Goal: Information Seeking & Learning: Learn about a topic

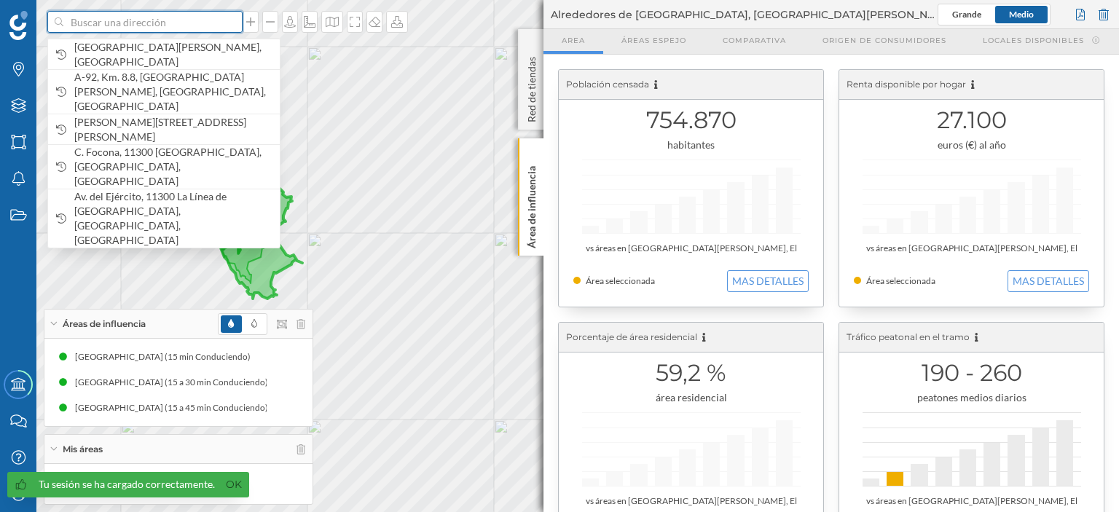
click at [172, 22] on input at bounding box center [144, 22] width 163 height 22
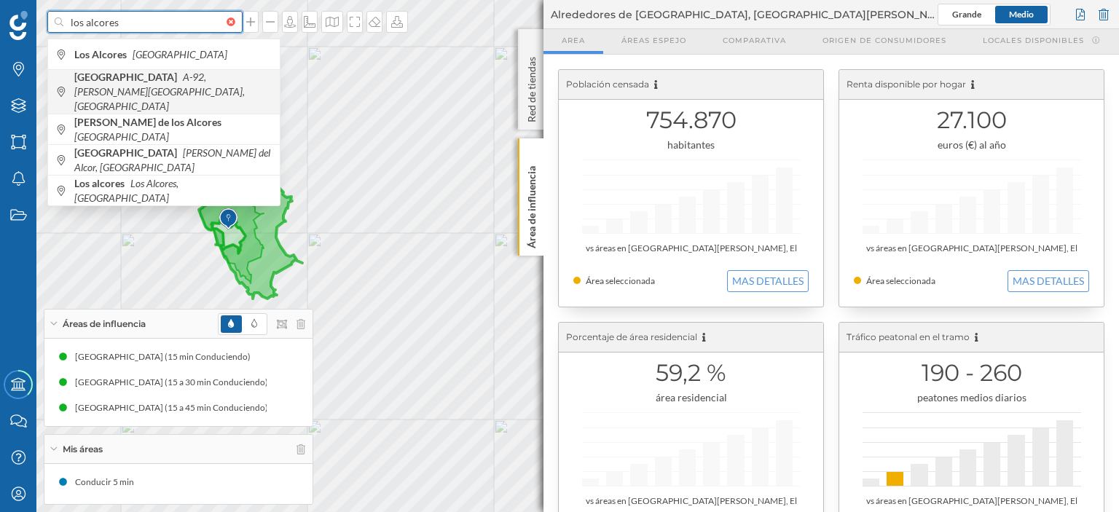
type input "los alcores"
click at [157, 78] on b "[GEOGRAPHIC_DATA]" at bounding box center [127, 77] width 106 height 12
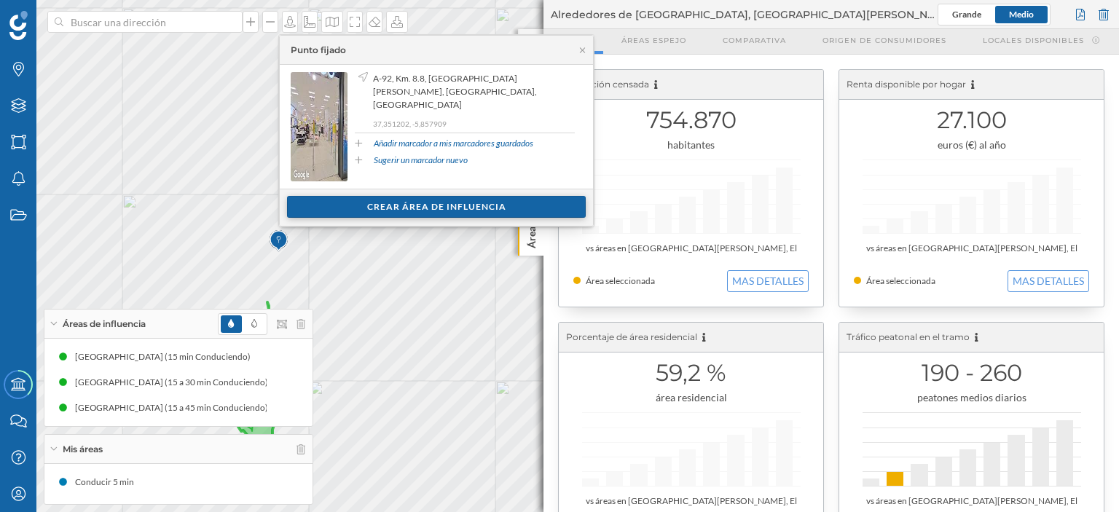
click at [415, 206] on div "Crear área de influencia" at bounding box center [436, 207] width 299 height 22
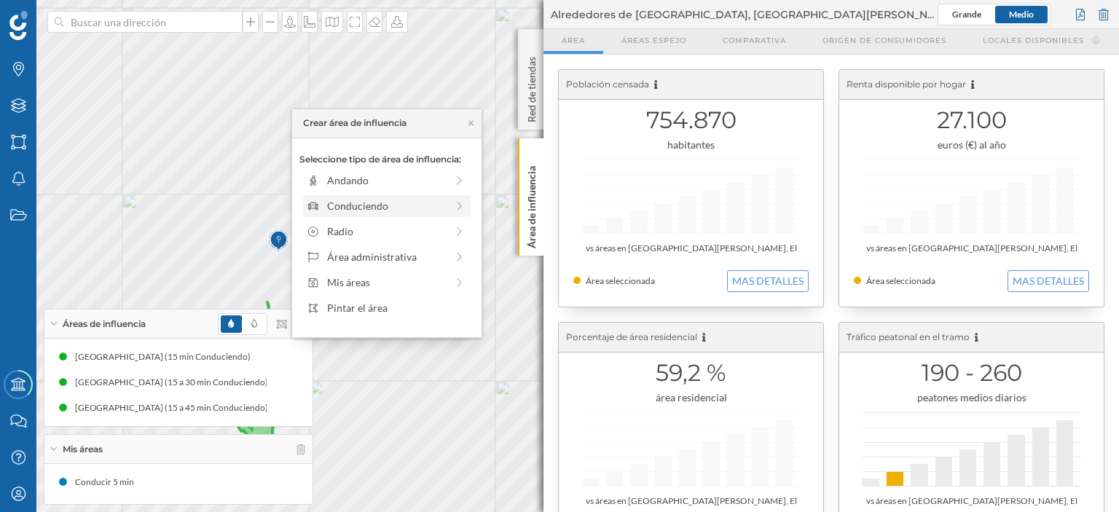
click at [358, 205] on div "Conduciendo" at bounding box center [386, 205] width 119 height 15
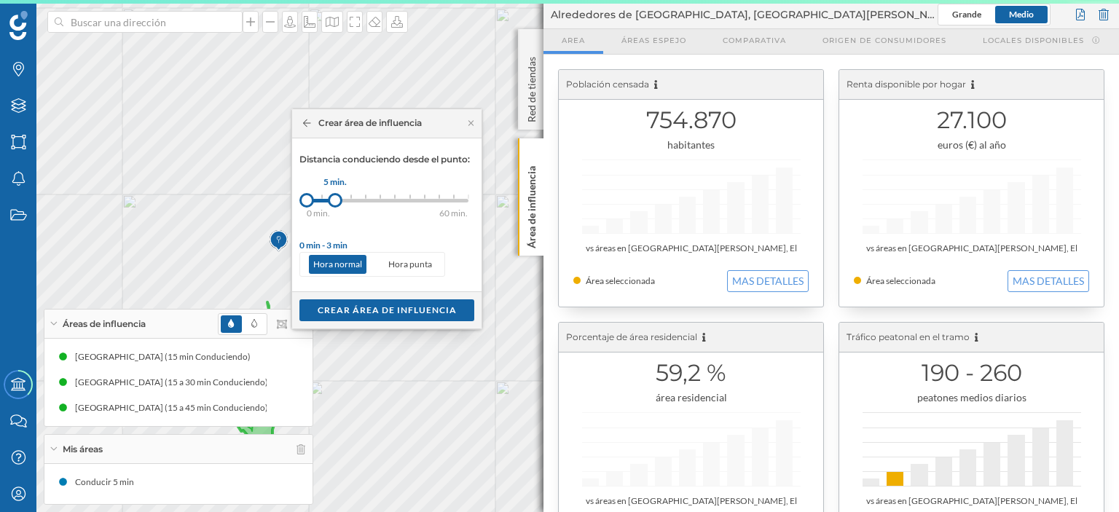
drag, startPoint x: 323, startPoint y: 206, endPoint x: 335, endPoint y: 200, distance: 13.0
click at [335, 200] on div at bounding box center [335, 200] width 15 height 15
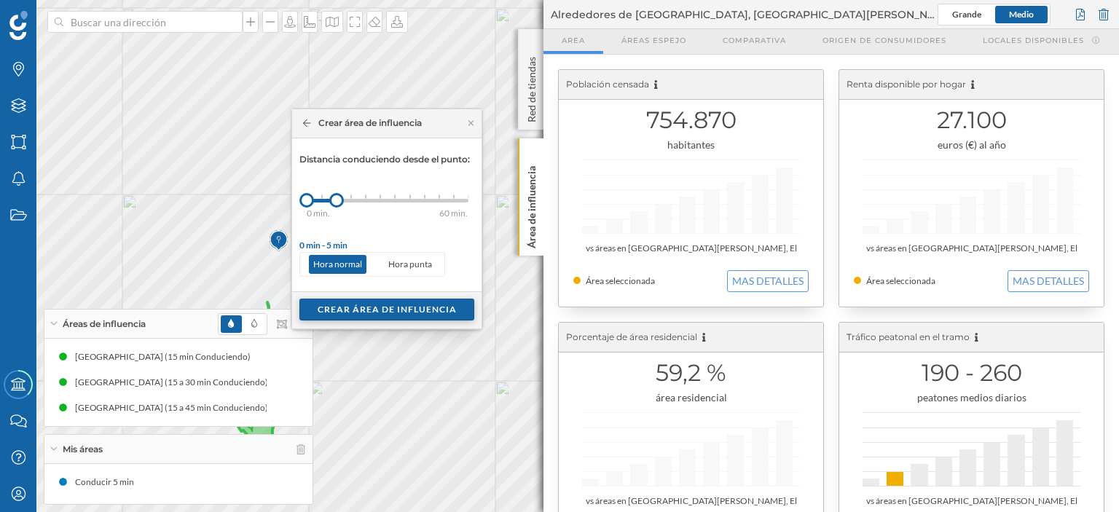
click at [367, 305] on div "Crear área de influencia" at bounding box center [386, 310] width 175 height 22
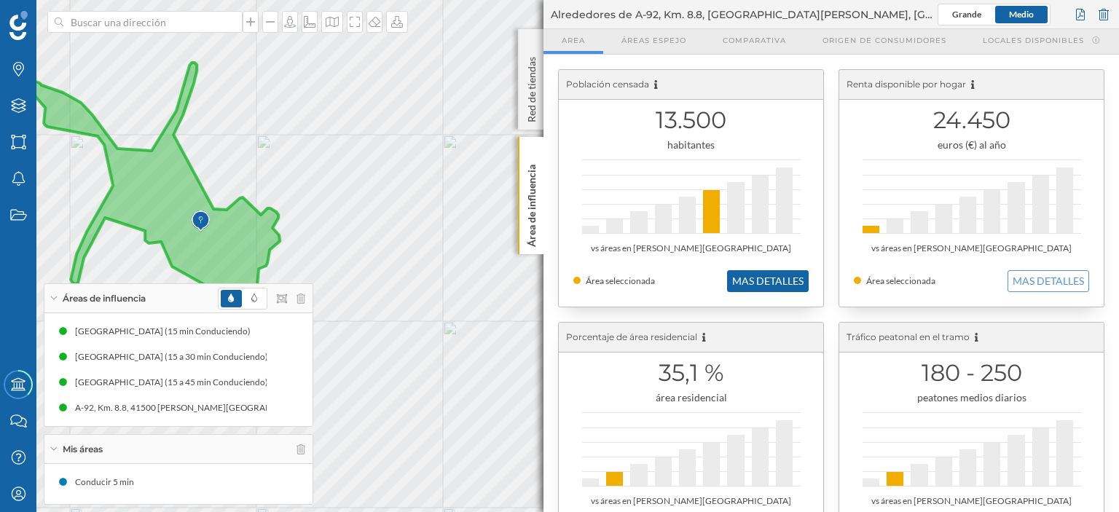
click at [766, 283] on button "MAS DETALLES" at bounding box center [768, 281] width 82 height 22
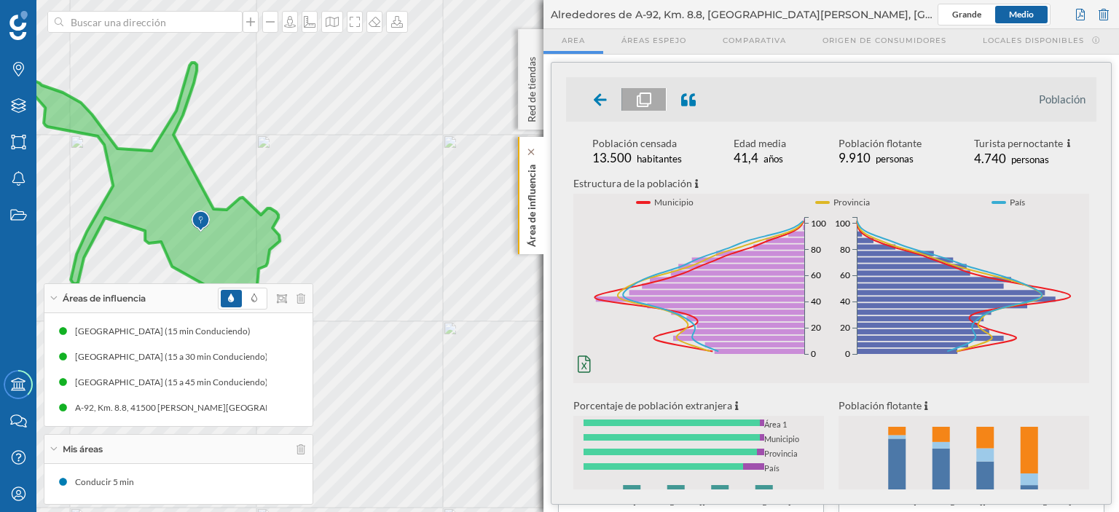
click at [527, 206] on p "Área de influencia" at bounding box center [531, 203] width 15 height 88
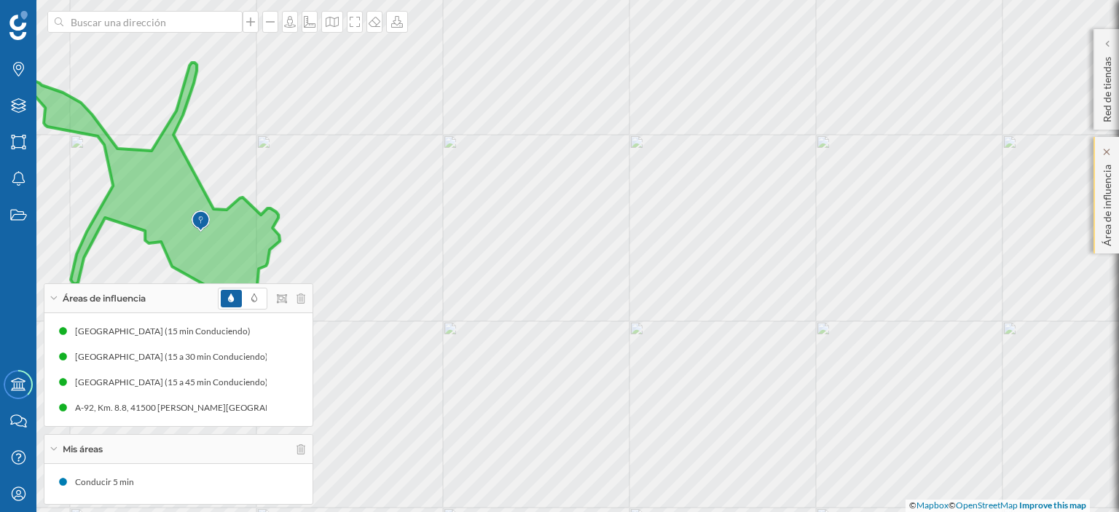
click at [1104, 174] on p "Área de influencia" at bounding box center [1107, 202] width 15 height 87
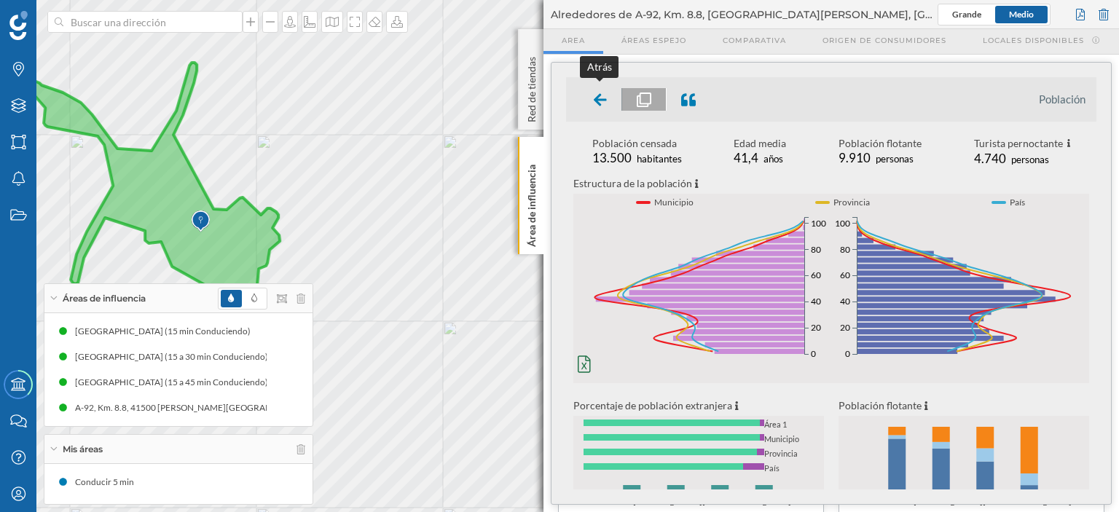
click at [597, 95] on icon at bounding box center [600, 99] width 13 height 12
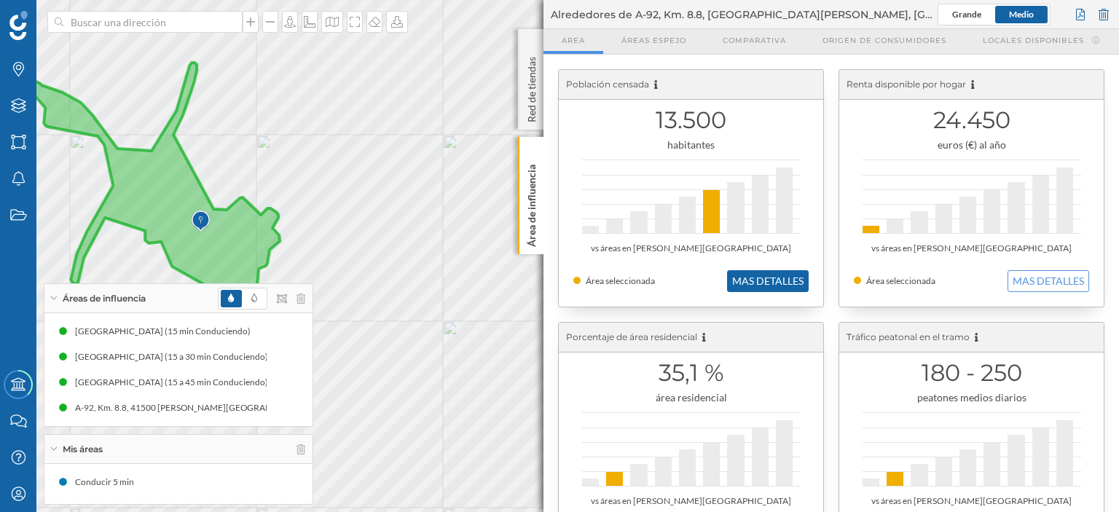
click at [787, 280] on button "MAS DETALLES" at bounding box center [768, 281] width 82 height 22
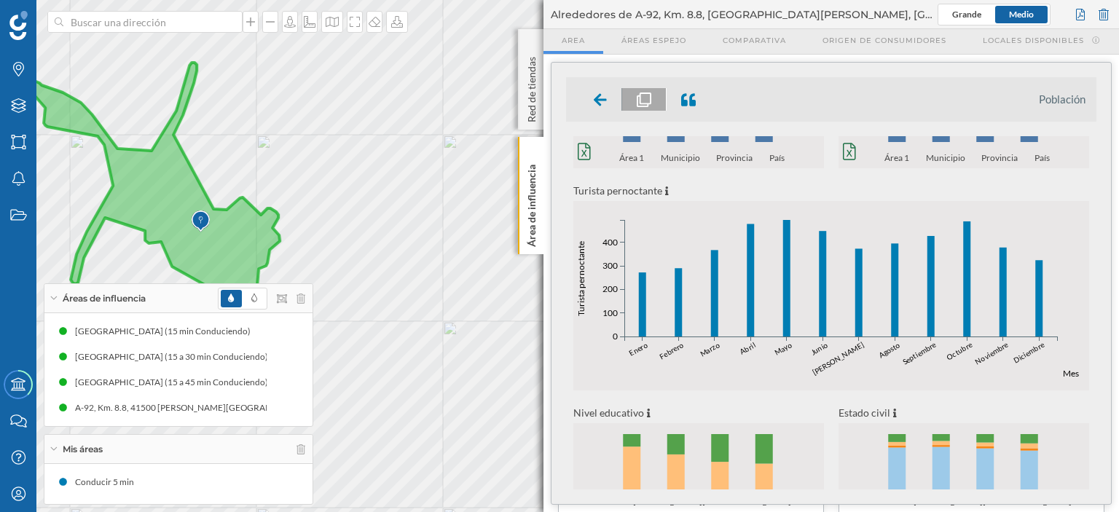
scroll to position [573, 0]
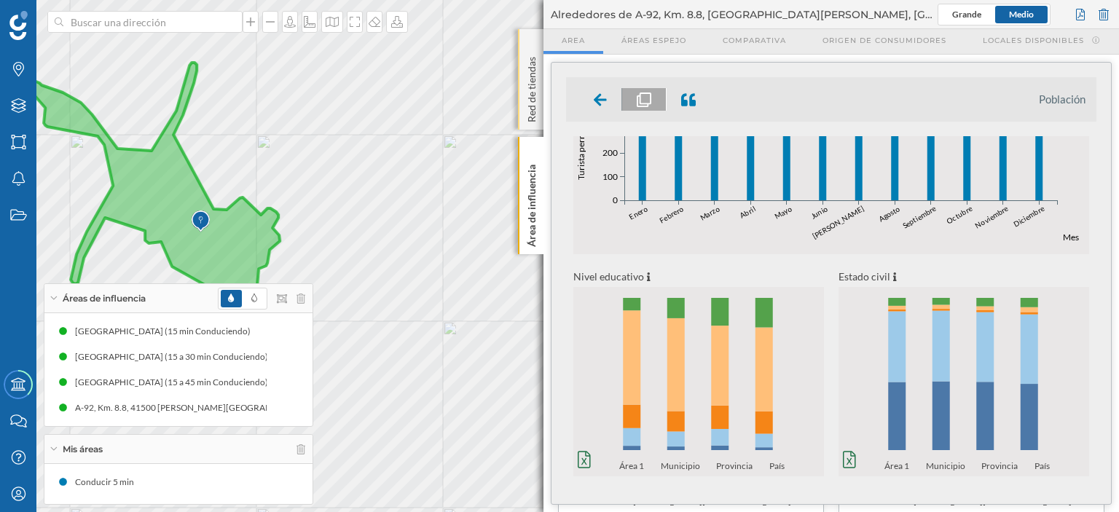
click at [533, 90] on p "Red de tiendas" at bounding box center [531, 86] width 15 height 71
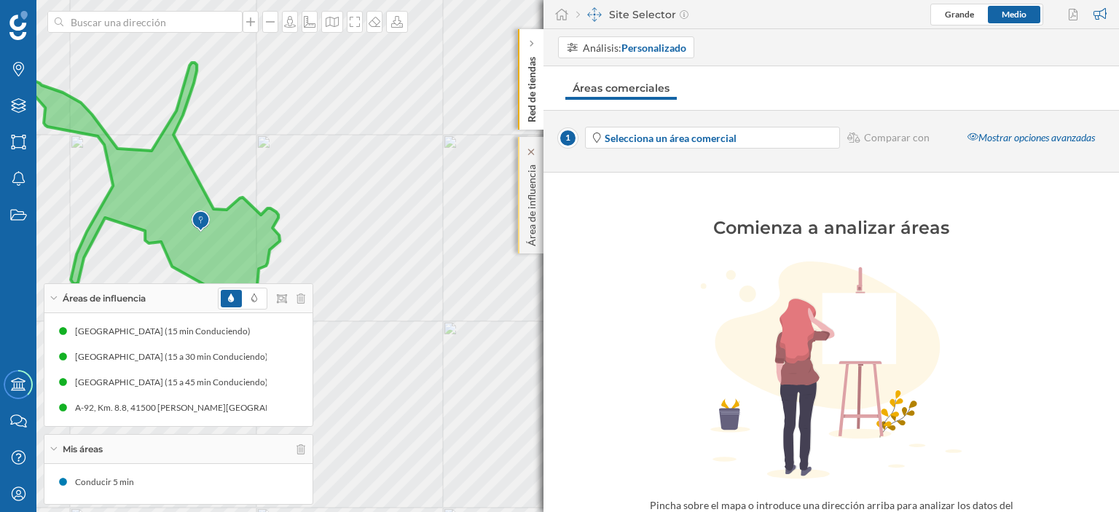
click at [528, 169] on p "Área de influencia" at bounding box center [531, 202] width 15 height 87
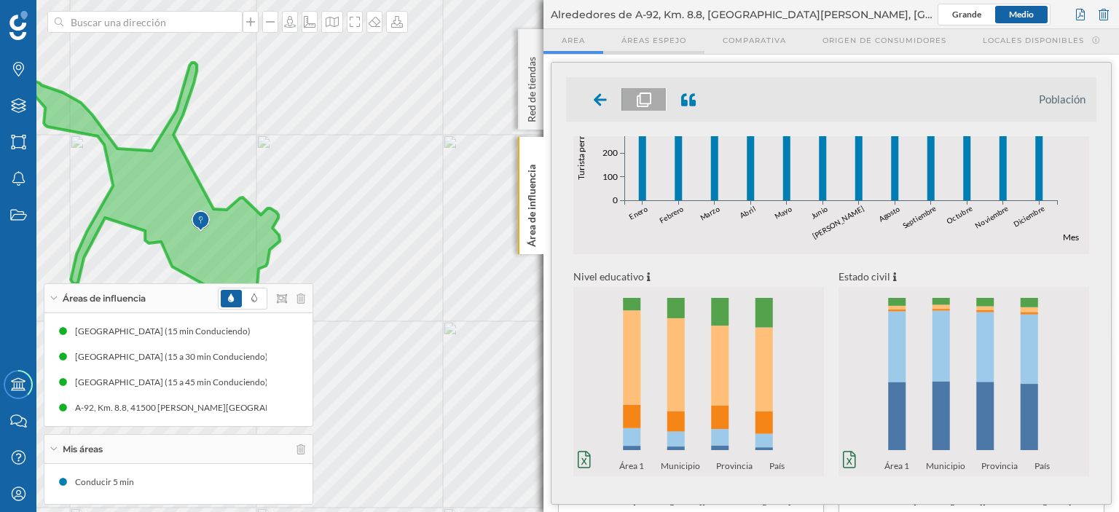
click at [654, 40] on span "Áreas espejo" at bounding box center [653, 40] width 65 height 11
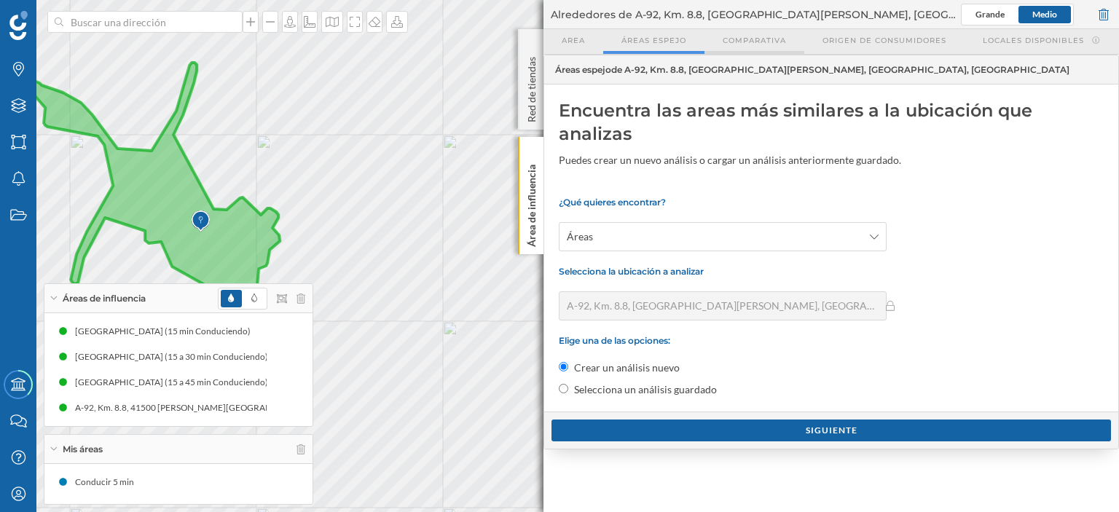
click at [739, 40] on span "Comparativa" at bounding box center [754, 40] width 63 height 11
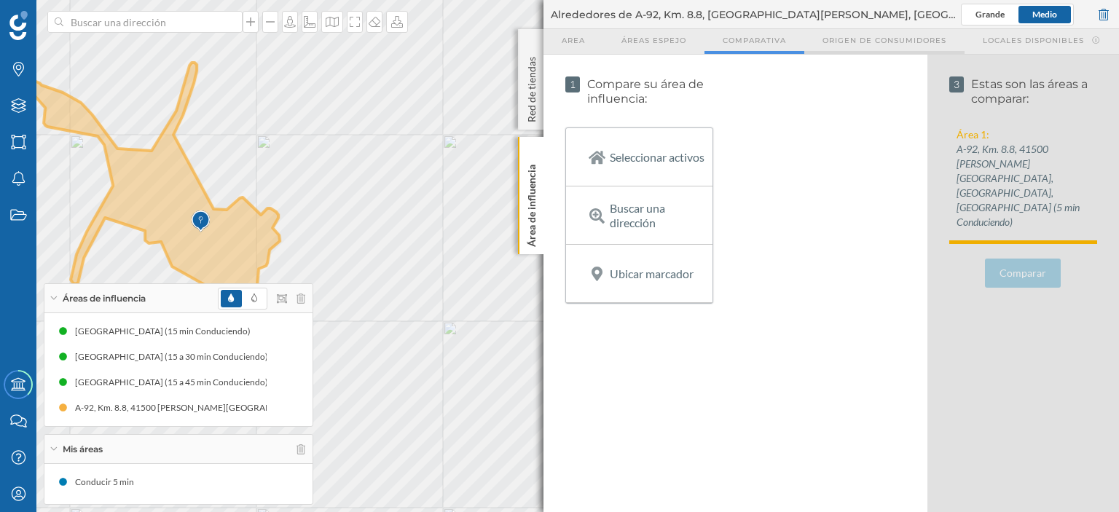
click at [868, 37] on span "Origen de consumidores" at bounding box center [884, 40] width 124 height 11
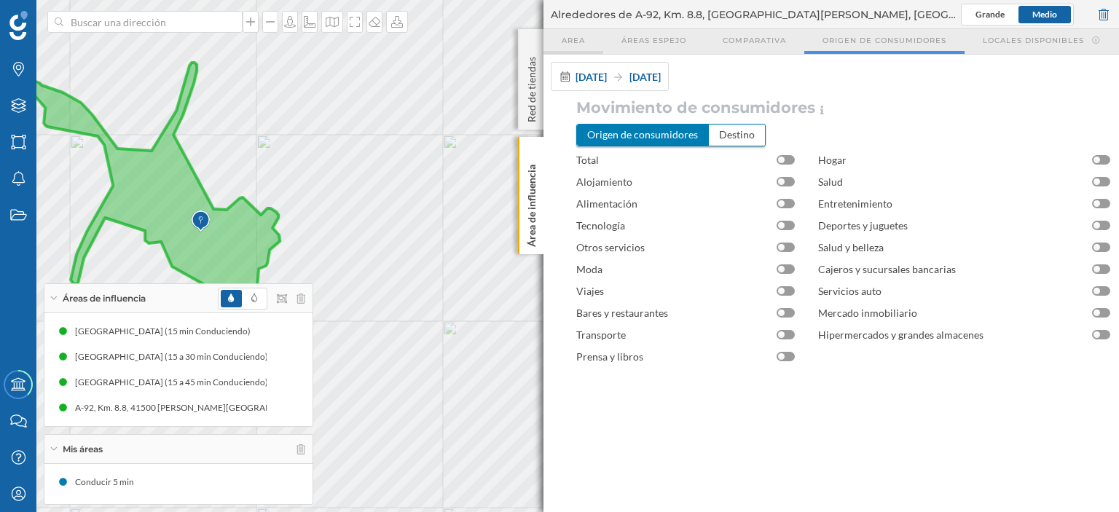
click at [573, 35] on span "Area" at bounding box center [573, 40] width 23 height 11
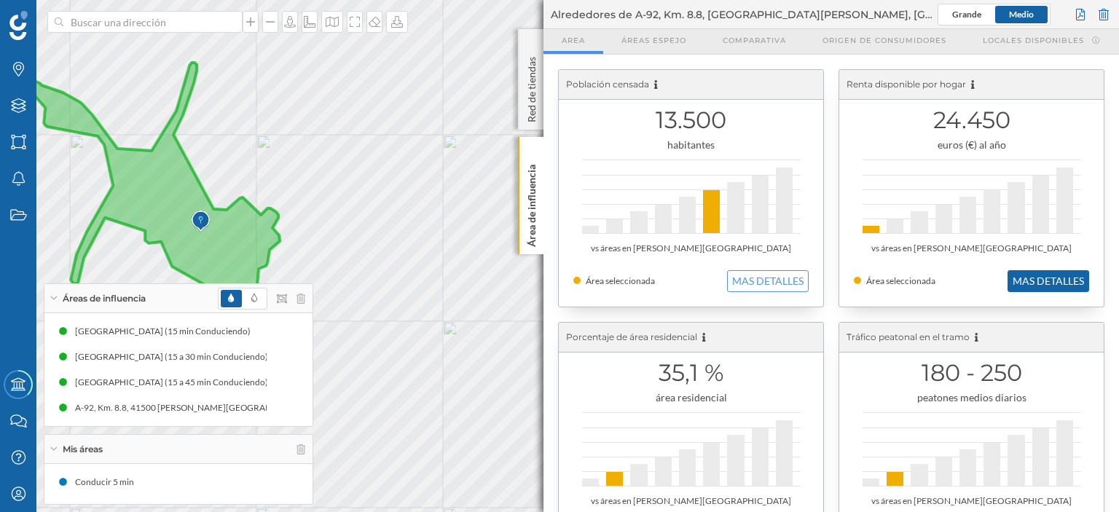
click at [1040, 275] on button "MAS DETALLES" at bounding box center [1048, 281] width 82 height 22
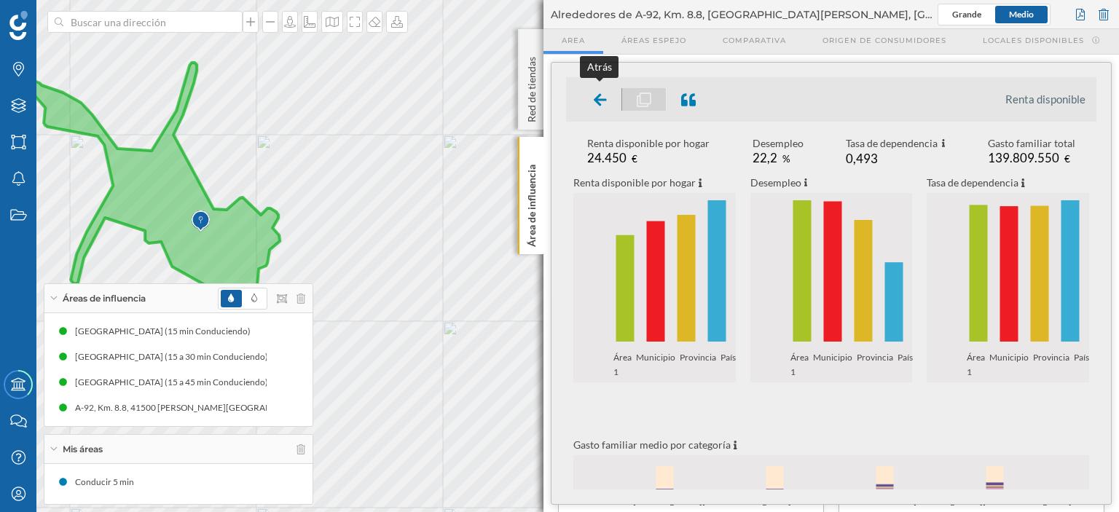
click at [597, 95] on icon at bounding box center [600, 99] width 13 height 12
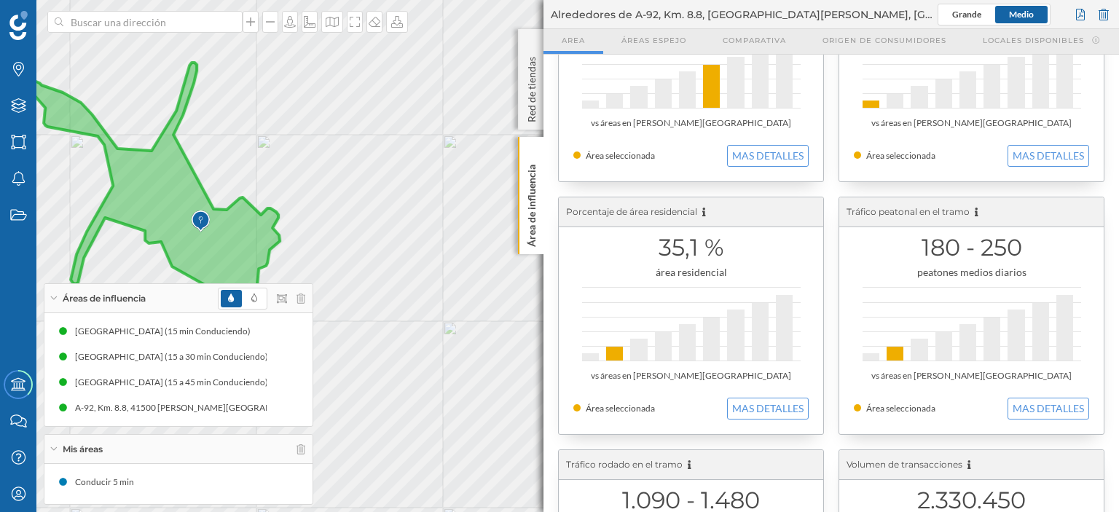
scroll to position [219, 0]
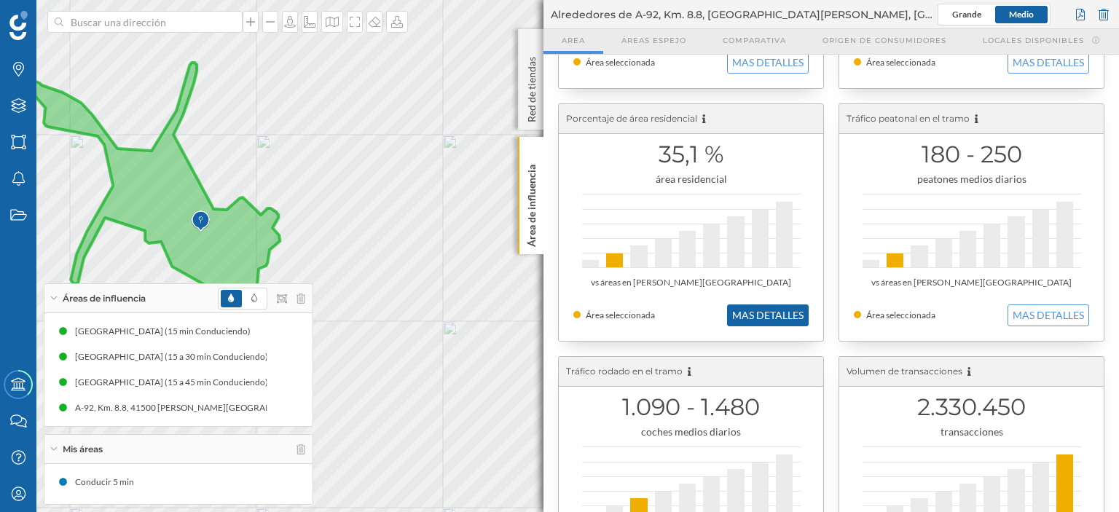
click at [784, 314] on button "MAS DETALLES" at bounding box center [768, 315] width 82 height 22
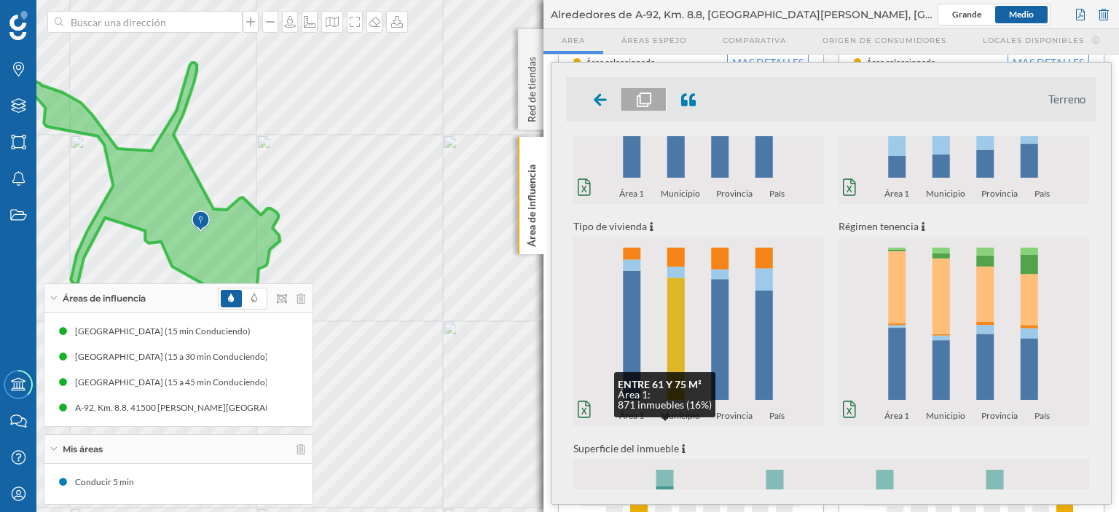
scroll to position [132, 0]
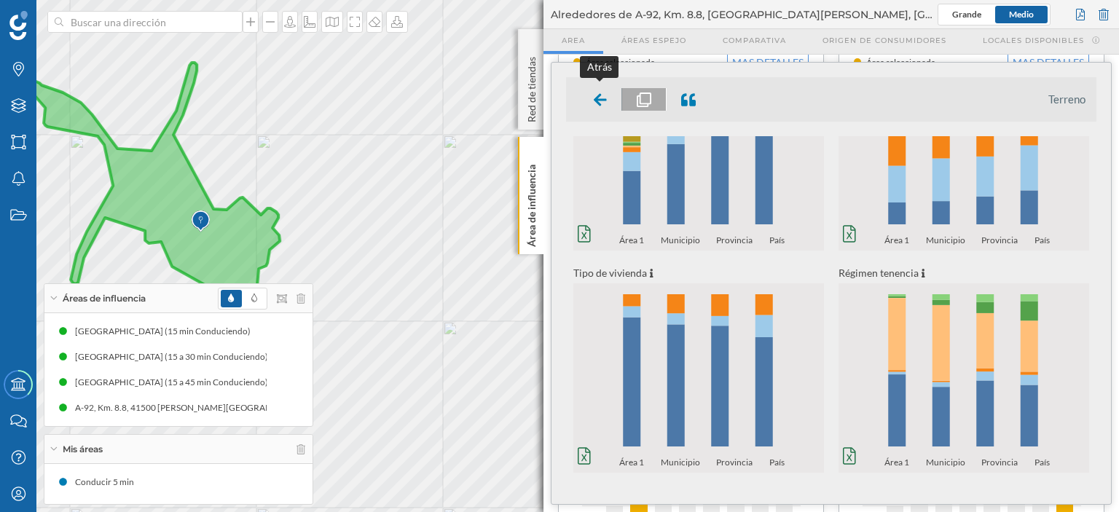
click at [595, 90] on icon at bounding box center [600, 98] width 13 height 17
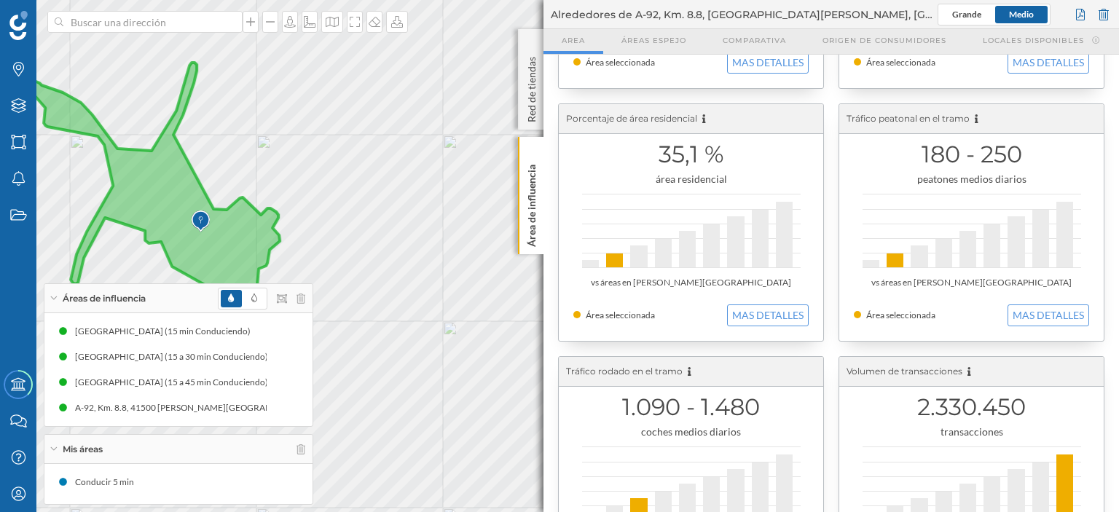
click at [242, 243] on icon at bounding box center [139, 183] width 280 height 241
click at [272, 216] on icon at bounding box center [139, 183] width 280 height 241
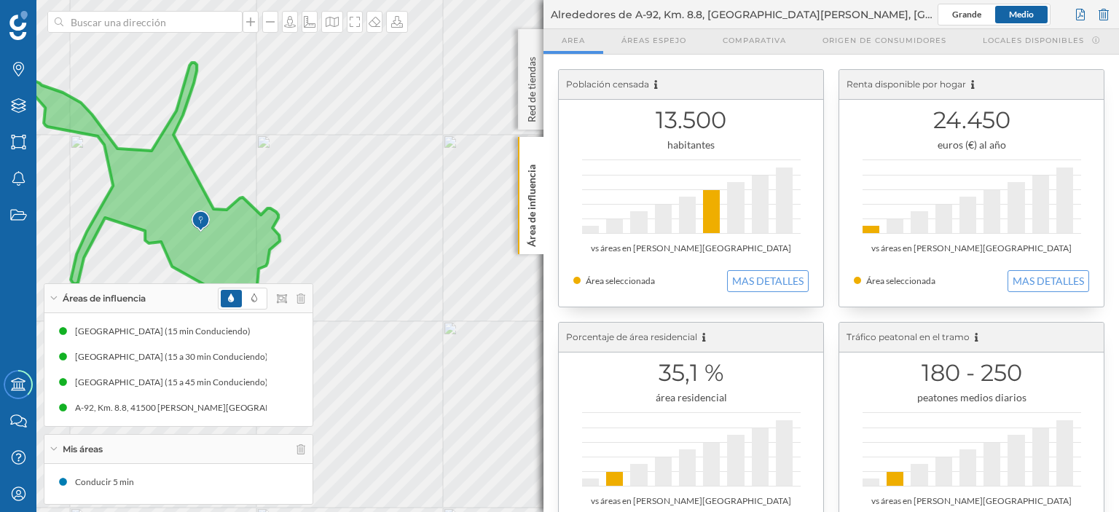
click at [650, 91] on div "Población censada" at bounding box center [691, 85] width 264 height 30
click at [157, 189] on icon at bounding box center [139, 183] width 280 height 241
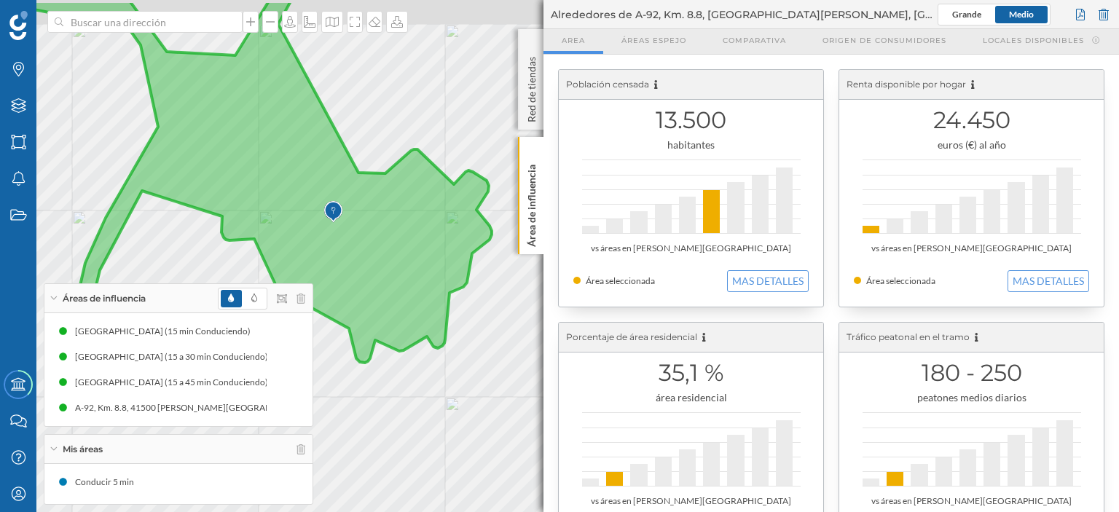
drag, startPoint x: 417, startPoint y: 202, endPoint x: 428, endPoint y: 256, distance: 55.1
click at [428, 256] on icon at bounding box center [255, 181] width 471 height 363
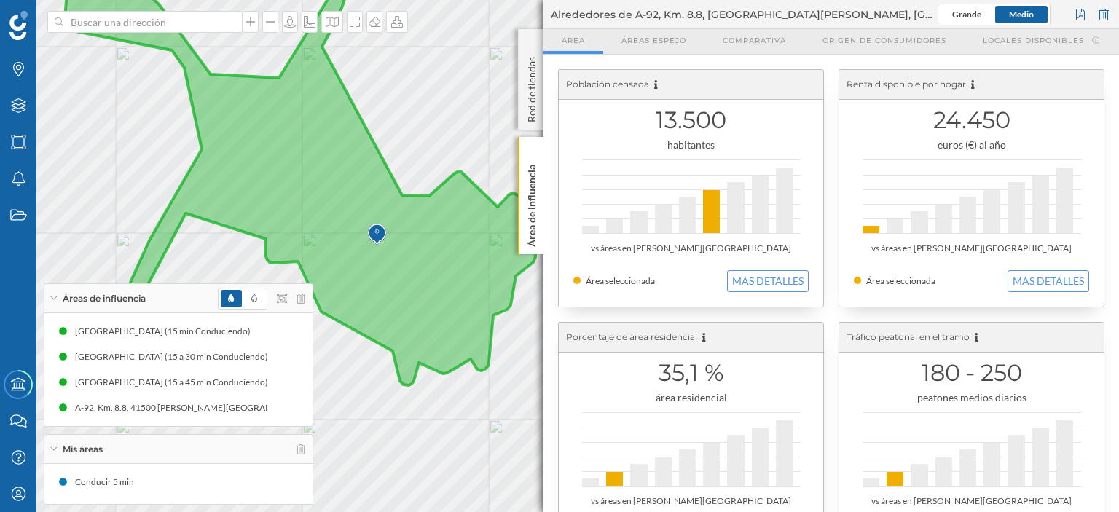
drag, startPoint x: 412, startPoint y: 214, endPoint x: 455, endPoint y: 237, distance: 49.2
click at [455, 237] on icon at bounding box center [291, 177] width 490 height 417
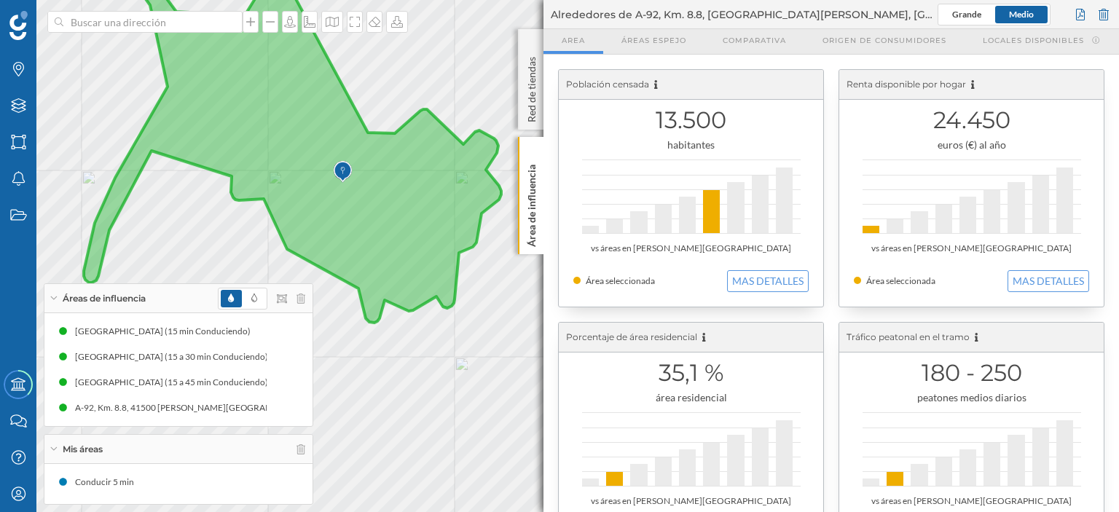
drag, startPoint x: 436, startPoint y: 310, endPoint x: 402, endPoint y: 247, distance: 71.4
click at [402, 247] on icon at bounding box center [231, 102] width 540 height 439
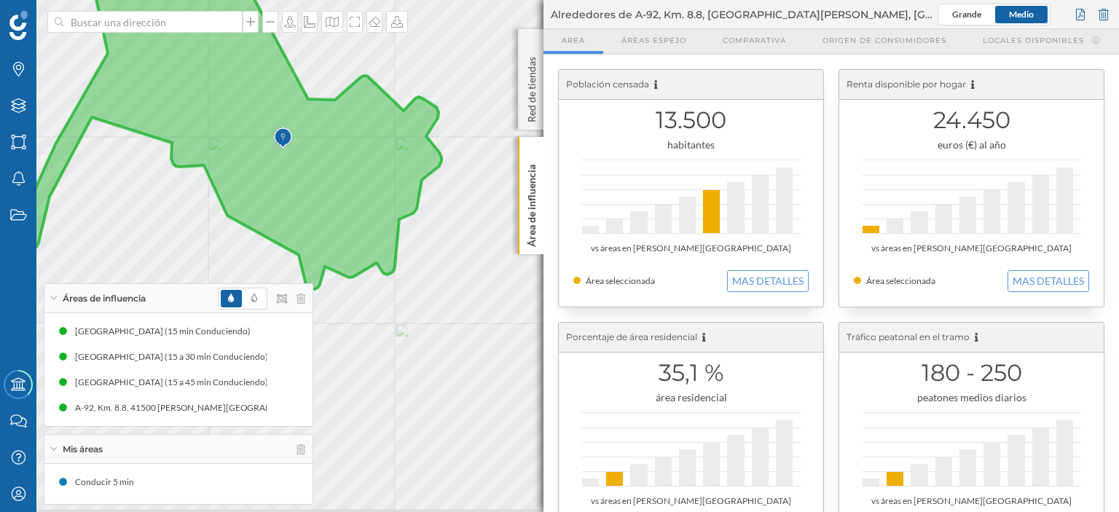
drag, startPoint x: 445, startPoint y: 267, endPoint x: 385, endPoint y: 234, distance: 68.5
click at [385, 234] on icon at bounding box center [205, 101] width 471 height 377
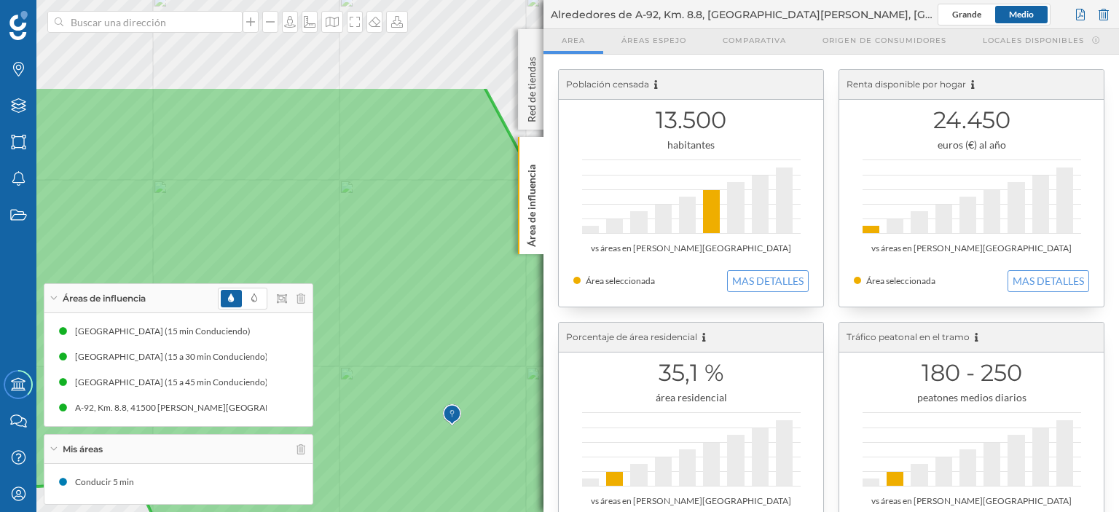
drag, startPoint x: 399, startPoint y: 176, endPoint x: 497, endPoint y: 316, distance: 170.6
click at [497, 316] on icon at bounding box center [535, 396] width 1104 height 621
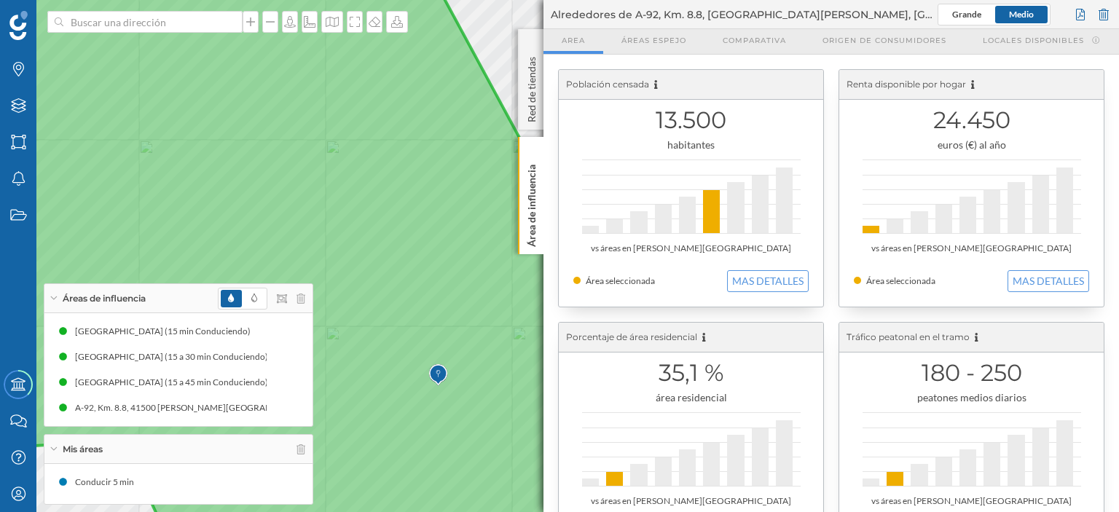
drag, startPoint x: 411, startPoint y: 215, endPoint x: 393, endPoint y: 157, distance: 61.1
click at [393, 157] on icon at bounding box center [471, 216] width 1200 height 621
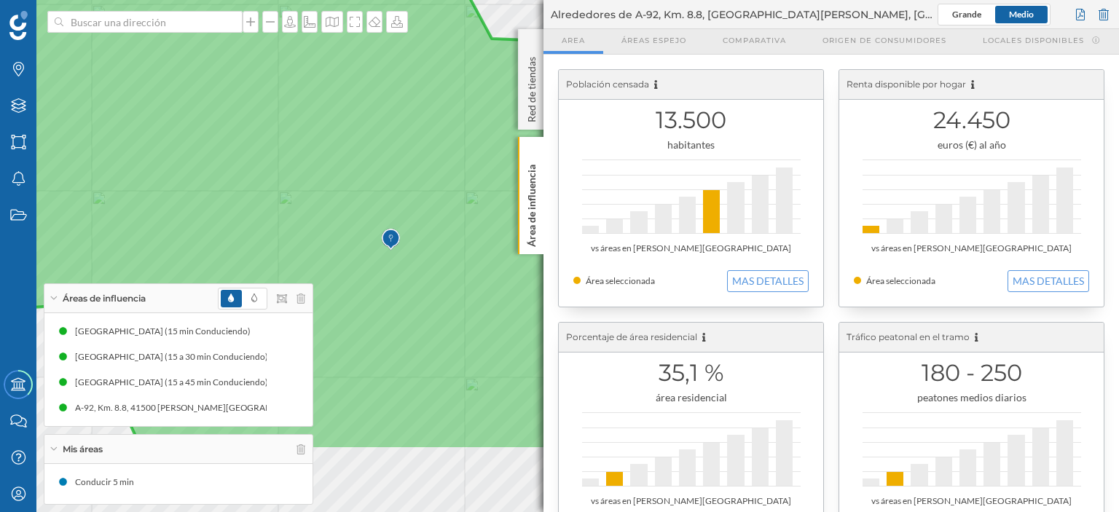
drag, startPoint x: 410, startPoint y: 279, endPoint x: 374, endPoint y: 200, distance: 87.4
click at [374, 200] on icon at bounding box center [433, 140] width 1183 height 621
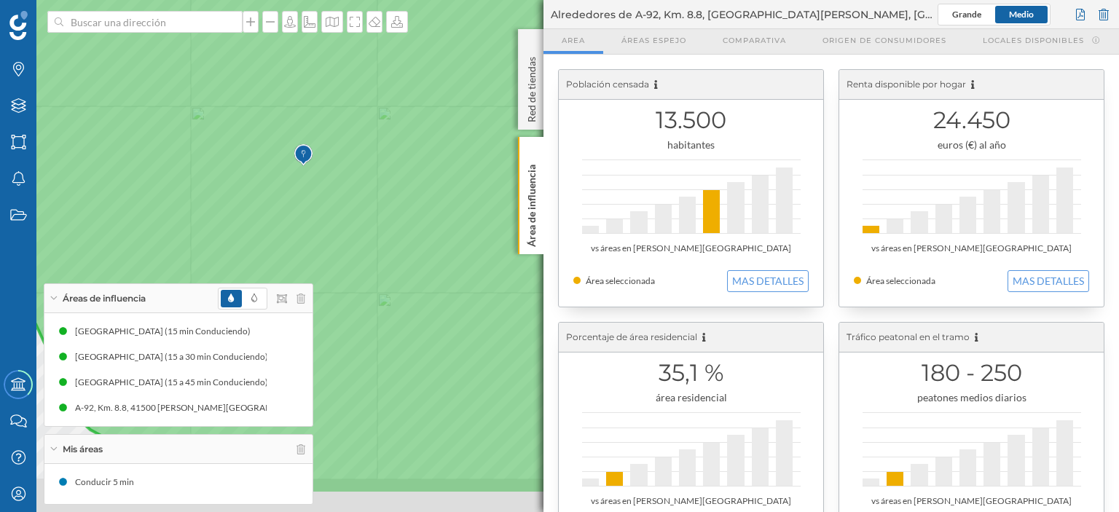
drag, startPoint x: 423, startPoint y: 247, endPoint x: 323, endPoint y: 177, distance: 121.9
click at [323, 177] on icon at bounding box center [370, 184] width 1134 height 621
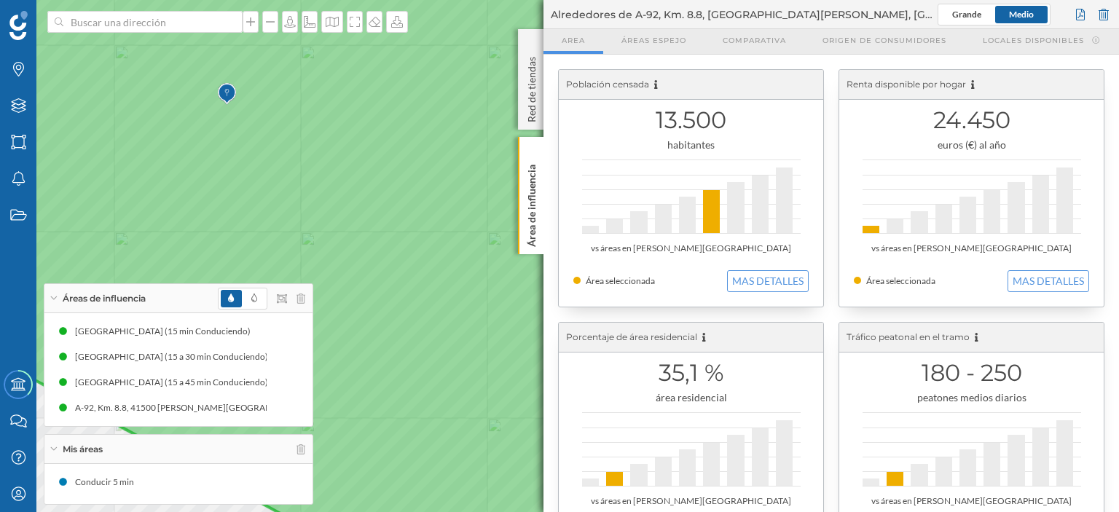
drag, startPoint x: 390, startPoint y: 200, endPoint x: 345, endPoint y: 178, distance: 49.9
click at [326, 162] on icon at bounding box center [357, 226] width 1008 height 621
drag, startPoint x: 441, startPoint y: 240, endPoint x: 349, endPoint y: 141, distance: 134.5
click at [348, 140] on icon at bounding box center [341, 256] width 912 height 621
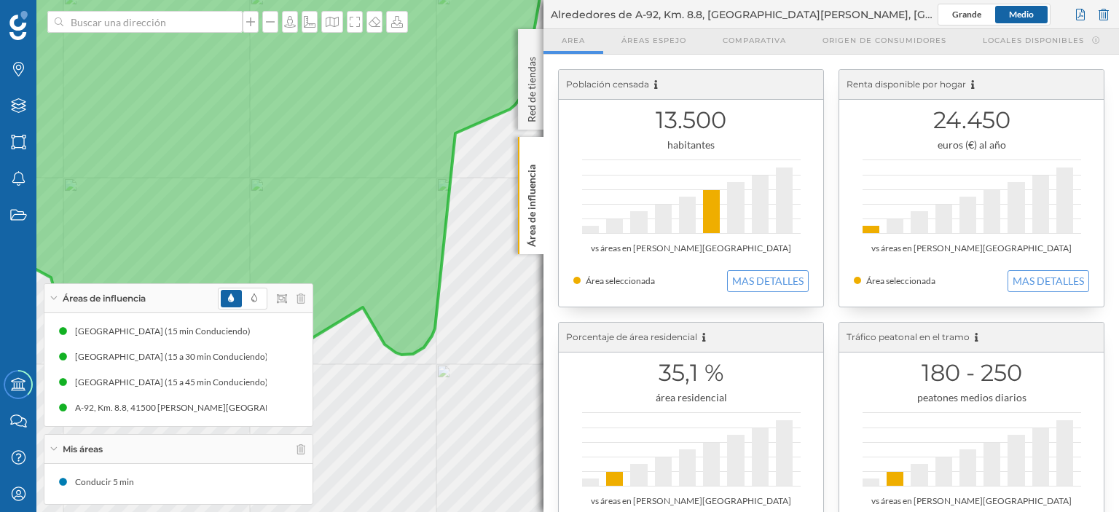
drag, startPoint x: 429, startPoint y: 224, endPoint x: 348, endPoint y: 119, distance: 132.4
click at [348, 119] on icon at bounding box center [213, 127] width 819 height 573
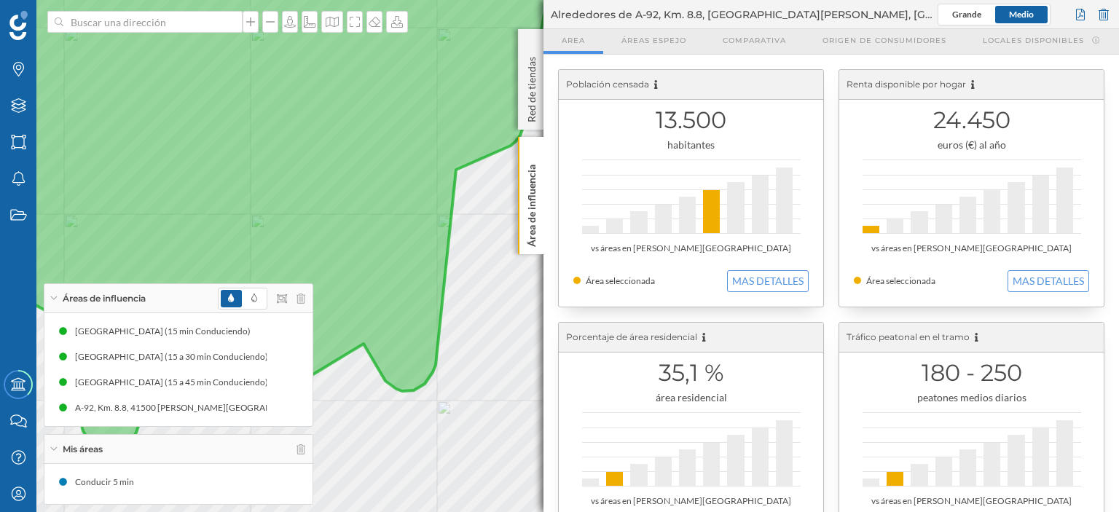
drag, startPoint x: 375, startPoint y: 133, endPoint x: 376, endPoint y: 175, distance: 41.5
click at [376, 177] on icon at bounding box center [235, 217] width 699 height 468
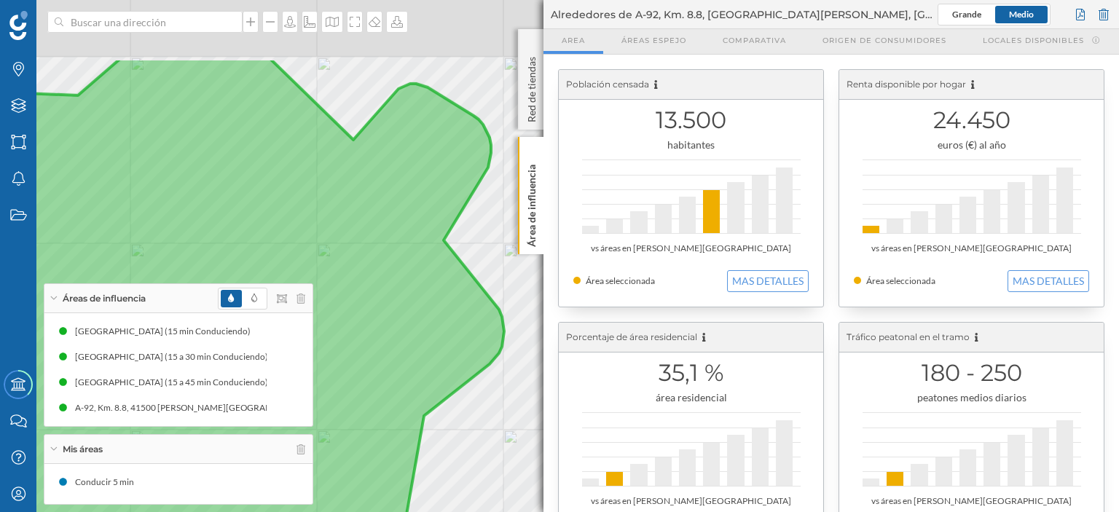
drag, startPoint x: 471, startPoint y: 264, endPoint x: 455, endPoint y: 376, distance: 112.6
click at [455, 376] on icon at bounding box center [186, 368] width 635 height 621
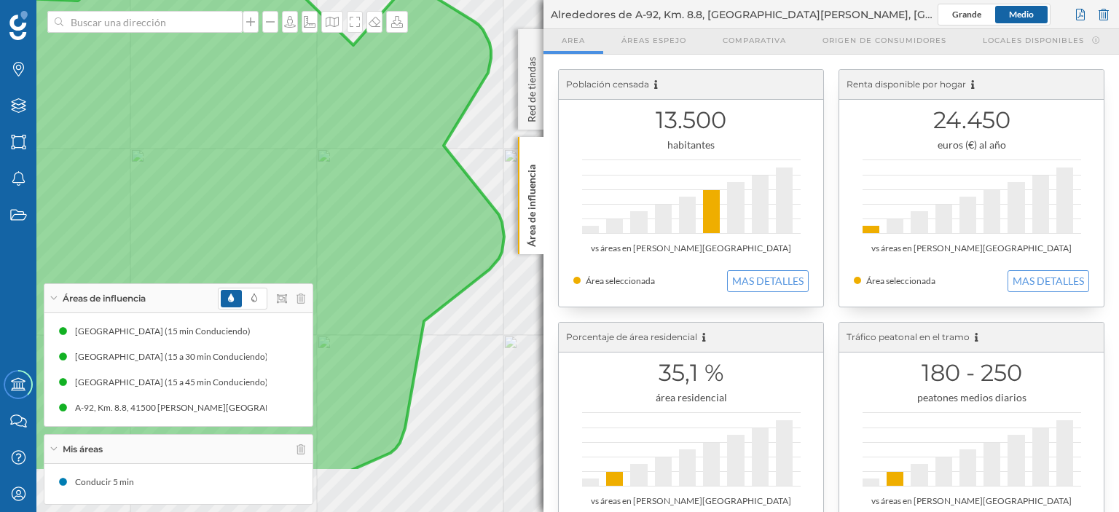
drag, startPoint x: 455, startPoint y: 364, endPoint x: 455, endPoint y: 270, distance: 94.7
click at [455, 270] on icon at bounding box center [194, 161] width 619 height 621
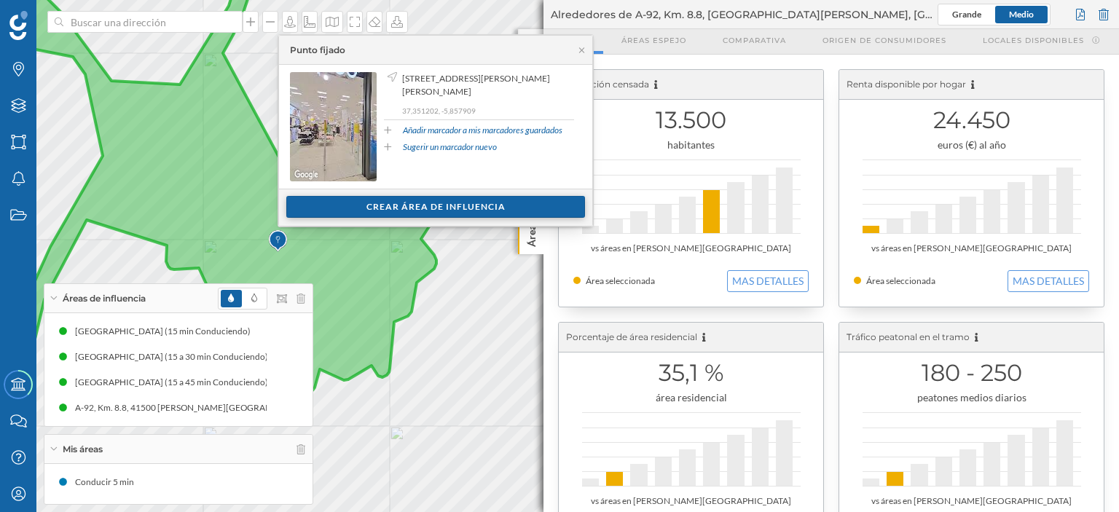
click at [412, 206] on div "Crear área de influencia" at bounding box center [435, 207] width 299 height 22
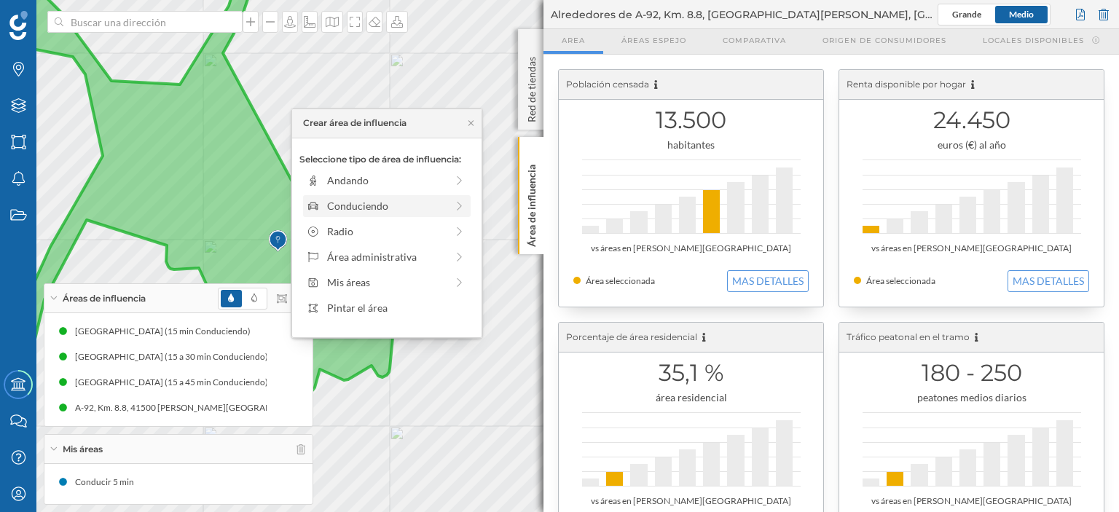
click at [363, 203] on div "Conduciendo" at bounding box center [386, 205] width 119 height 15
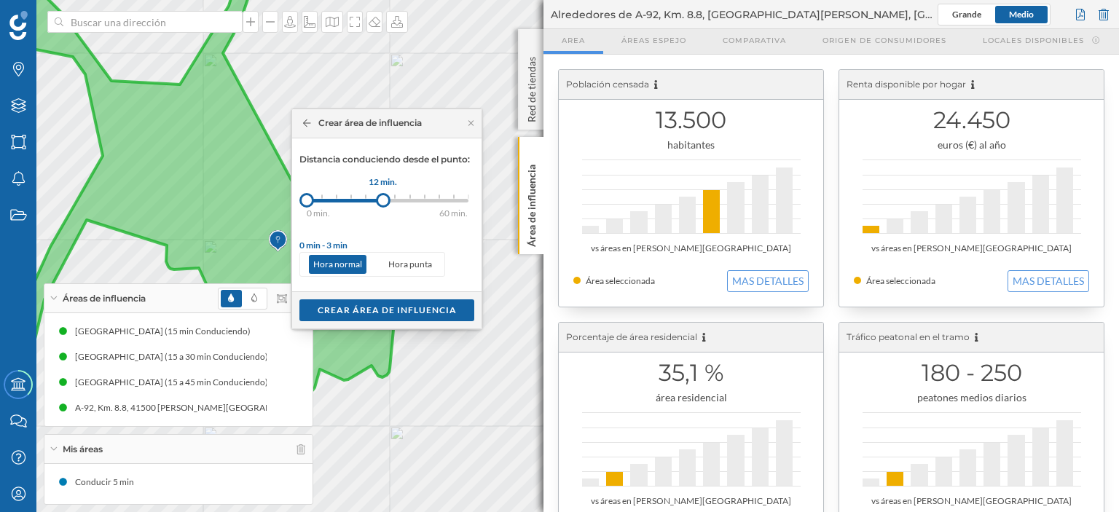
drag, startPoint x: 325, startPoint y: 200, endPoint x: 383, endPoint y: 202, distance: 58.3
click at [383, 202] on div at bounding box center [383, 200] width 15 height 15
drag, startPoint x: 309, startPoint y: 197, endPoint x: 338, endPoint y: 194, distance: 29.3
click at [338, 194] on div at bounding box center [338, 200] width 15 height 15
drag, startPoint x: 382, startPoint y: 198, endPoint x: 369, endPoint y: 199, distance: 13.9
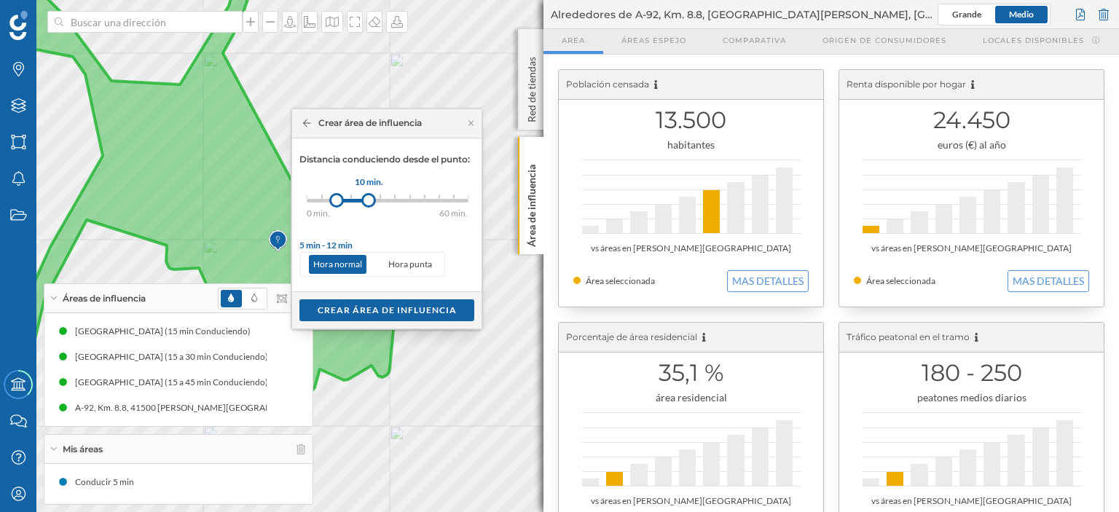
click at [369, 199] on div at bounding box center [368, 200] width 15 height 15
click at [385, 307] on div "Crear área de influencia" at bounding box center [386, 310] width 175 height 22
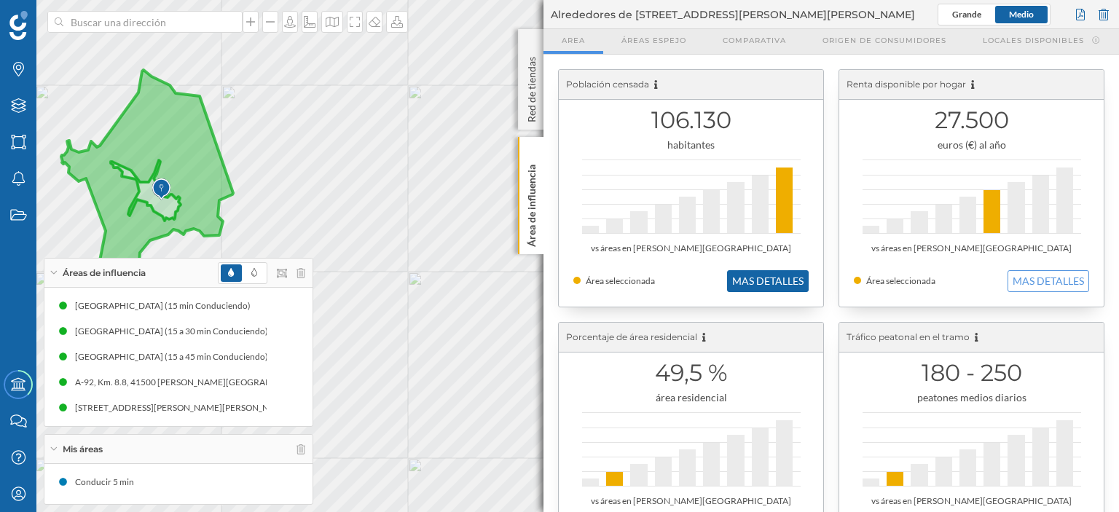
click at [760, 283] on button "MAS DETALLES" at bounding box center [768, 281] width 82 height 22
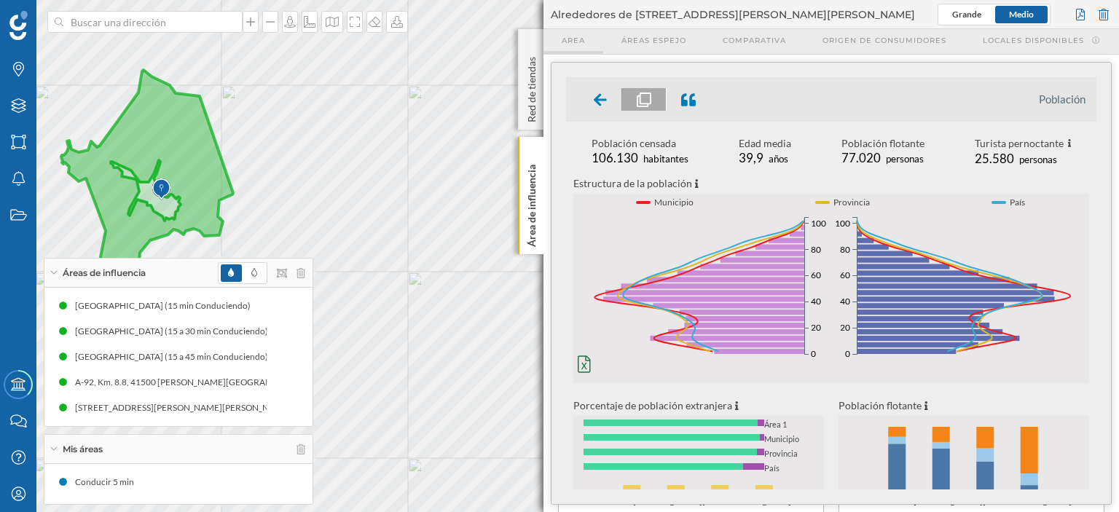
click at [568, 44] on span "Area" at bounding box center [573, 40] width 23 height 11
click at [597, 101] on icon at bounding box center [600, 99] width 13 height 12
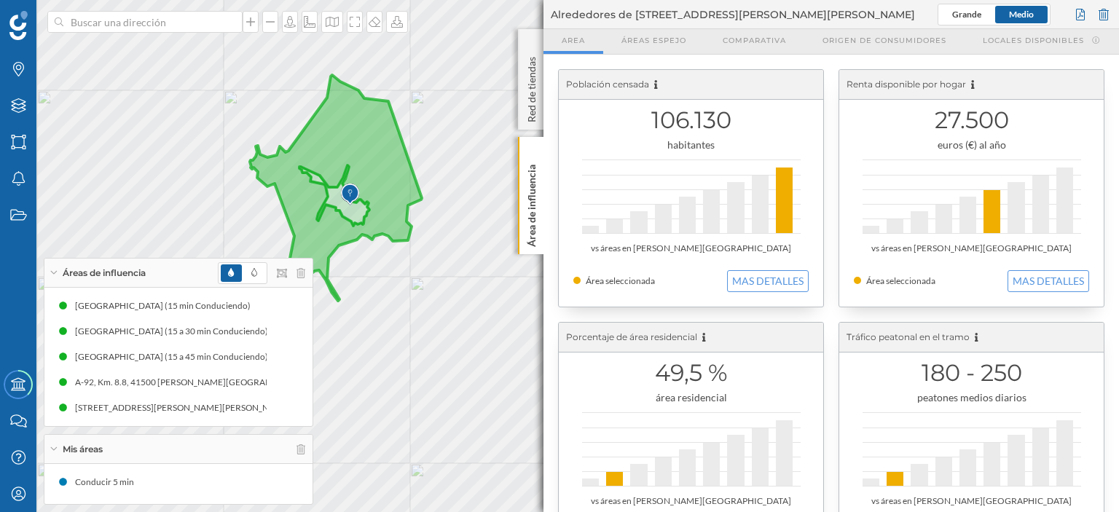
click at [549, 189] on div "Marcas Capas Áreas Notificaciones Estados Academy Contacta con nosotros Centro …" at bounding box center [559, 256] width 1119 height 512
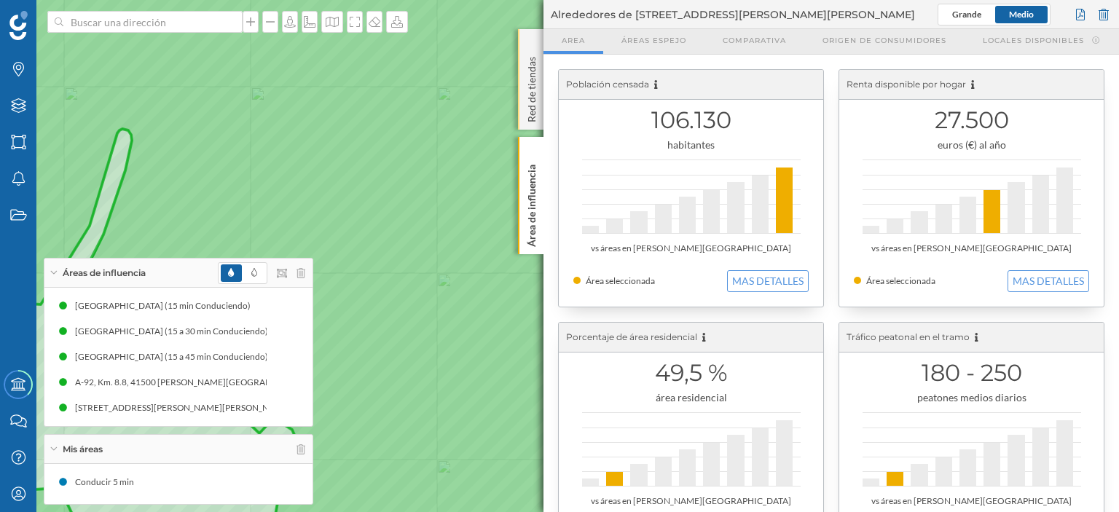
click at [531, 87] on p "Red de tiendas" at bounding box center [531, 86] width 15 height 71
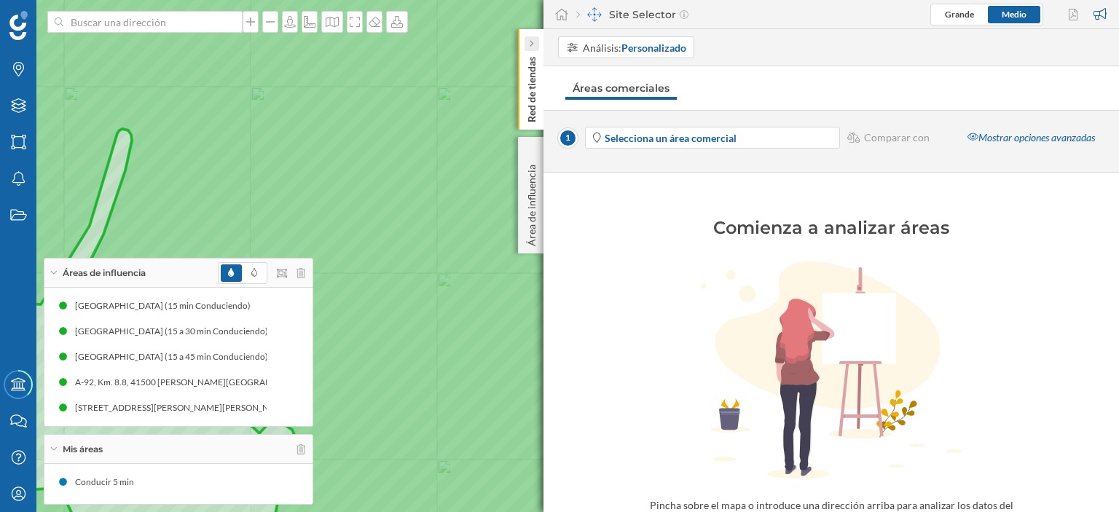
click at [529, 43] on icon at bounding box center [531, 43] width 4 height 7
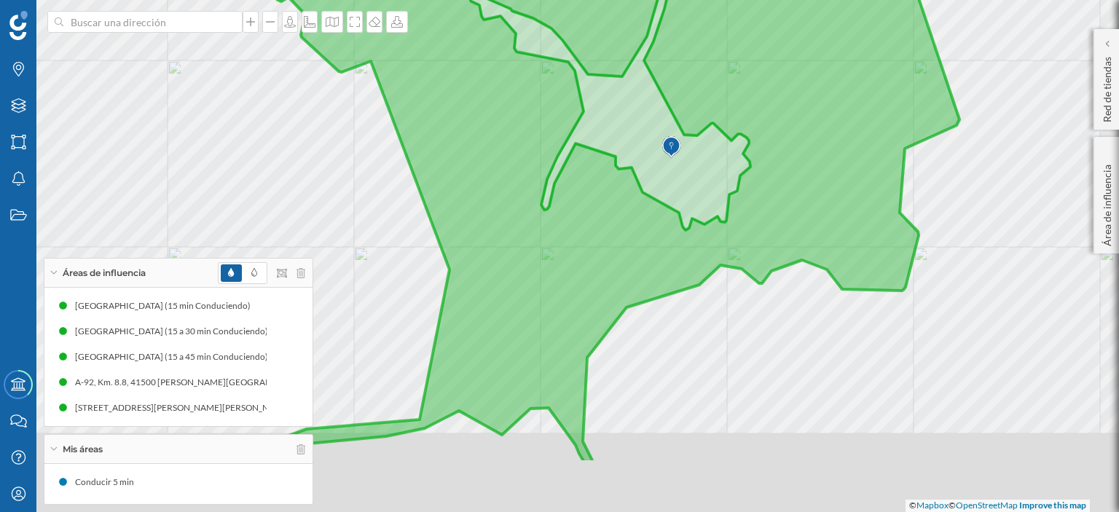
drag, startPoint x: 659, startPoint y: 358, endPoint x: 759, endPoint y: 245, distance: 151.2
click at [759, 245] on icon at bounding box center [589, 153] width 741 height 621
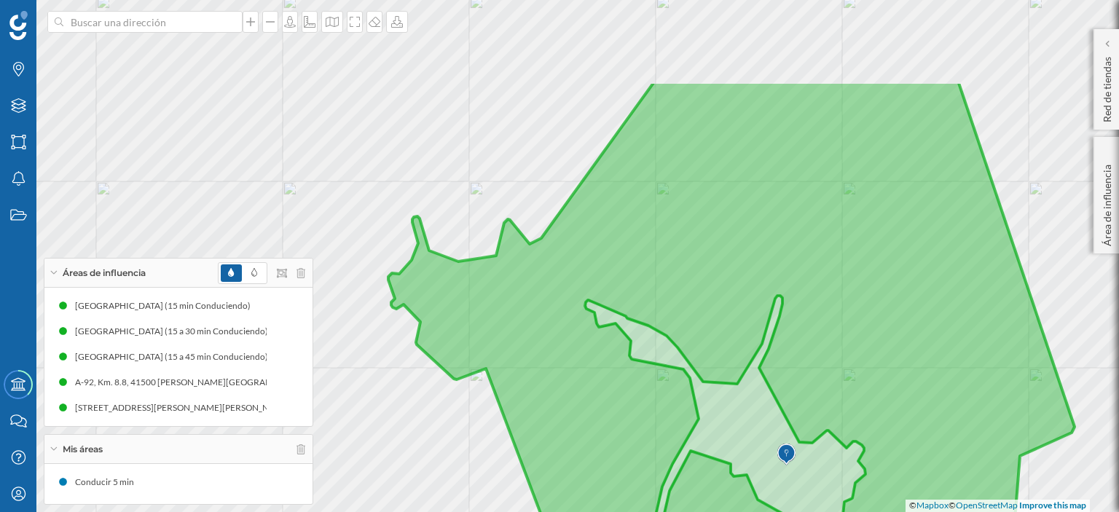
drag, startPoint x: 653, startPoint y: 373, endPoint x: 621, endPoint y: 440, distance: 74.0
click at [621, 440] on icon at bounding box center [731, 391] width 686 height 621
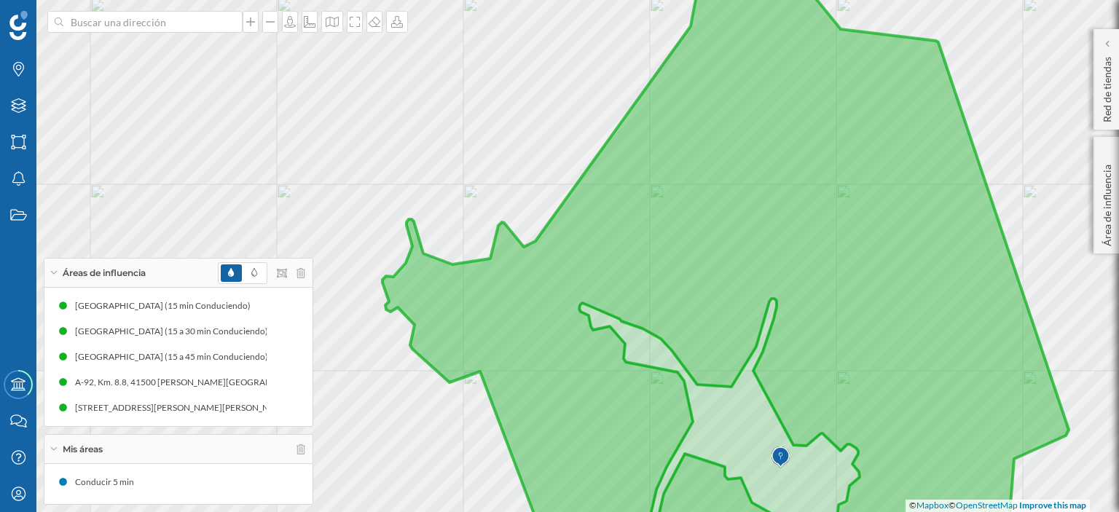
drag, startPoint x: 621, startPoint y: 339, endPoint x: 608, endPoint y: 347, distance: 15.8
click at [608, 347] on g at bounding box center [487, 74] width 1161 height 989
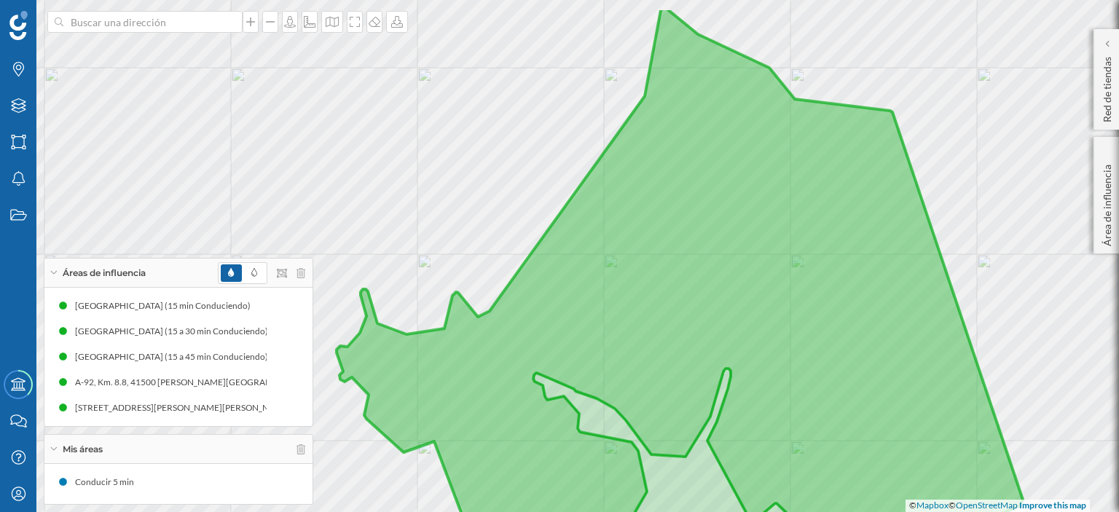
drag, startPoint x: 676, startPoint y: 250, endPoint x: 640, endPoint y: 319, distance: 78.2
click at [640, 319] on icon at bounding box center [680, 318] width 686 height 620
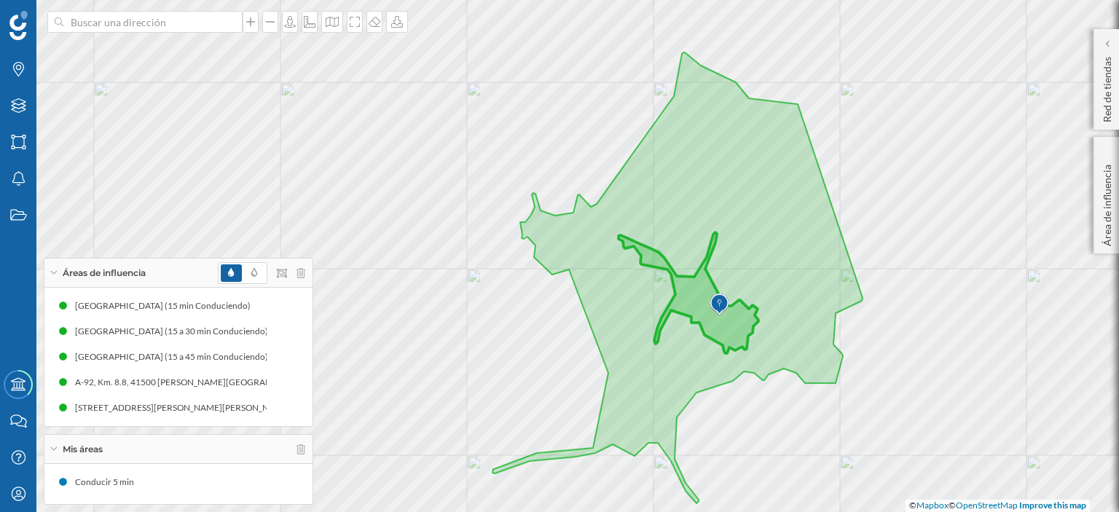
drag, startPoint x: 701, startPoint y: 301, endPoint x: 705, endPoint y: 229, distance: 71.5
click at [705, 232] on icon at bounding box center [688, 292] width 140 height 121
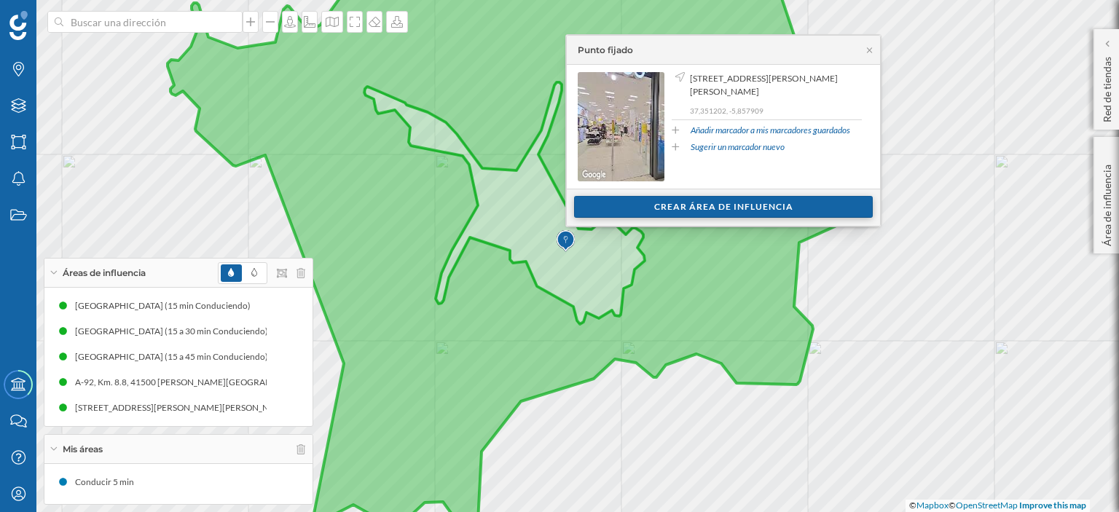
click at [707, 205] on div "Crear área de influencia" at bounding box center [723, 207] width 299 height 22
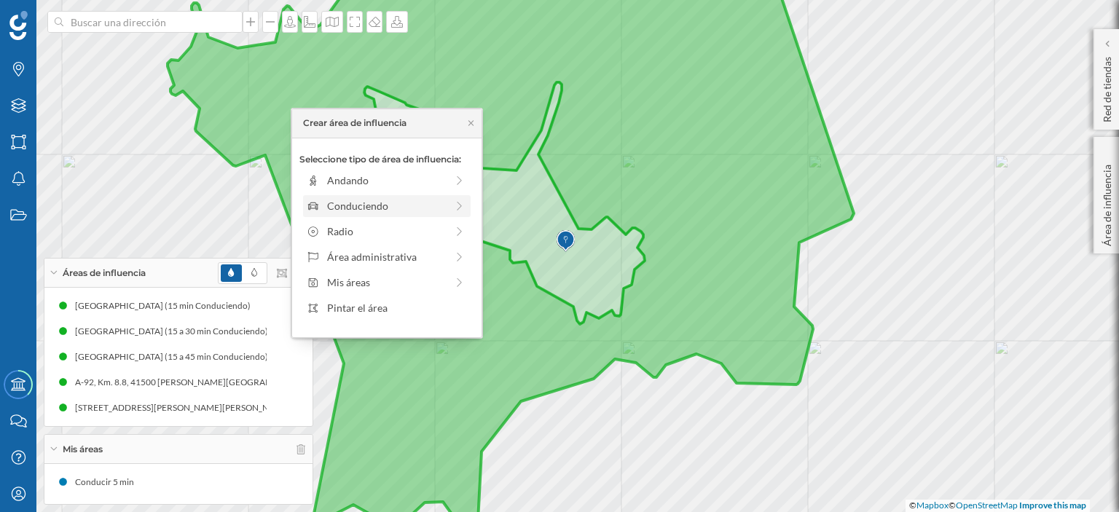
click at [350, 200] on div "Conduciendo" at bounding box center [386, 205] width 119 height 15
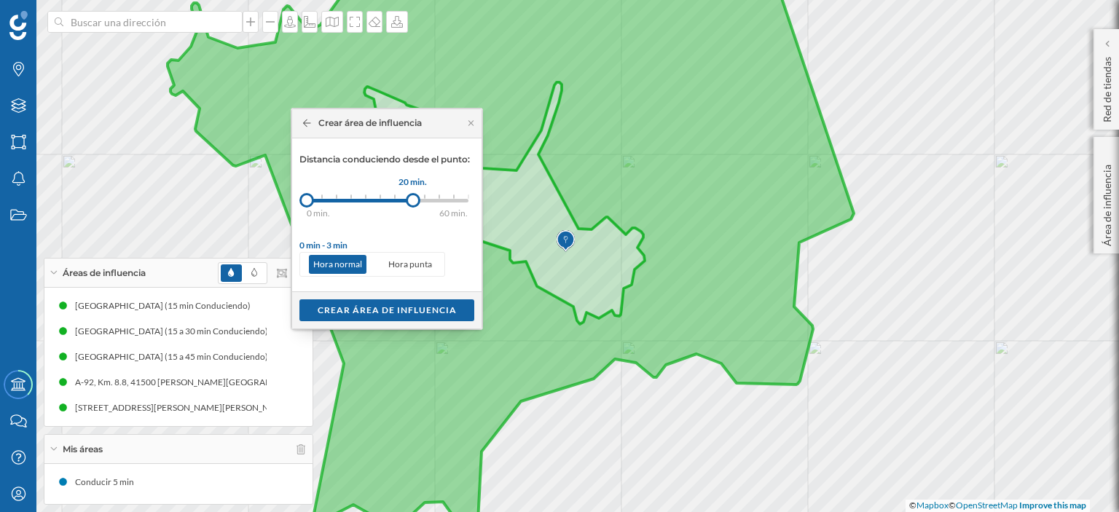
drag, startPoint x: 321, startPoint y: 199, endPoint x: 413, endPoint y: 194, distance: 91.9
click at [413, 194] on div at bounding box center [413, 200] width 15 height 15
drag, startPoint x: 309, startPoint y: 198, endPoint x: 370, endPoint y: 195, distance: 61.3
click at [370, 195] on div at bounding box center [370, 200] width 15 height 15
click at [390, 307] on div "Crear área de influencia" at bounding box center [386, 310] width 175 height 22
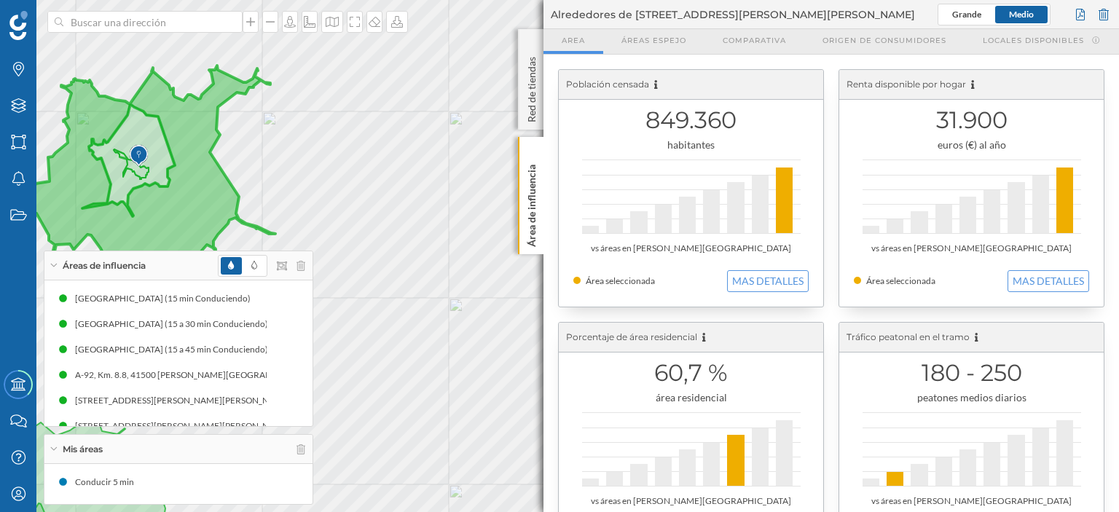
click at [785, 200] on div at bounding box center [784, 201] width 17 height 66
click at [784, 285] on button "MAS DETALLES" at bounding box center [768, 281] width 82 height 22
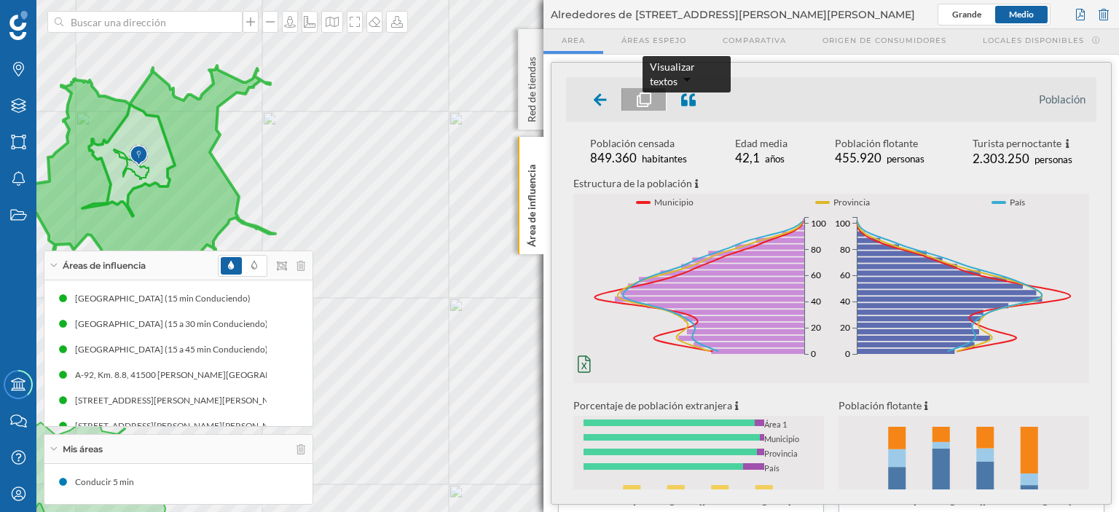
click at [689, 95] on icon at bounding box center [688, 99] width 15 height 13
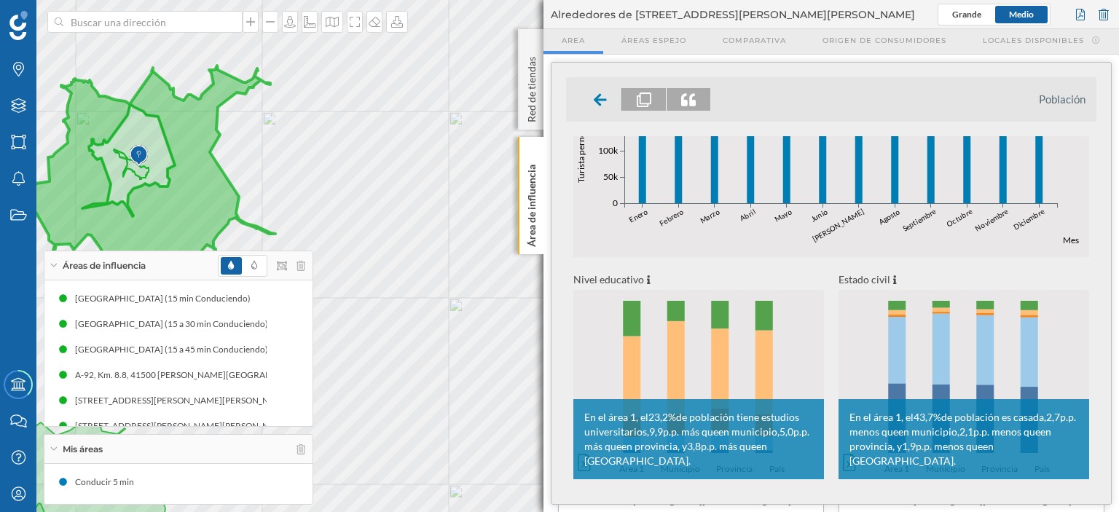
scroll to position [573, 0]
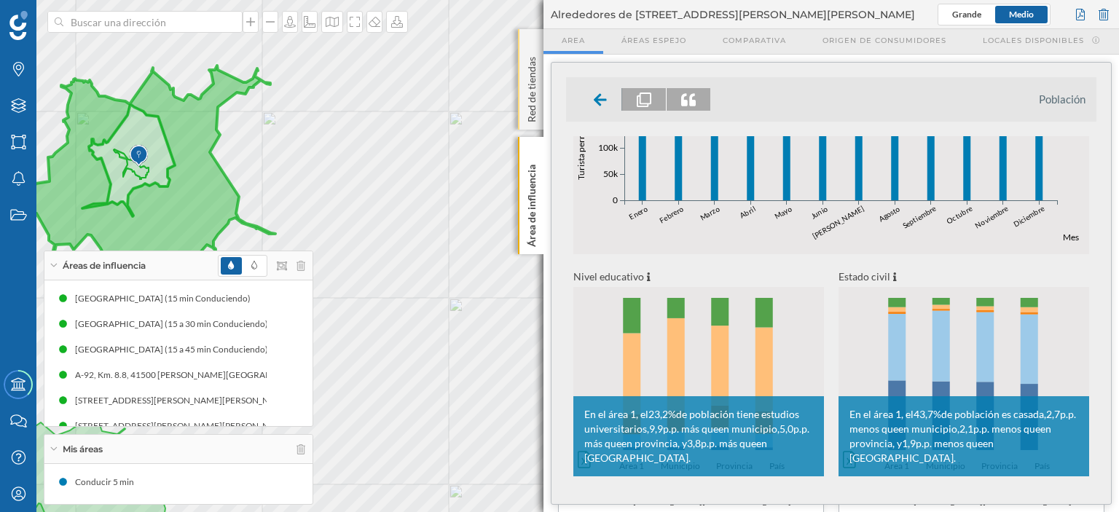
click at [526, 72] on p "Red de tiendas" at bounding box center [531, 86] width 15 height 71
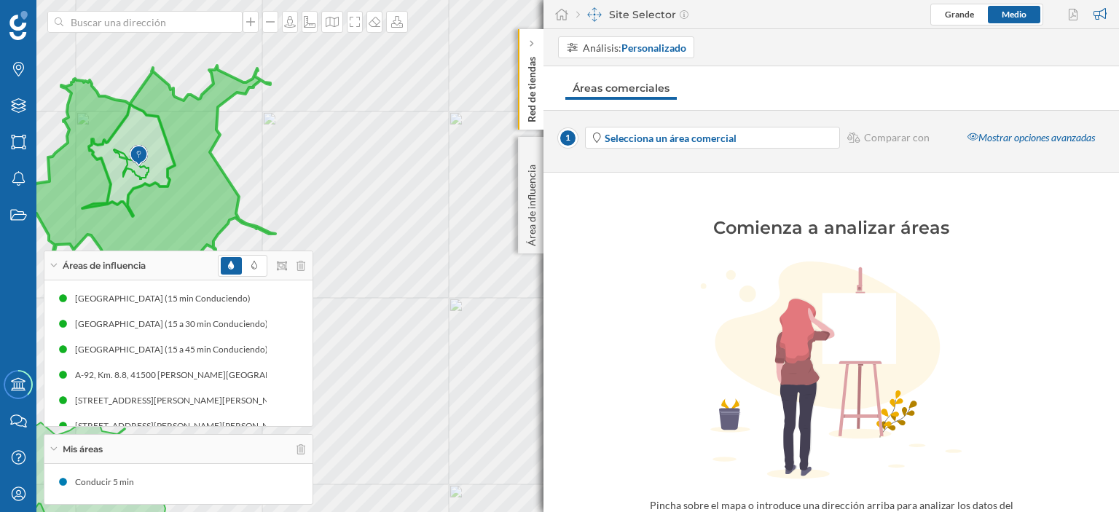
click at [612, 15] on div "Site Selector" at bounding box center [632, 14] width 112 height 15
click at [591, 14] on img at bounding box center [594, 14] width 15 height 15
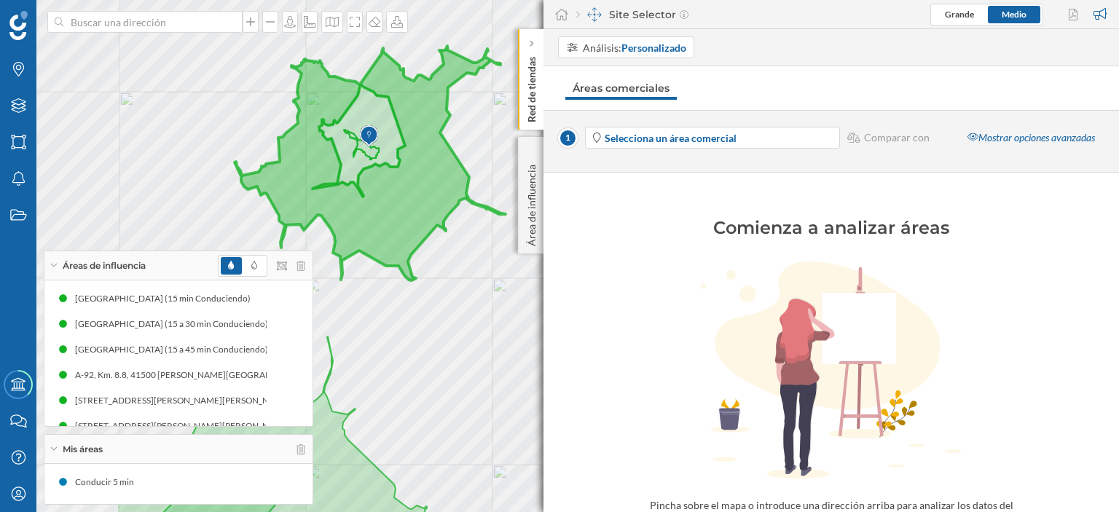
click at [613, 237] on div "Marcas Capas Áreas Notificaciones Estados Academy Contacta con nosotros Centro …" at bounding box center [559, 256] width 1119 height 512
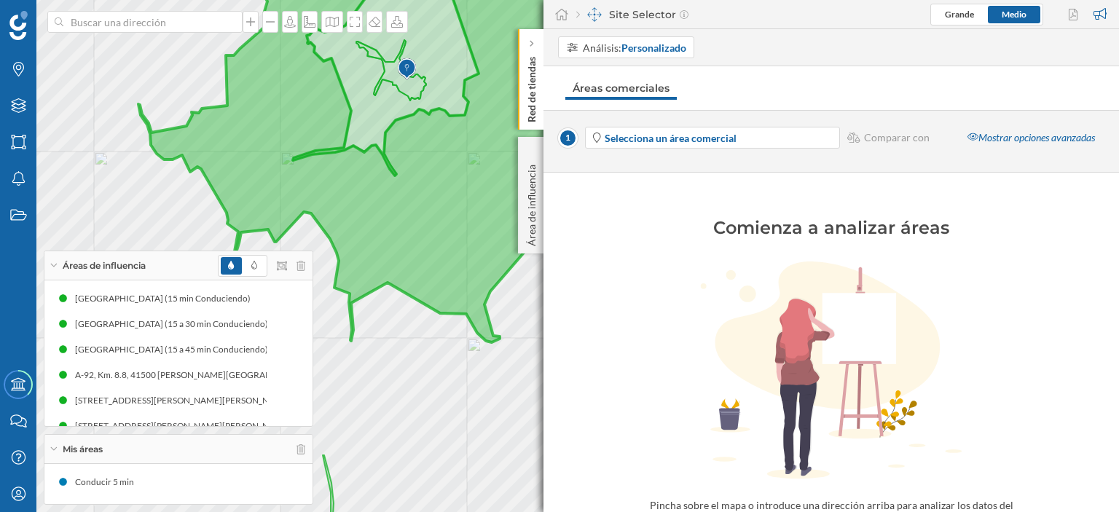
drag, startPoint x: 393, startPoint y: 240, endPoint x: 395, endPoint y: 282, distance: 41.5
click at [395, 282] on icon at bounding box center [408, 158] width 541 height 369
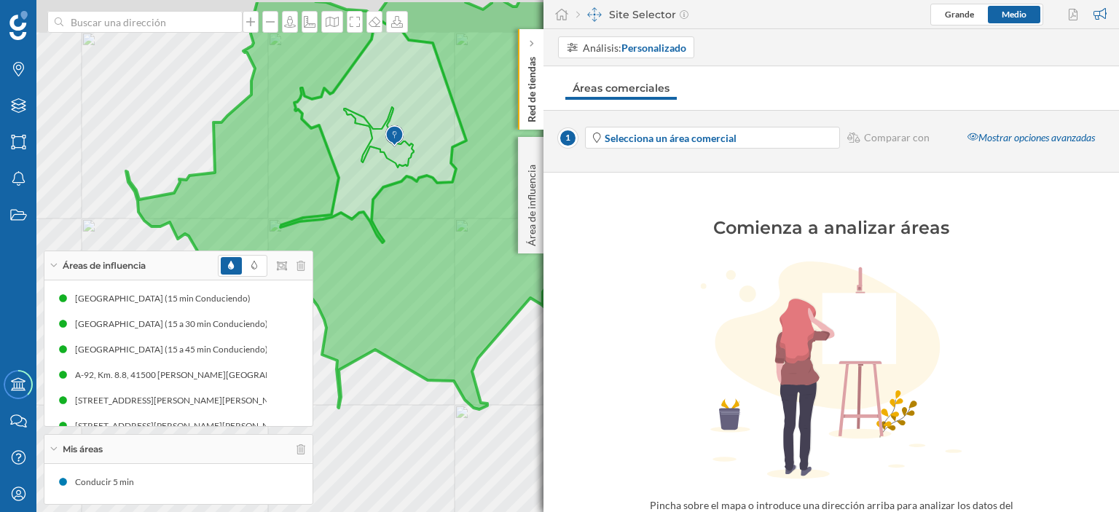
drag, startPoint x: 414, startPoint y: 256, endPoint x: 400, endPoint y: 310, distance: 55.7
click at [400, 310] on icon at bounding box center [396, 204] width 541 height 410
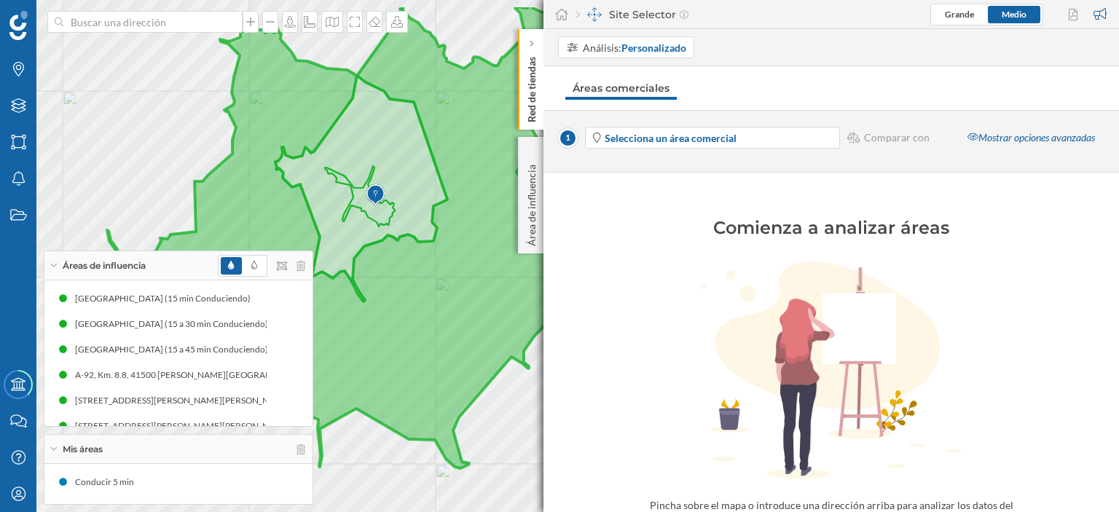
drag, startPoint x: 428, startPoint y: 264, endPoint x: 399, endPoint y: 347, distance: 87.3
click at [399, 347] on icon at bounding box center [377, 236] width 541 height 464
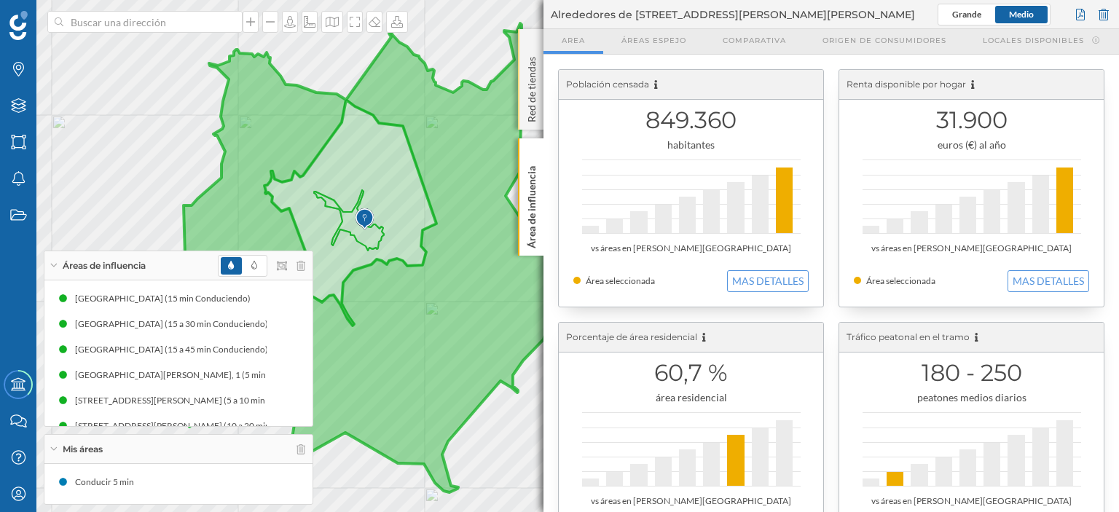
click at [534, 75] on p "Red de tiendas" at bounding box center [531, 86] width 15 height 71
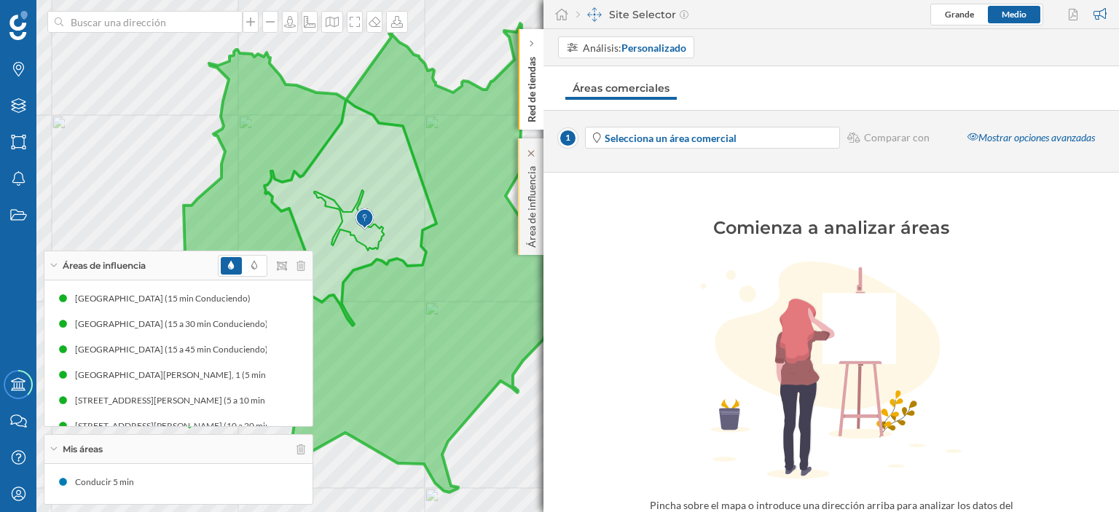
click at [538, 172] on p "Área de influencia" at bounding box center [531, 203] width 15 height 87
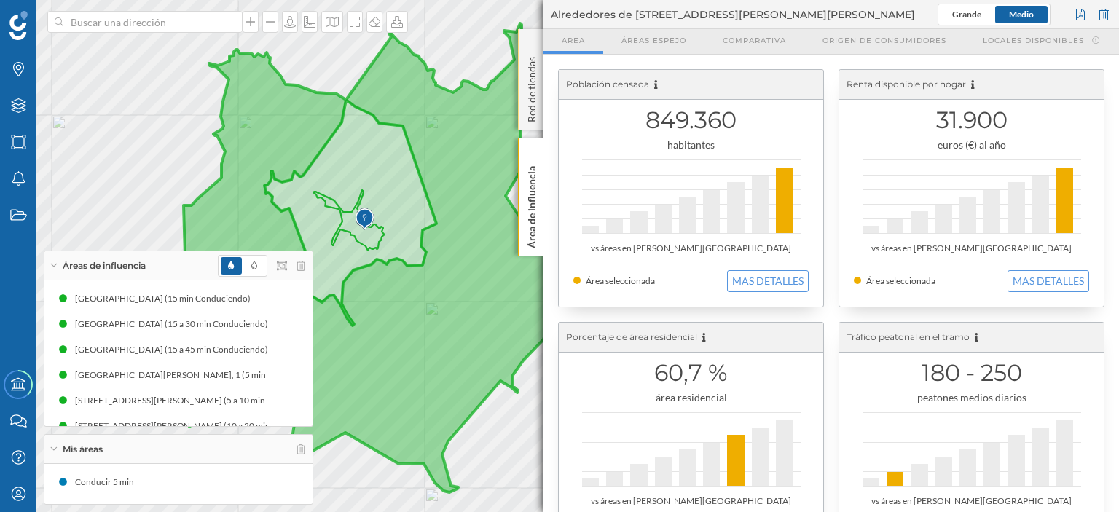
click at [532, 58] on p "Red de tiendas" at bounding box center [531, 86] width 15 height 71
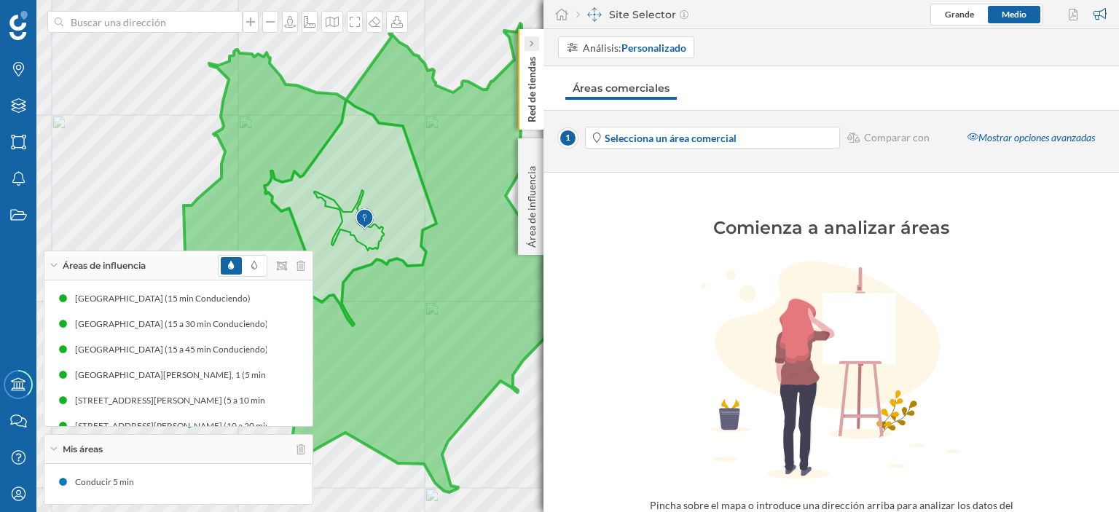
click at [533, 42] on div at bounding box center [531, 43] width 15 height 15
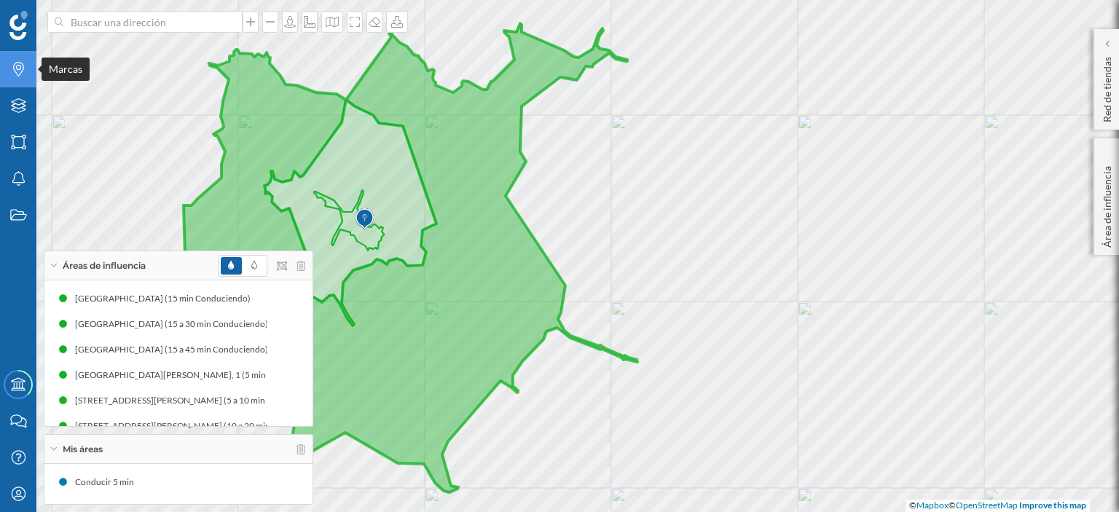
click at [17, 68] on icon "Marcas" at bounding box center [18, 69] width 18 height 15
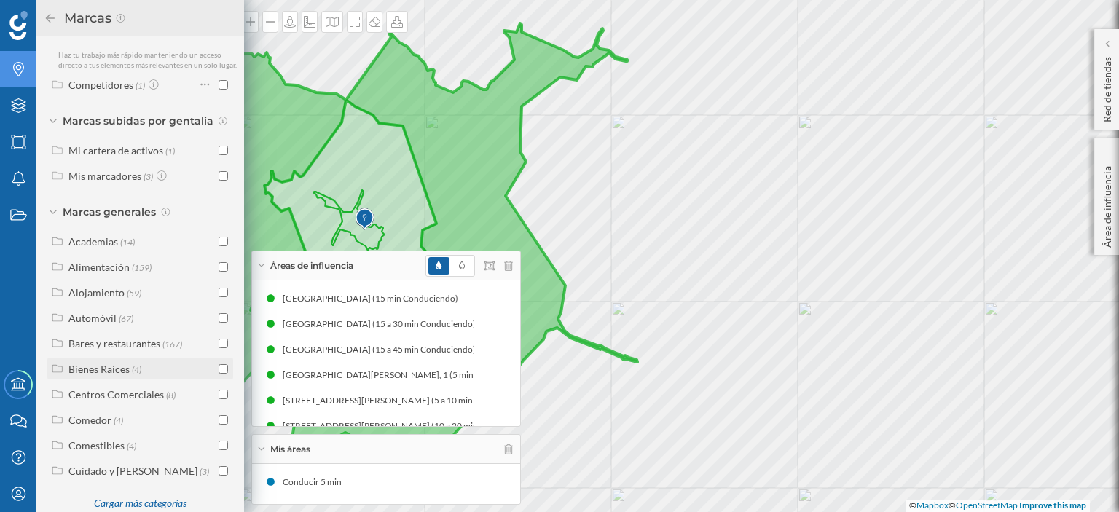
scroll to position [99, 0]
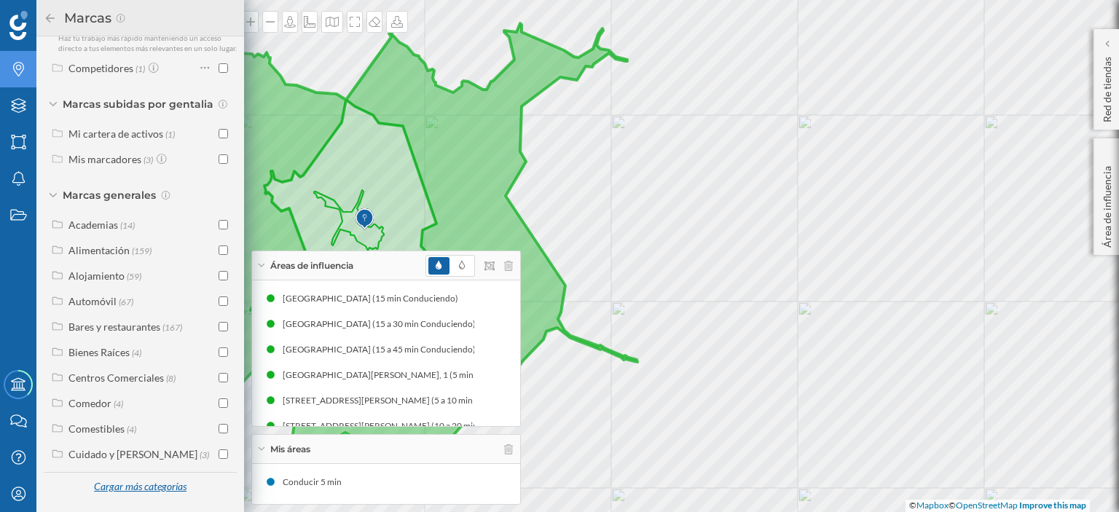
click at [168, 480] on div "Cargar más categorías" at bounding box center [139, 487] width 111 height 22
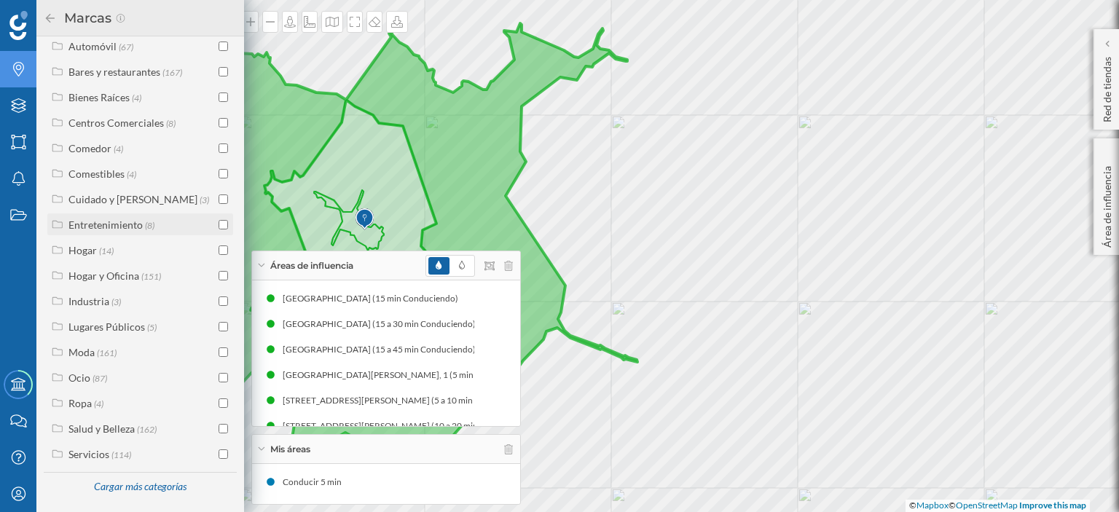
scroll to position [354, 0]
click at [94, 374] on span "(87)" at bounding box center [100, 378] width 15 height 12
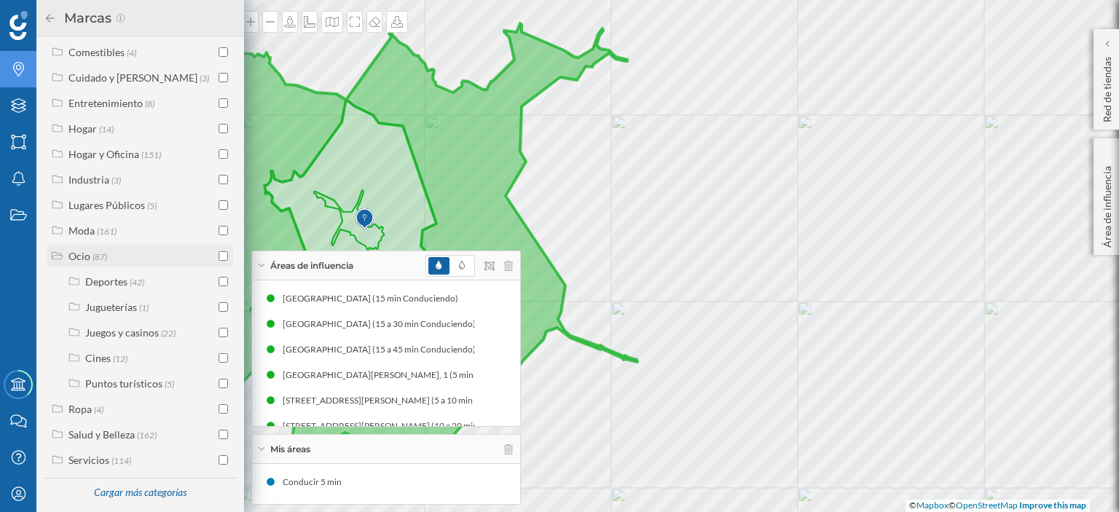
scroll to position [481, 0]
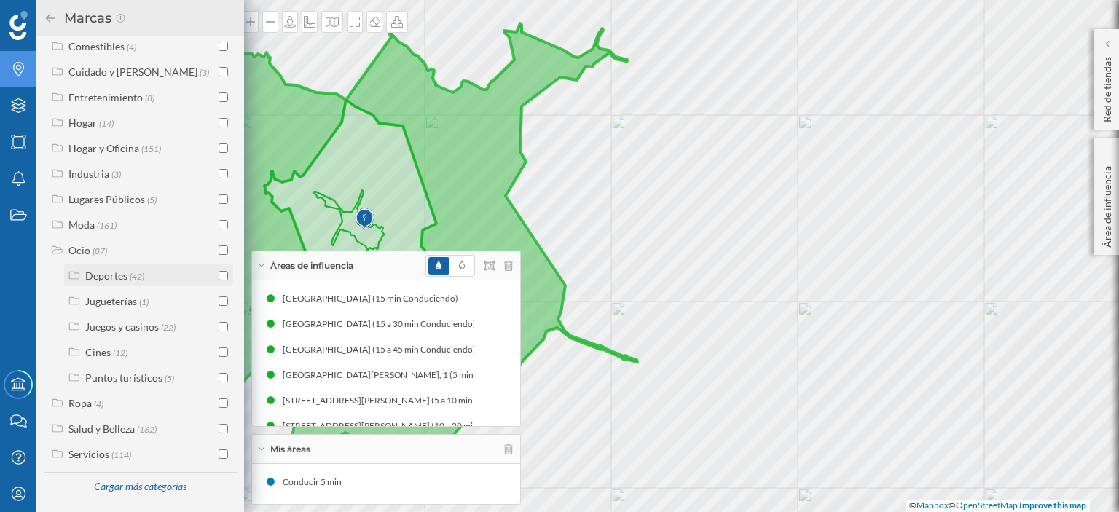
click at [74, 274] on icon at bounding box center [74, 275] width 13 height 10
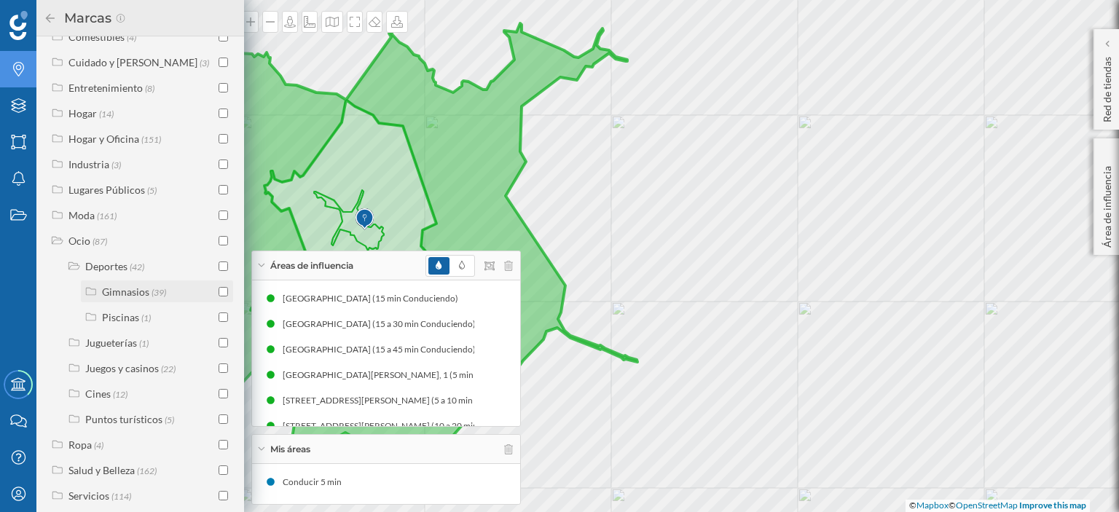
click at [91, 296] on icon at bounding box center [90, 291] width 13 height 10
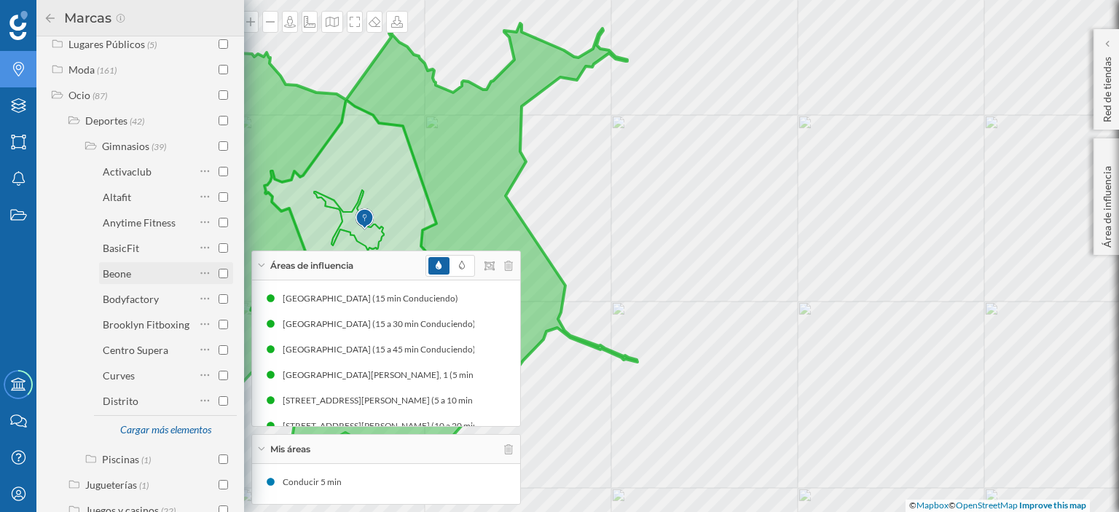
scroll to position [773, 0]
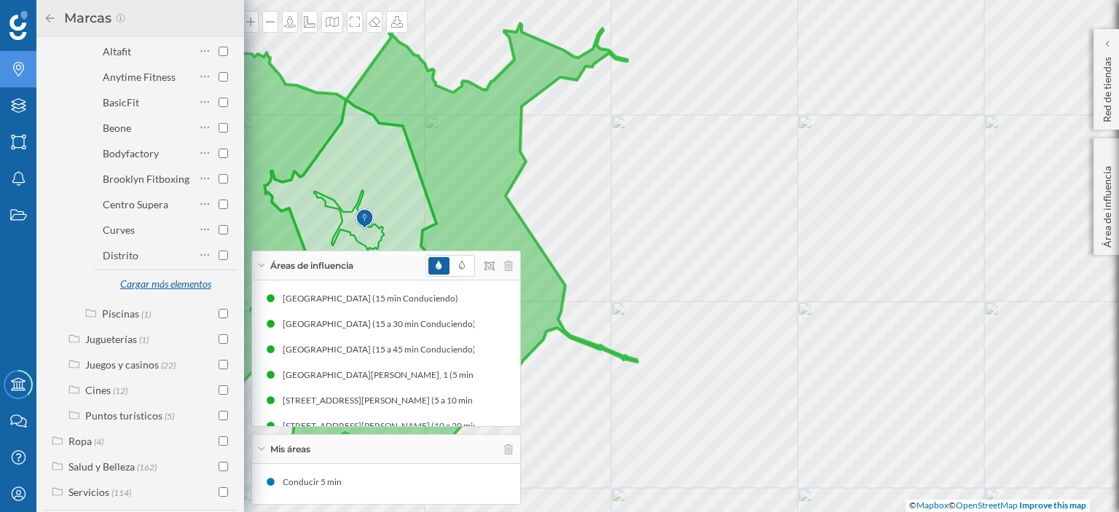
click at [152, 293] on div "Cargar más elementos" at bounding box center [165, 285] width 109 height 22
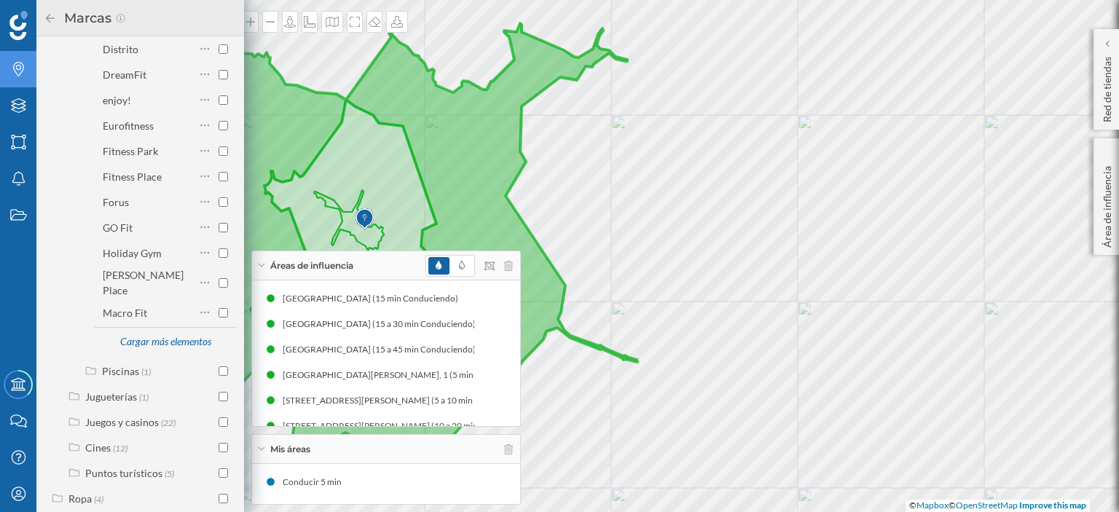
scroll to position [1064, 0]
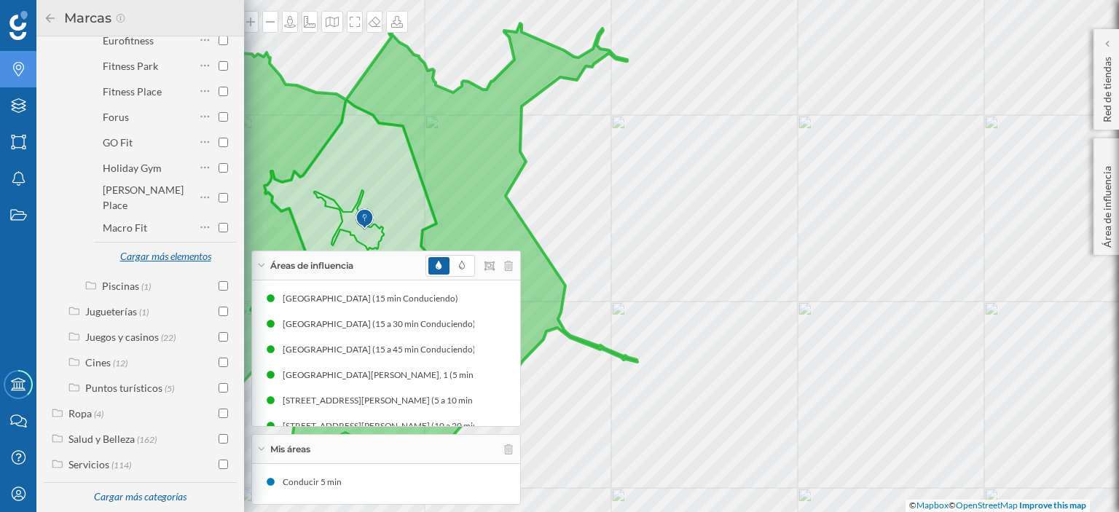
click at [147, 256] on div "Cargar más elementos" at bounding box center [165, 257] width 109 height 22
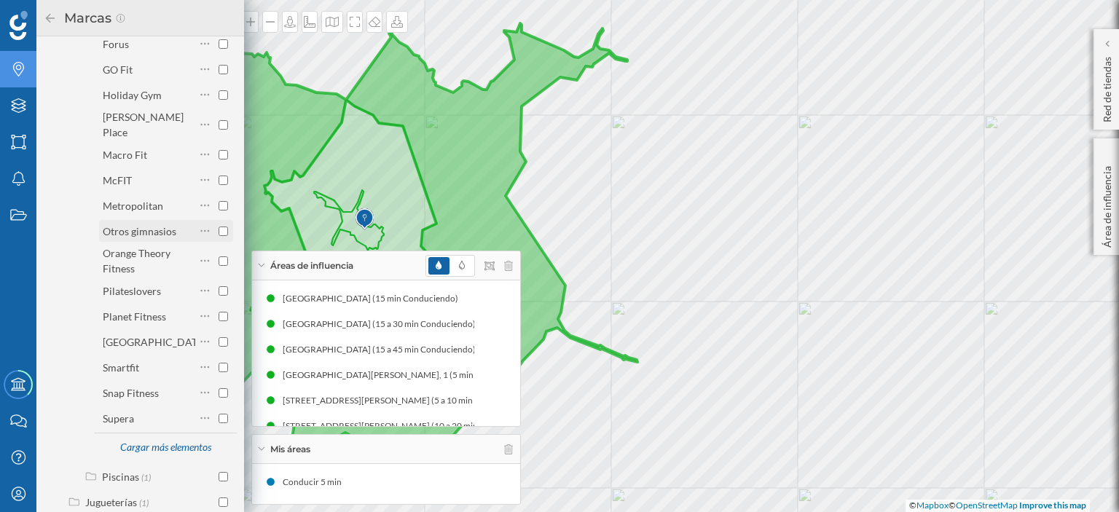
scroll to position [1210, 0]
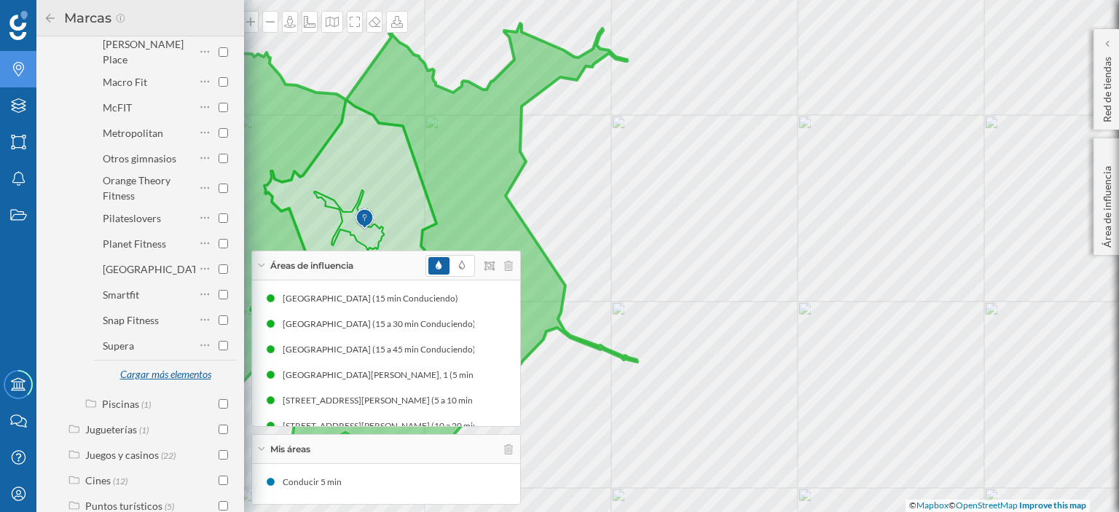
click at [144, 372] on div "Cargar más elementos" at bounding box center [165, 375] width 109 height 22
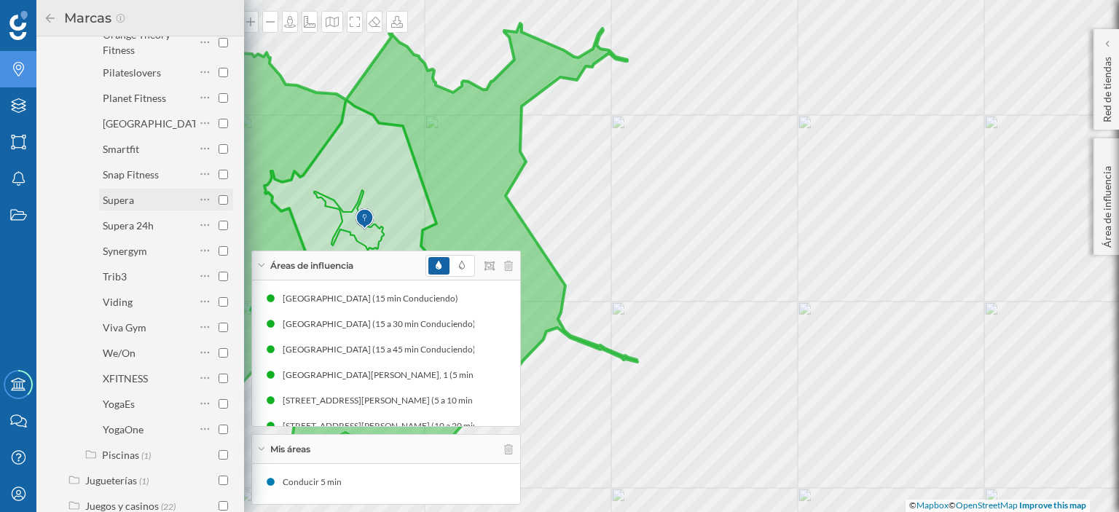
scroll to position [1501, 0]
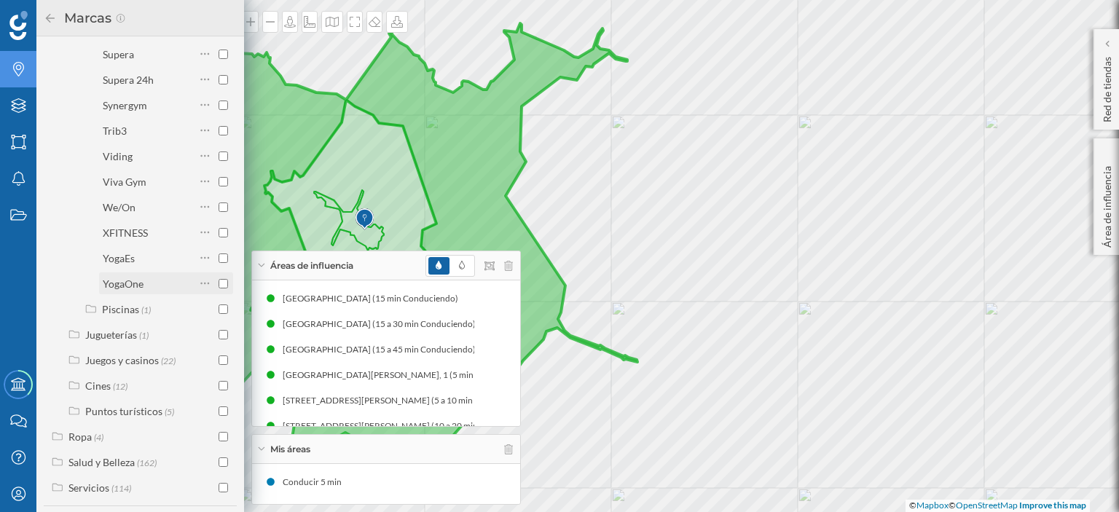
click at [219, 285] on input "checkbox" at bounding box center [223, 283] width 9 height 9
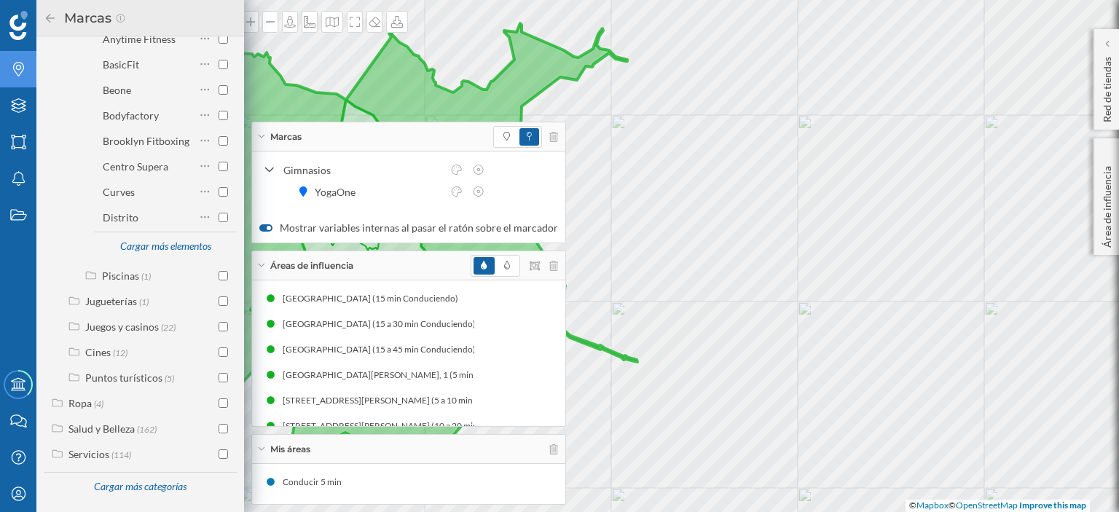
scroll to position [820, 0]
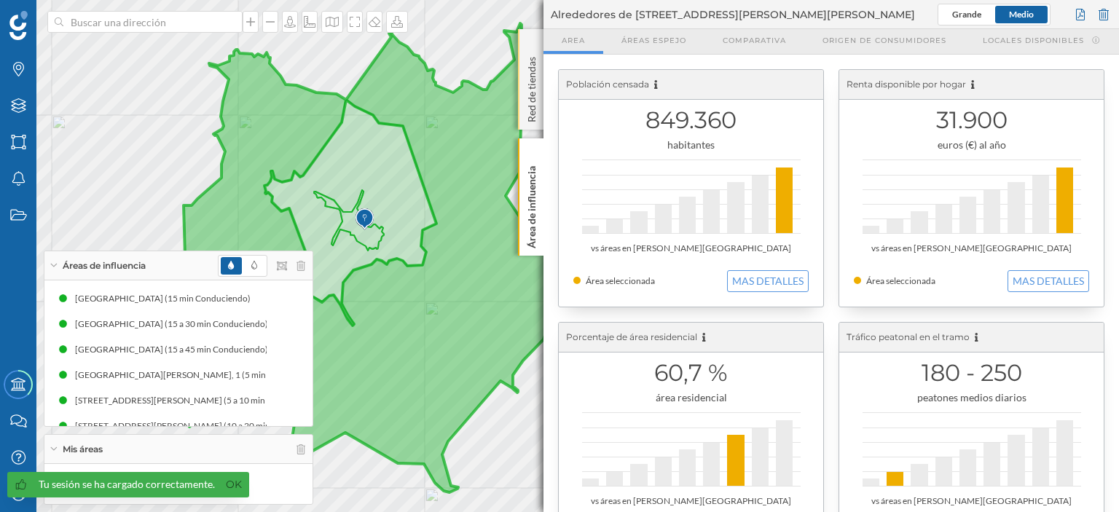
click at [532, 37] on div "Red de tiendas" at bounding box center [530, 79] width 25 height 101
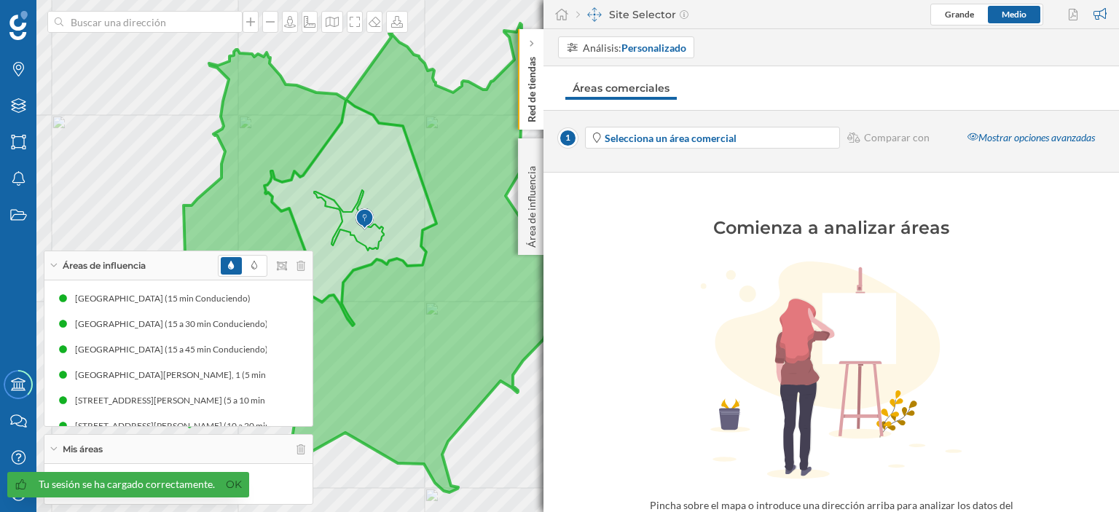
click at [532, 37] on icon at bounding box center [531, 43] width 4 height 15
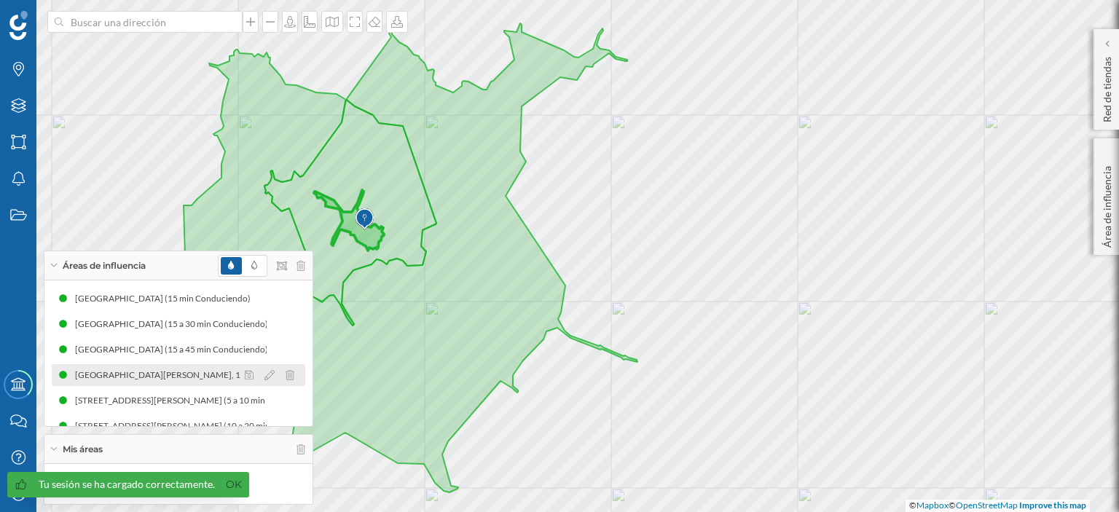
scroll to position [17, 0]
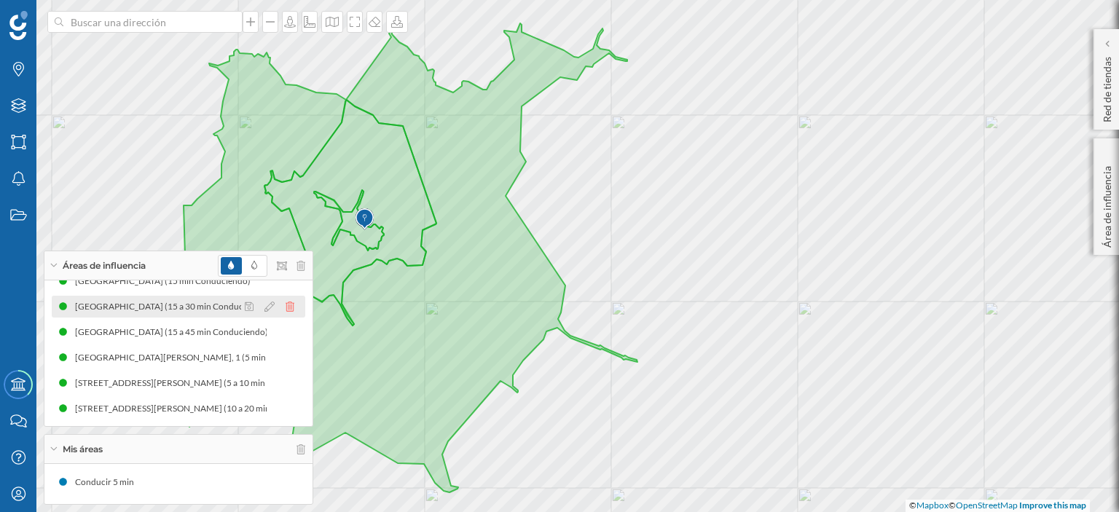
click at [286, 303] on icon at bounding box center [290, 307] width 9 height 10
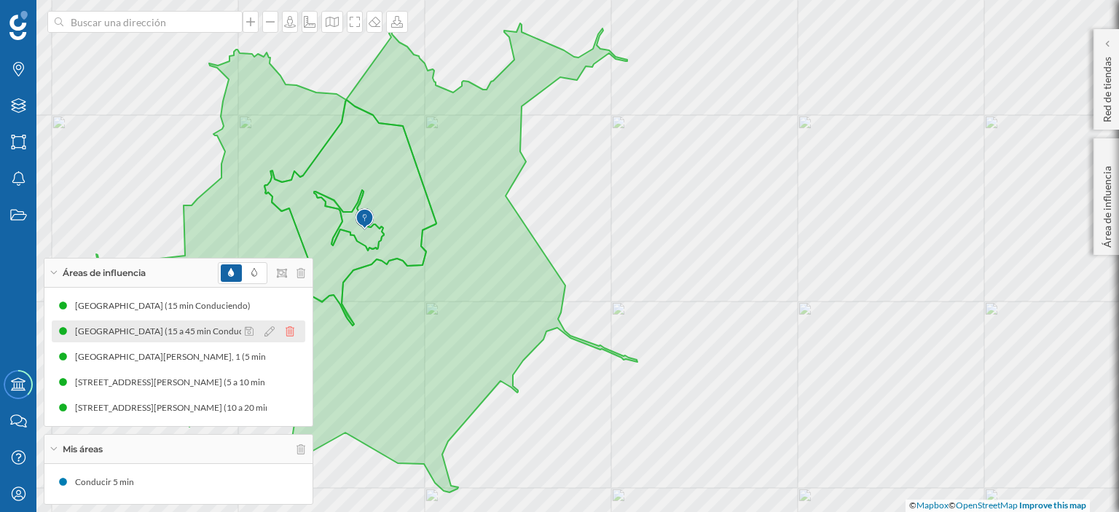
click at [292, 329] on icon at bounding box center [290, 331] width 9 height 10
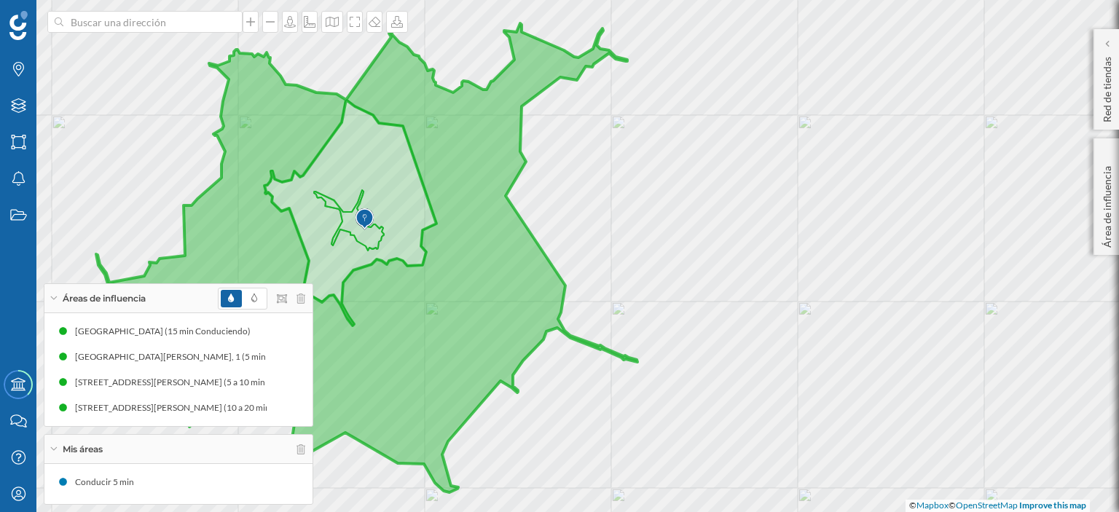
click at [53, 302] on div "Áreas de influencia" at bounding box center [178, 298] width 268 height 29
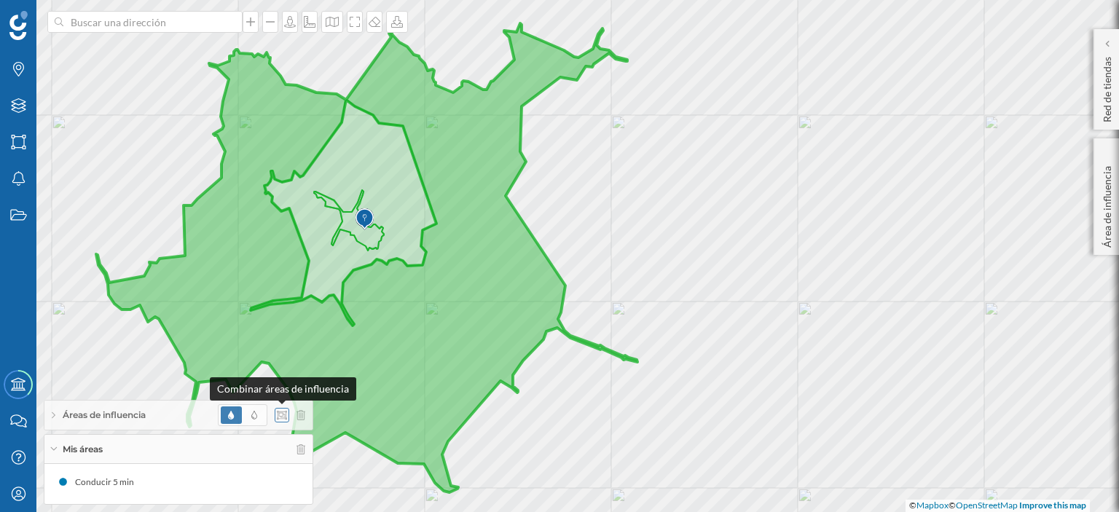
click at [279, 414] on icon at bounding box center [282, 415] width 10 height 9
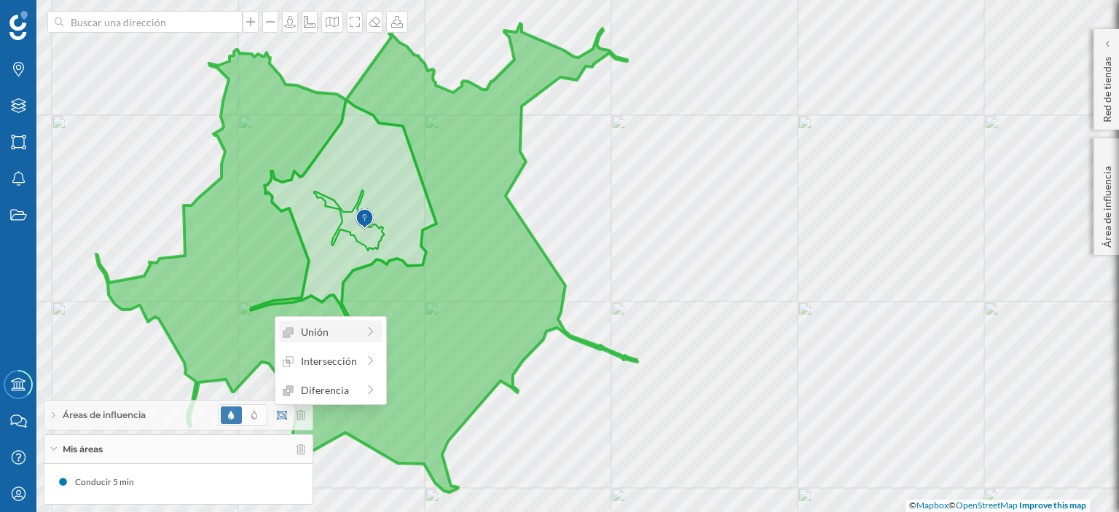
click at [315, 325] on div "Unión" at bounding box center [320, 331] width 74 height 15
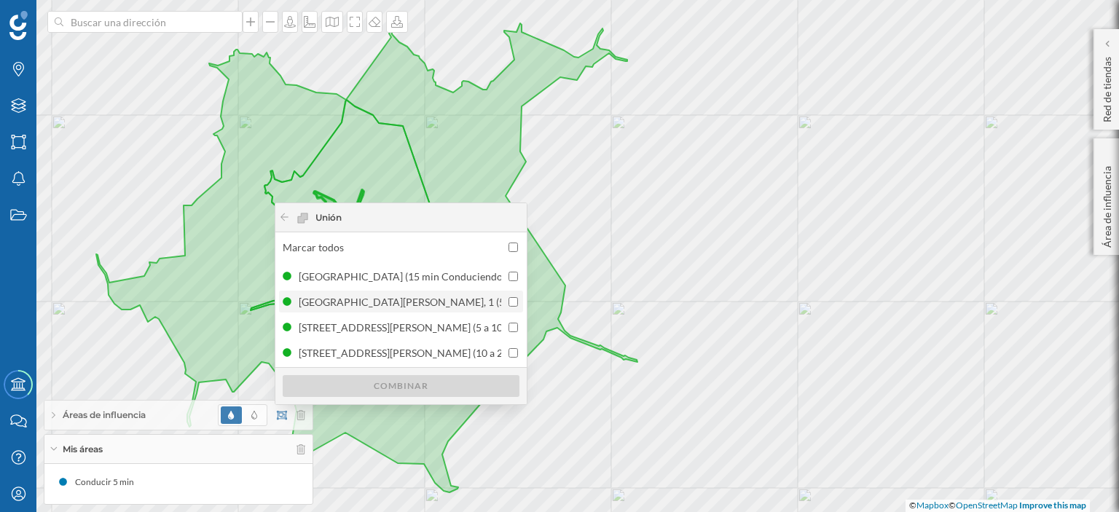
click at [511, 299] on input "checkbox" at bounding box center [512, 301] width 9 height 9
checkbox input "true"
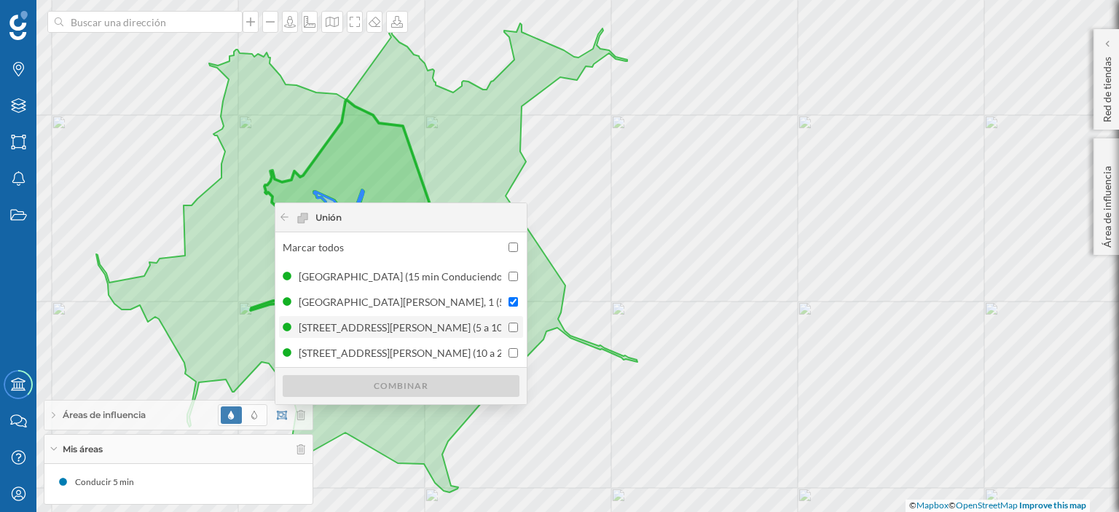
click at [510, 322] on div at bounding box center [512, 327] width 9 height 15
checkbox input "true"
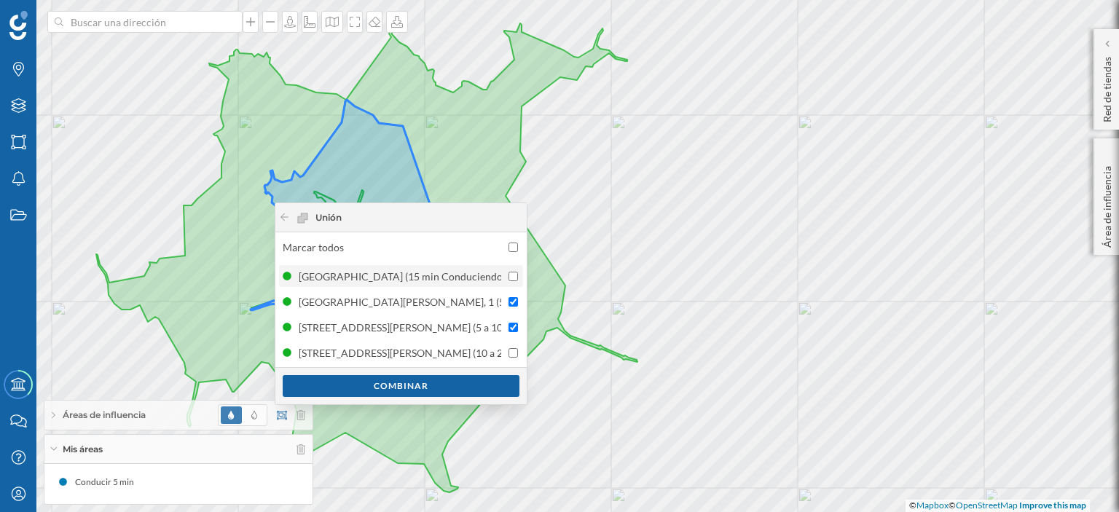
click at [511, 276] on input "checkbox" at bounding box center [512, 276] width 9 height 9
checkbox input "true"
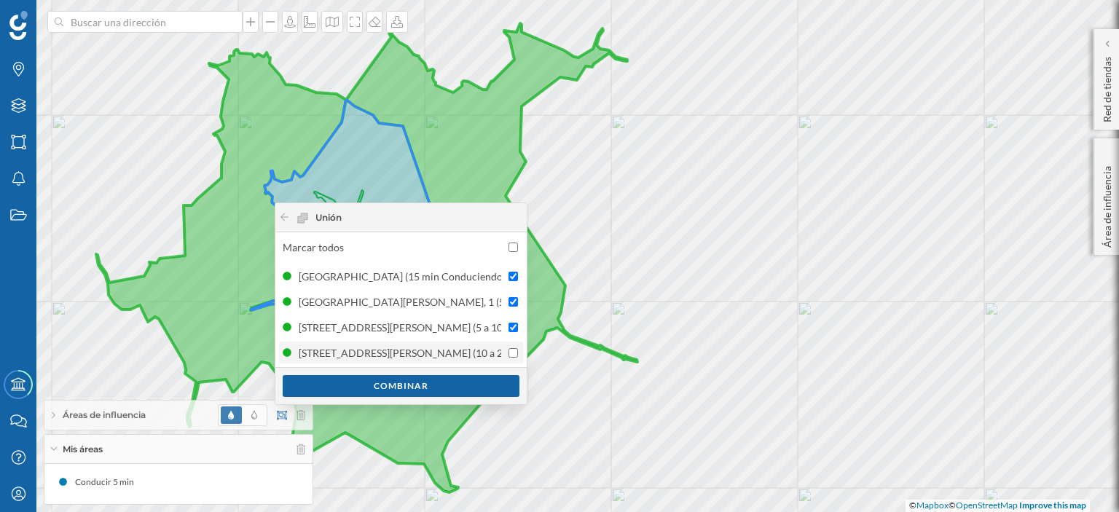
click at [514, 350] on input "checkbox" at bounding box center [512, 352] width 9 height 9
checkbox input "true"
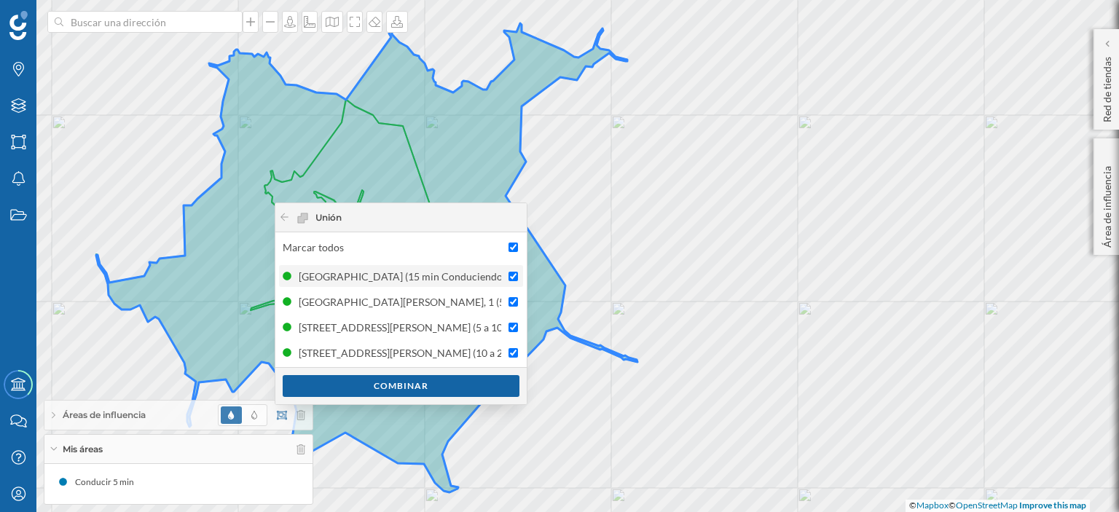
click at [512, 273] on input "checkbox" at bounding box center [512, 276] width 9 height 9
checkbox input "false"
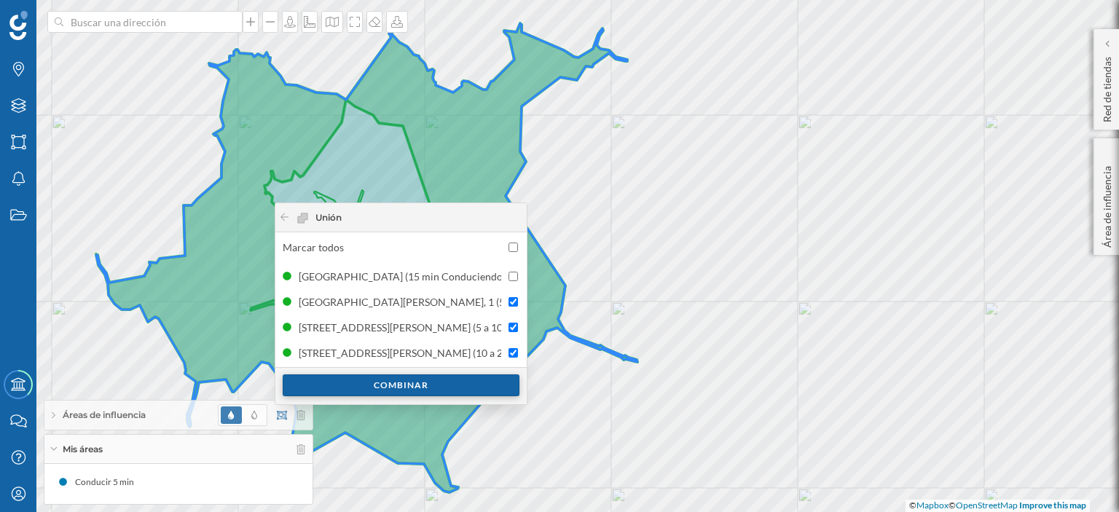
click at [450, 382] on div "Combinar" at bounding box center [401, 385] width 237 height 22
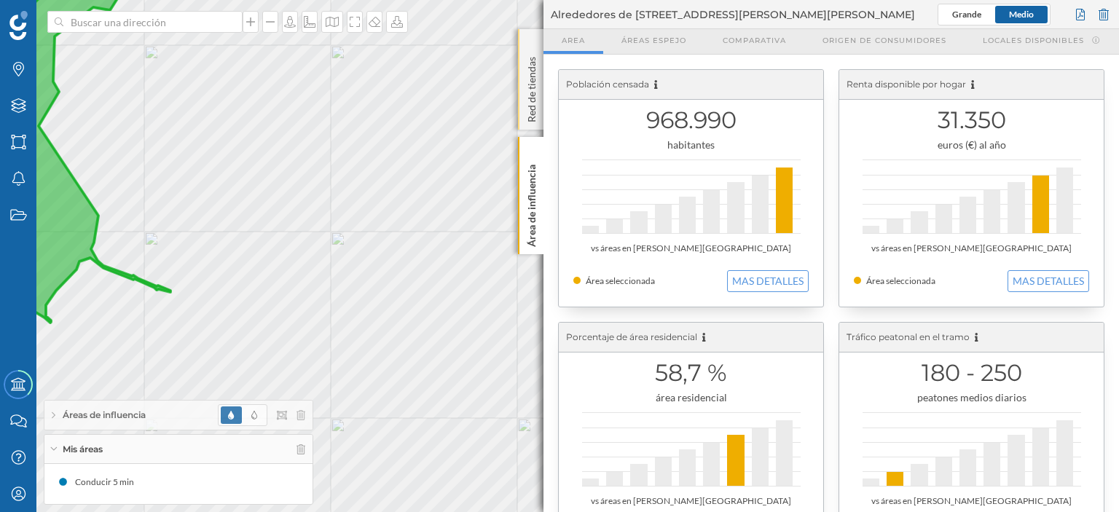
click at [531, 43] on div "Red de tiendas" at bounding box center [530, 79] width 25 height 101
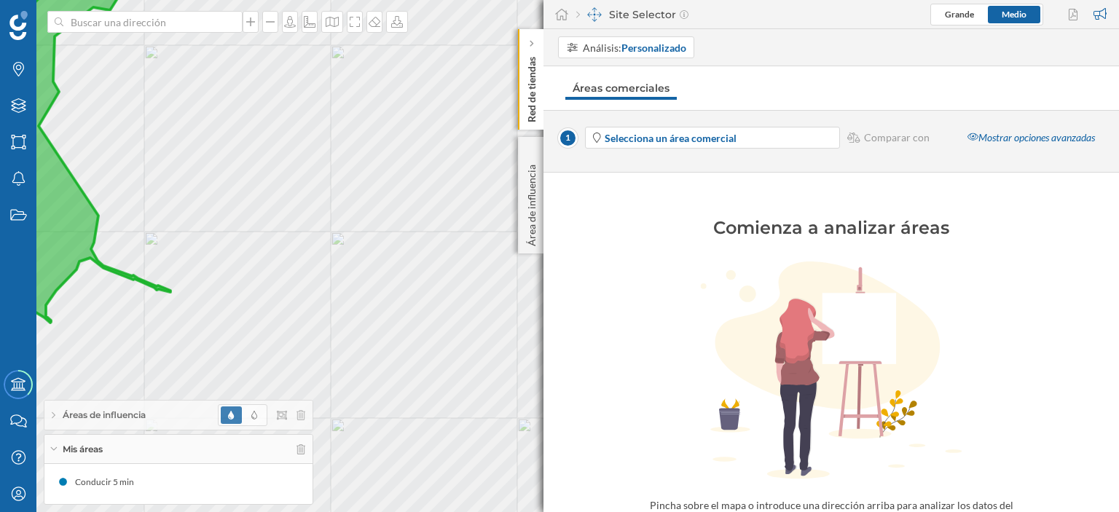
drag, startPoint x: 533, startPoint y: 152, endPoint x: 535, endPoint y: 114, distance: 37.9
click at [533, 151] on icon at bounding box center [531, 152] width 10 height 7
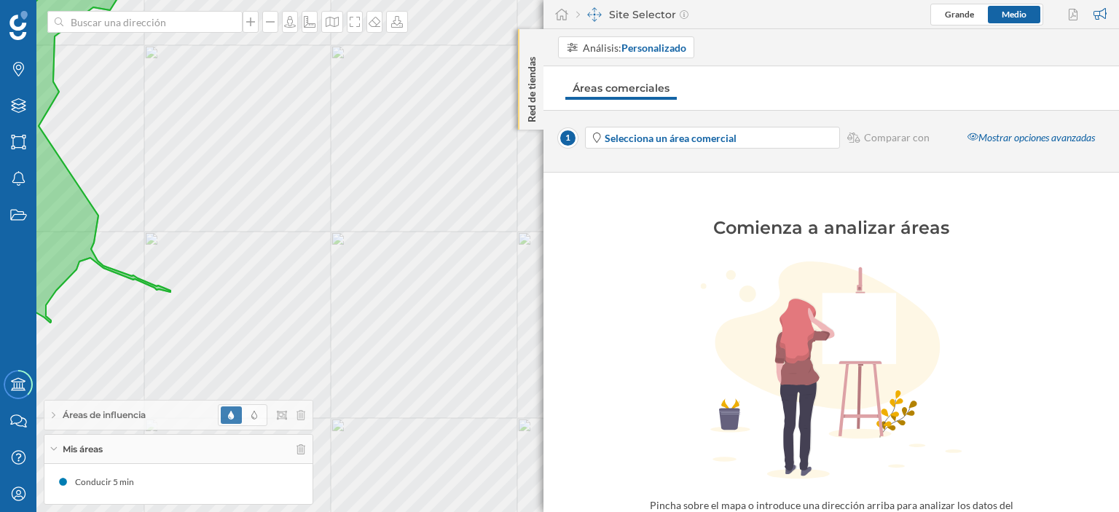
click at [530, 41] on div "Red de tiendas" at bounding box center [530, 79] width 25 height 101
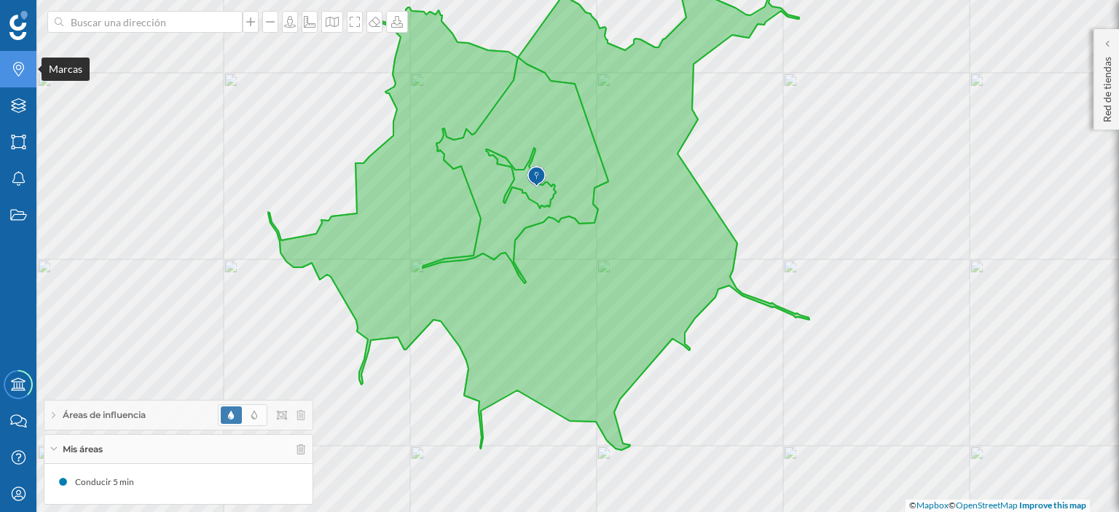
click at [20, 65] on icon "Marcas" at bounding box center [18, 69] width 18 height 15
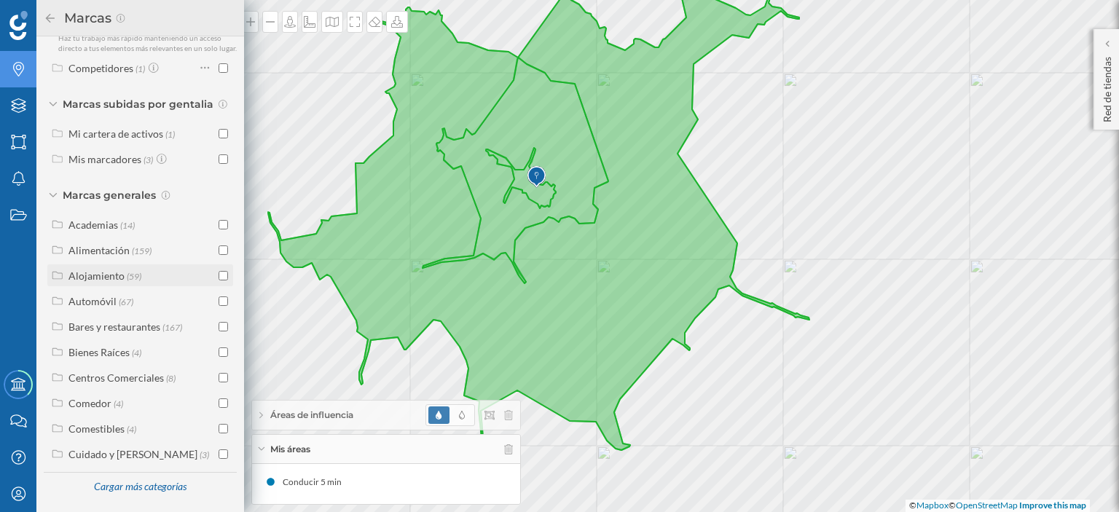
scroll to position [99, 0]
click at [162, 490] on div "Cargar más categorías" at bounding box center [139, 487] width 111 height 22
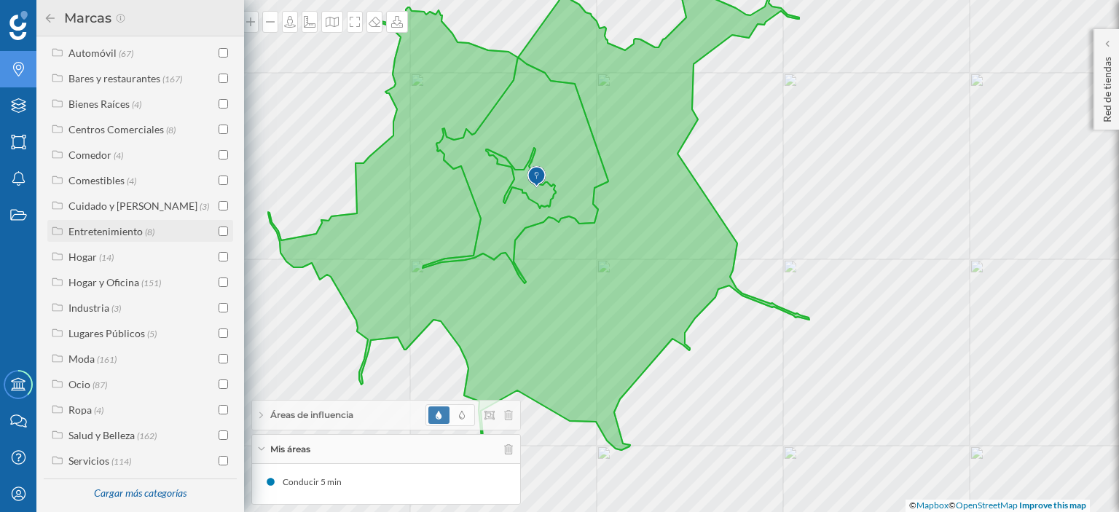
scroll to position [354, 0]
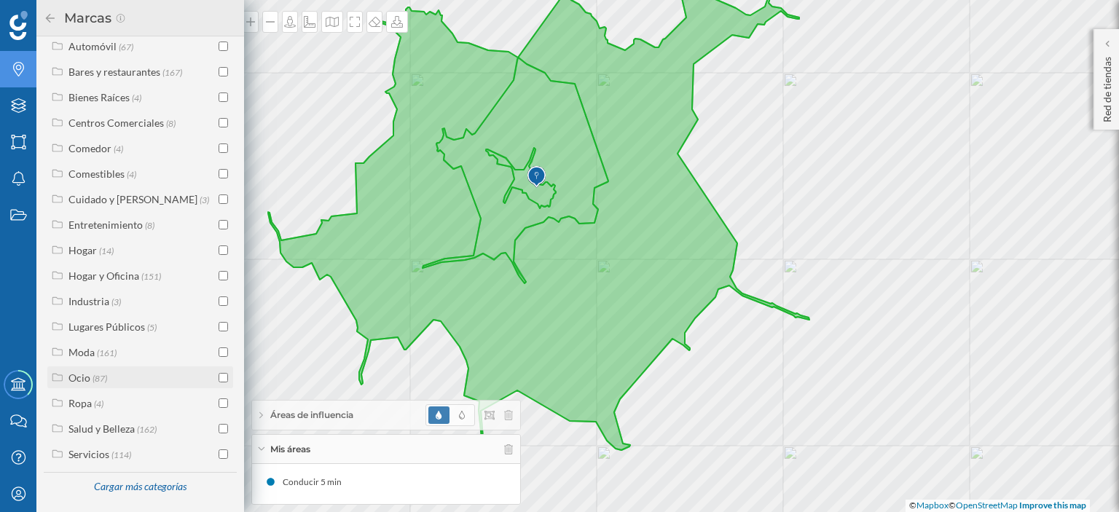
click at [60, 372] on icon at bounding box center [57, 377] width 13 height 10
click at [219, 271] on input "checkbox" at bounding box center [223, 275] width 9 height 9
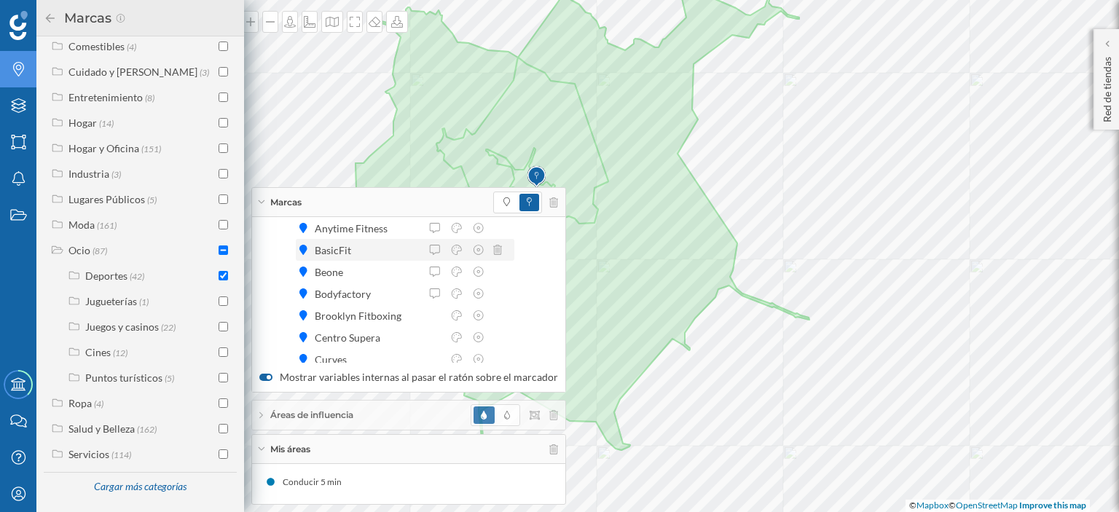
scroll to position [146, 0]
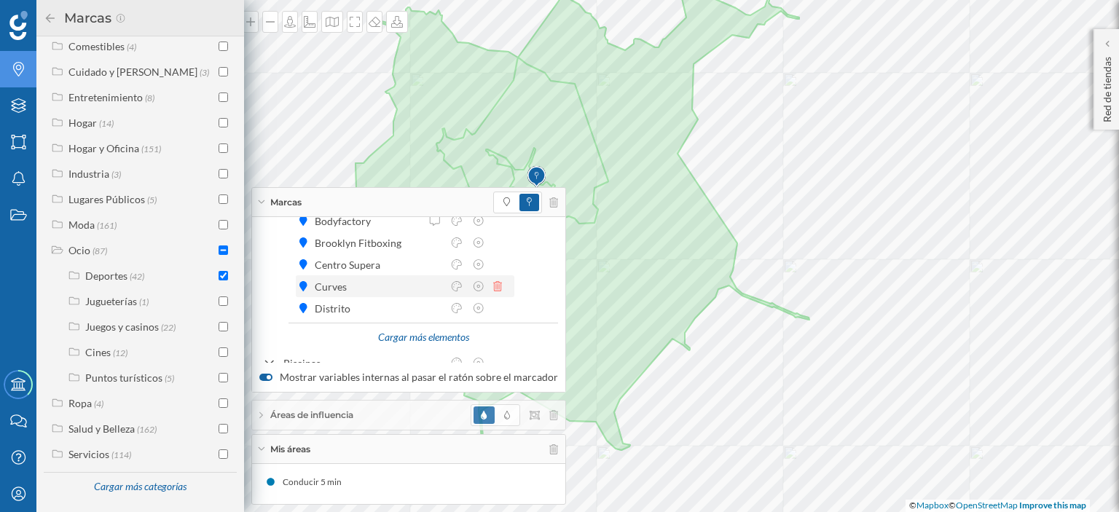
click at [498, 286] on icon at bounding box center [497, 286] width 9 height 10
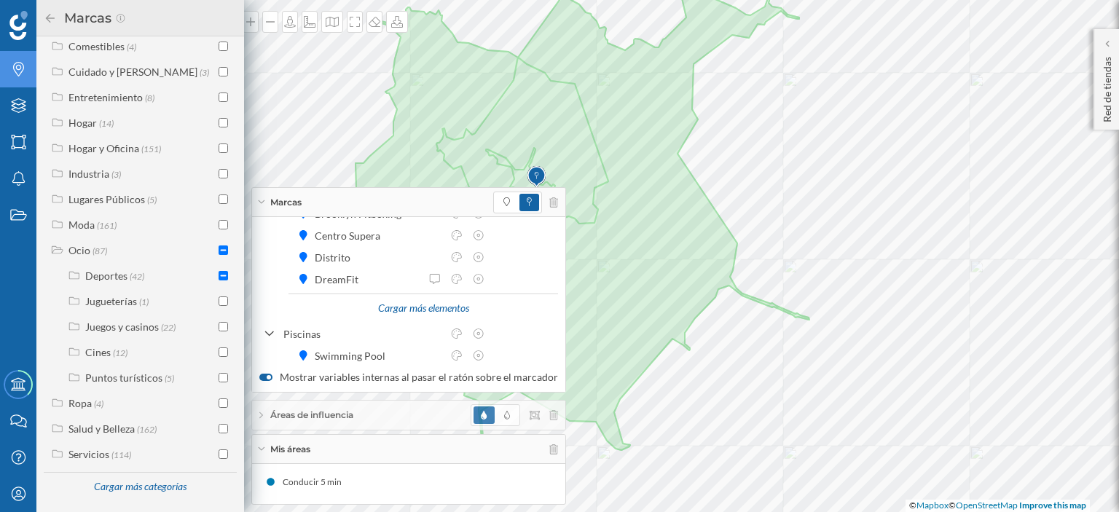
scroll to position [189, 0]
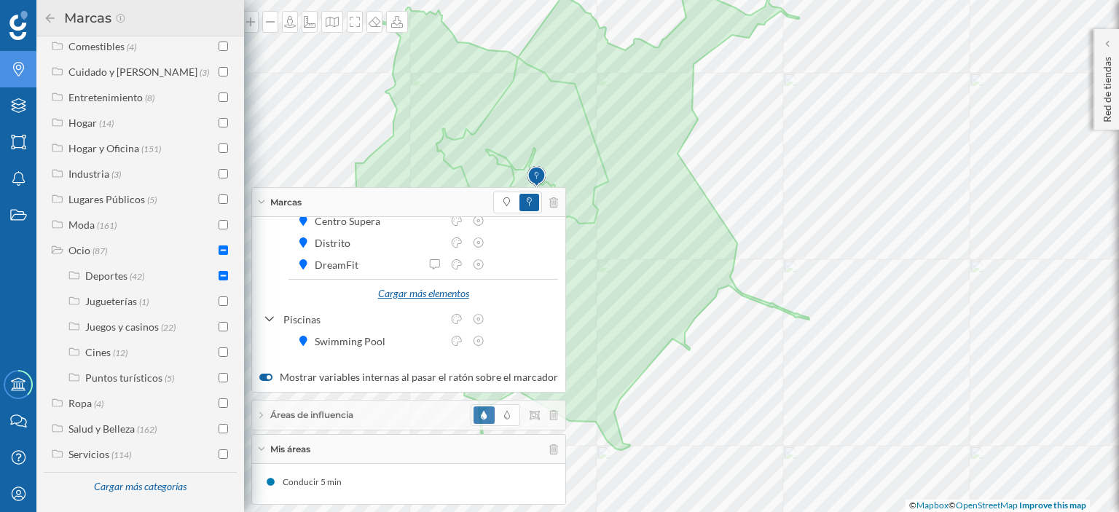
click at [428, 295] on div "Cargar más elementos" at bounding box center [423, 294] width 109 height 22
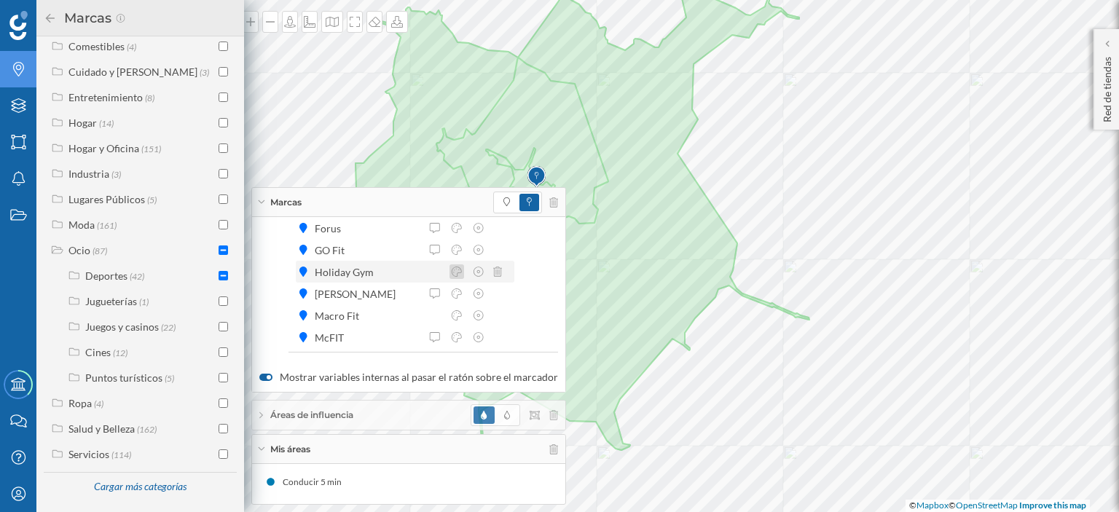
scroll to position [408, 0]
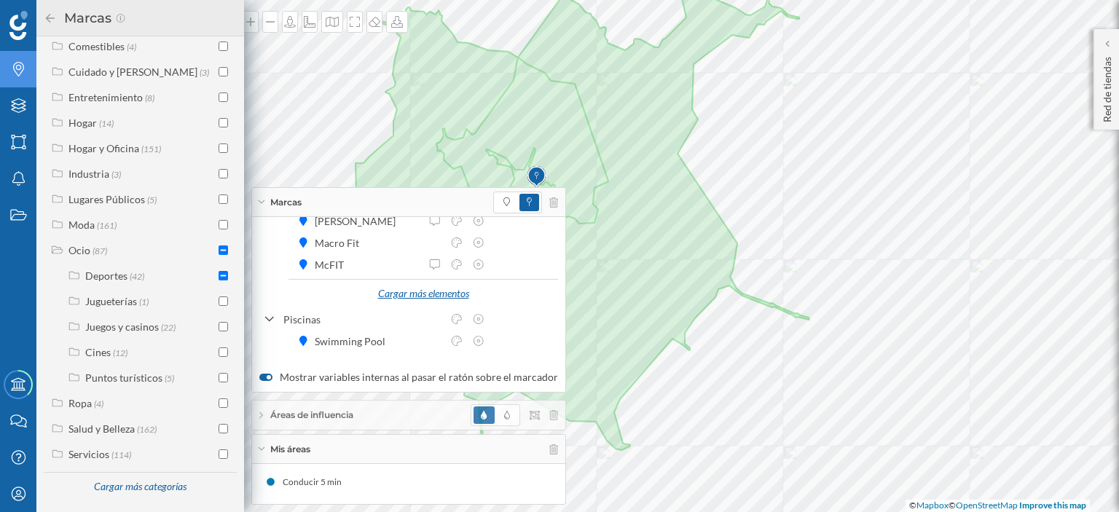
click at [447, 293] on div "Cargar más elementos" at bounding box center [423, 294] width 109 height 22
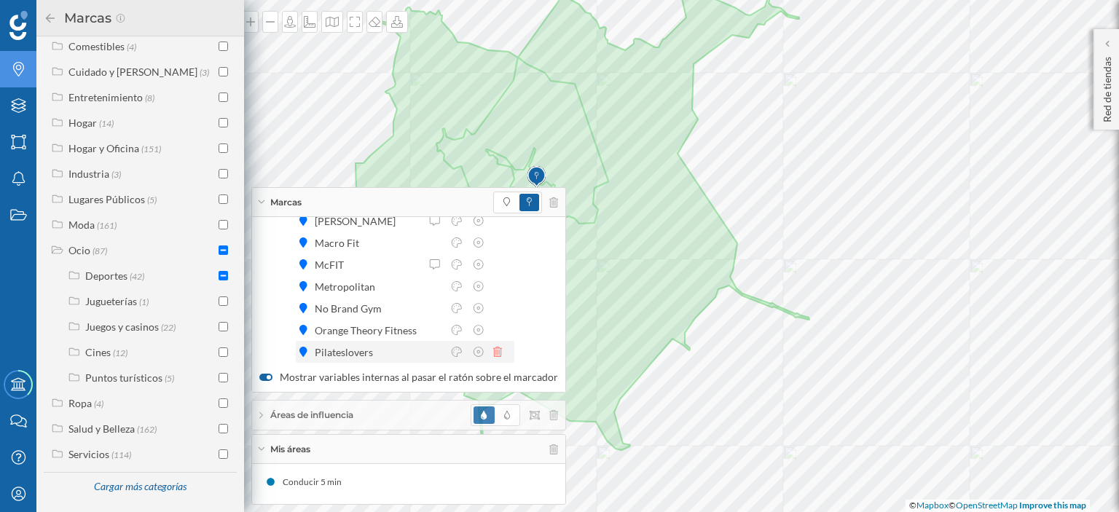
click at [498, 352] on icon at bounding box center [497, 352] width 9 height 10
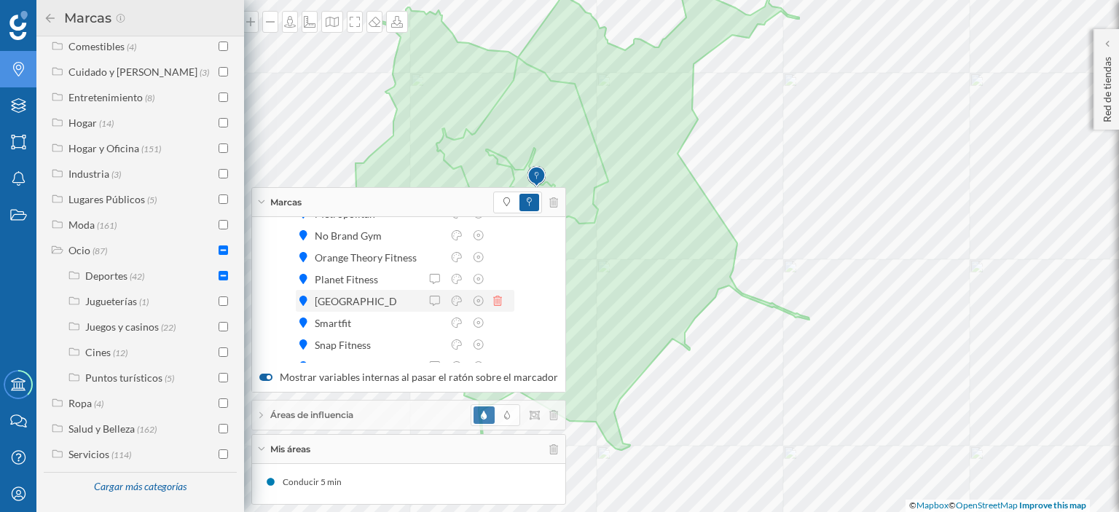
click at [497, 296] on icon at bounding box center [497, 301] width 9 height 10
click at [498, 346] on icon at bounding box center [497, 344] width 9 height 10
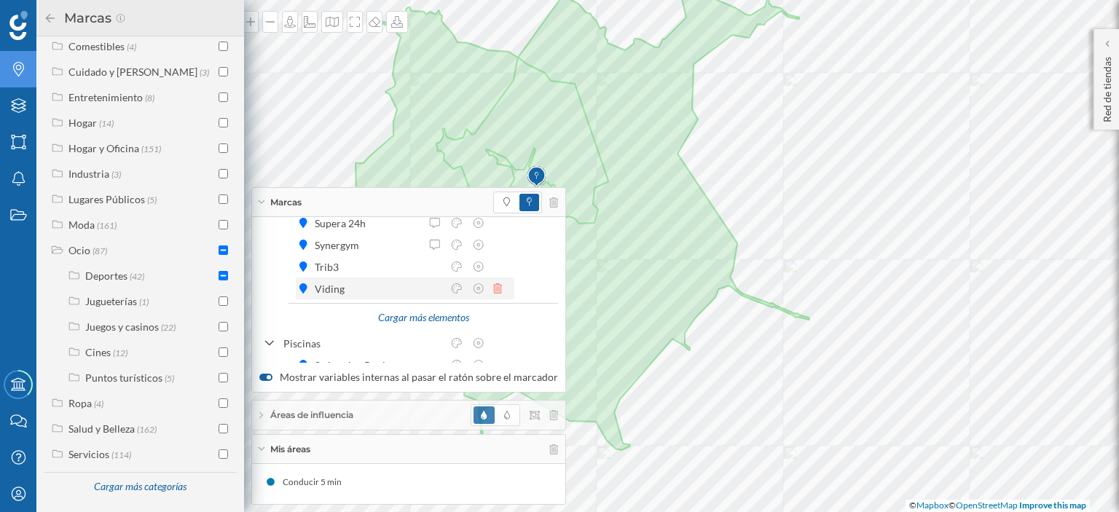
scroll to position [626, 0]
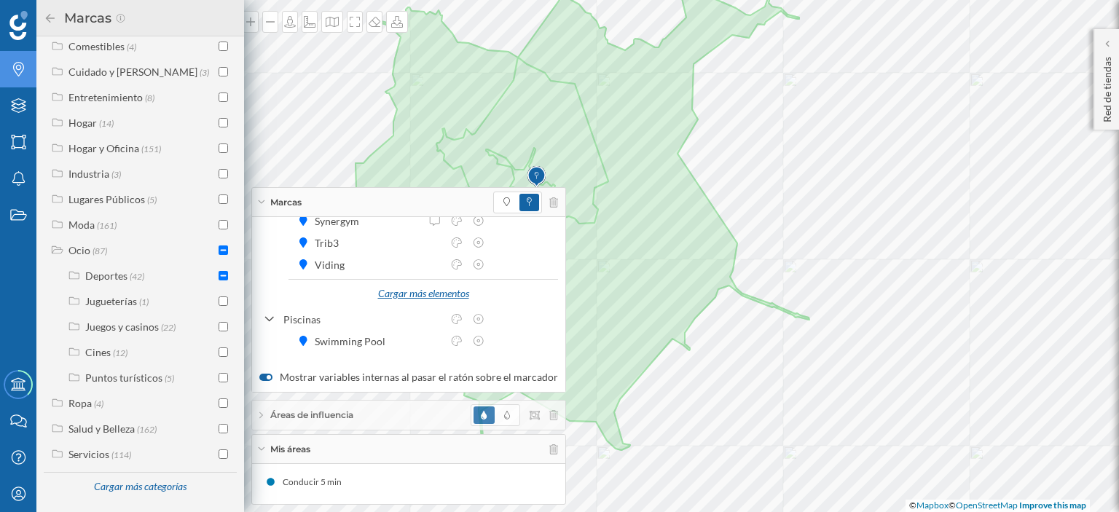
click at [441, 296] on div "Cargar más elementos" at bounding box center [423, 294] width 109 height 22
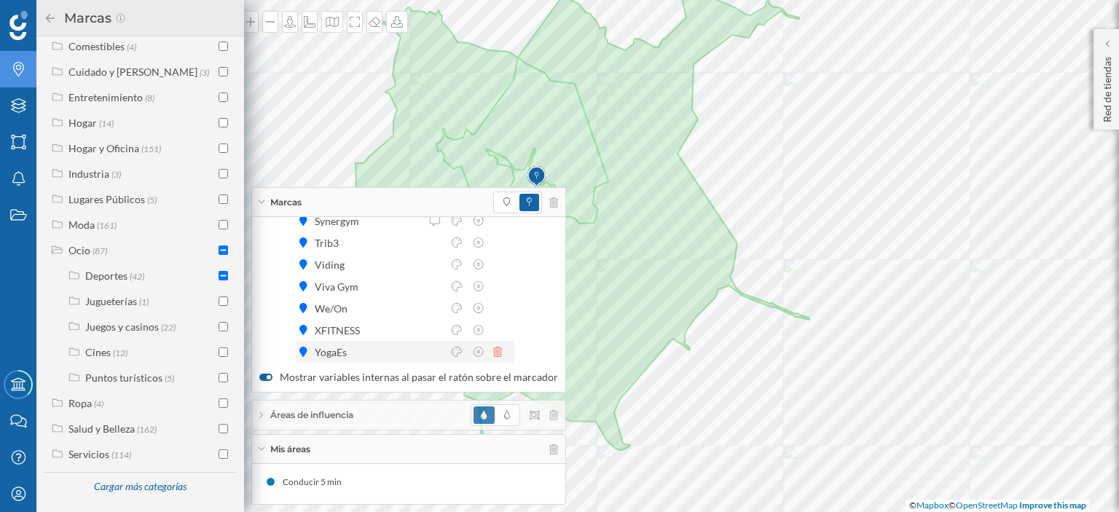
click at [500, 354] on icon at bounding box center [497, 352] width 9 height 10
click at [495, 353] on icon at bounding box center [497, 352] width 9 height 10
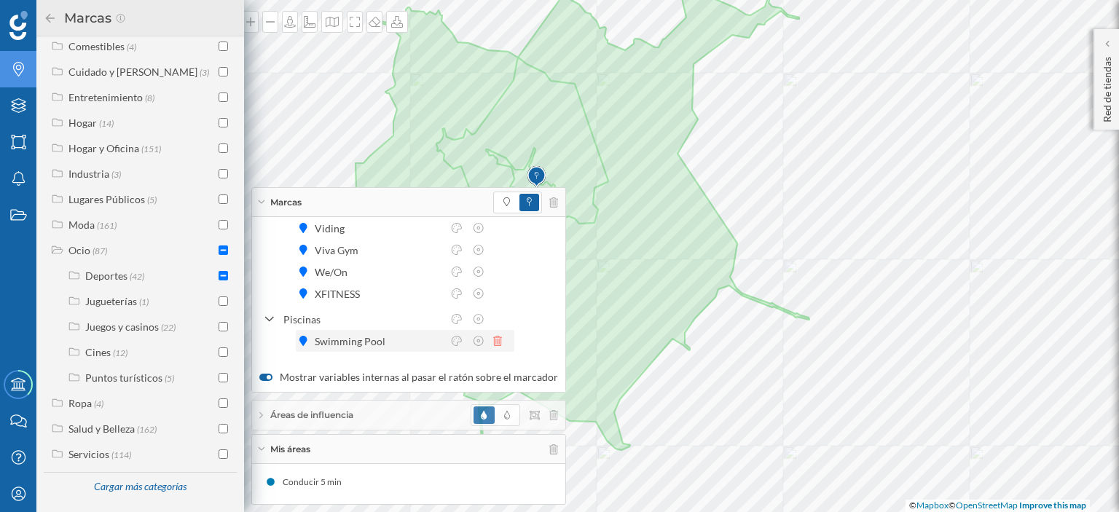
click at [499, 337] on icon at bounding box center [497, 341] width 9 height 10
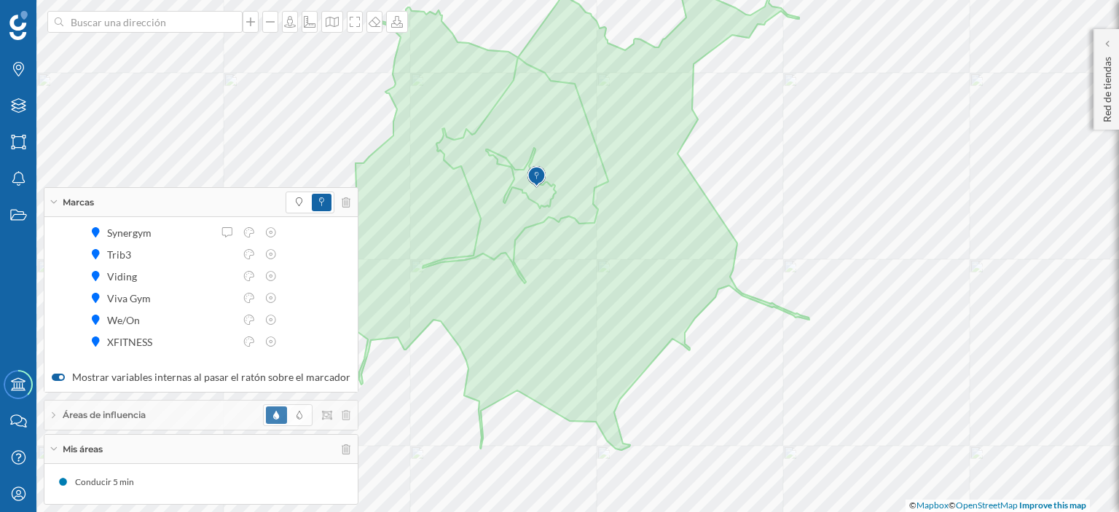
click at [266, 413] on span at bounding box center [276, 414] width 20 height 17
click at [289, 410] on span at bounding box center [299, 414] width 20 height 17
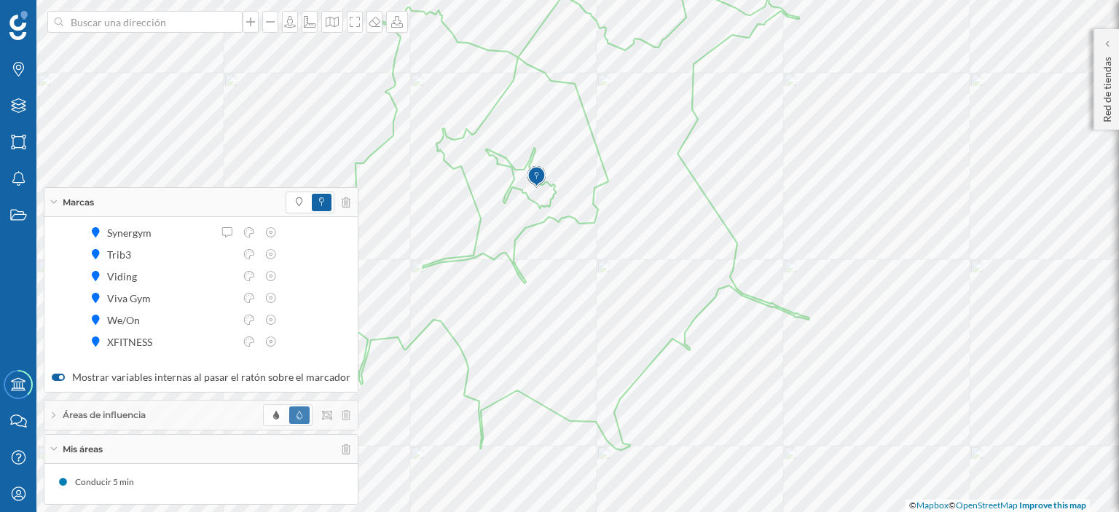
click at [49, 205] on div "Marcas" at bounding box center [200, 202] width 313 height 29
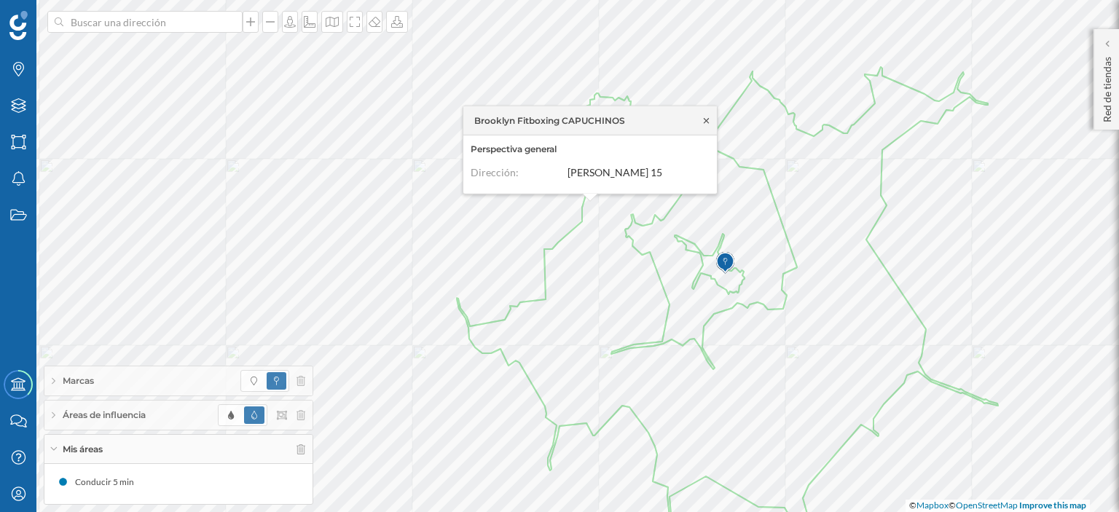
click at [702, 117] on icon at bounding box center [706, 120] width 11 height 9
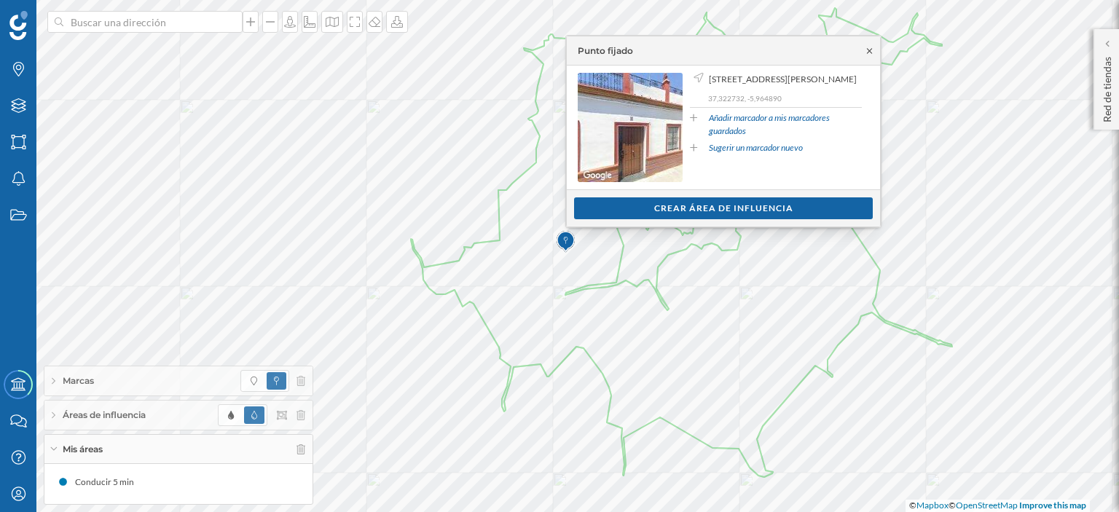
click at [872, 48] on icon at bounding box center [869, 51] width 11 height 9
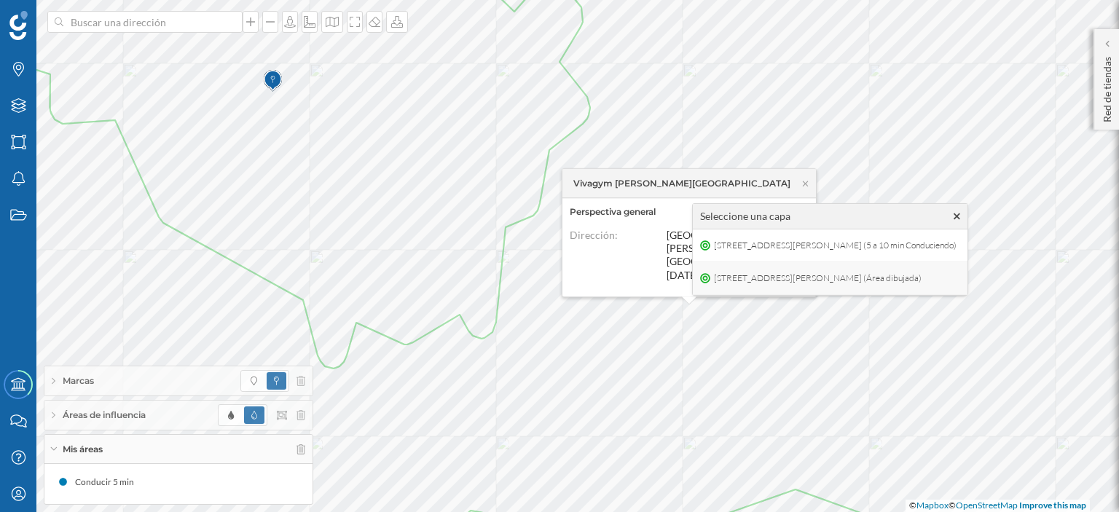
click at [704, 277] on icon at bounding box center [705, 278] width 10 height 10
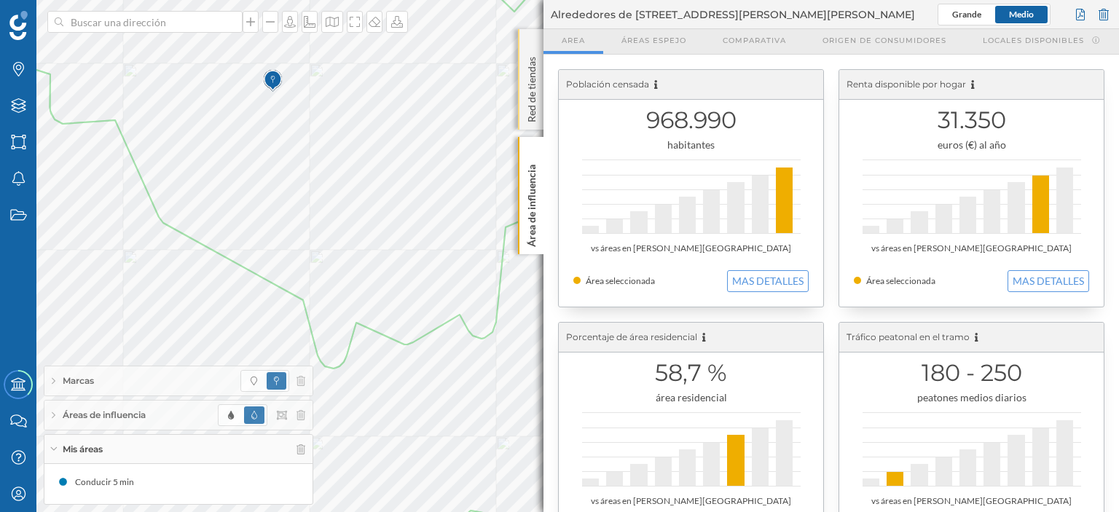
click at [533, 37] on div "Red de tiendas" at bounding box center [530, 79] width 25 height 101
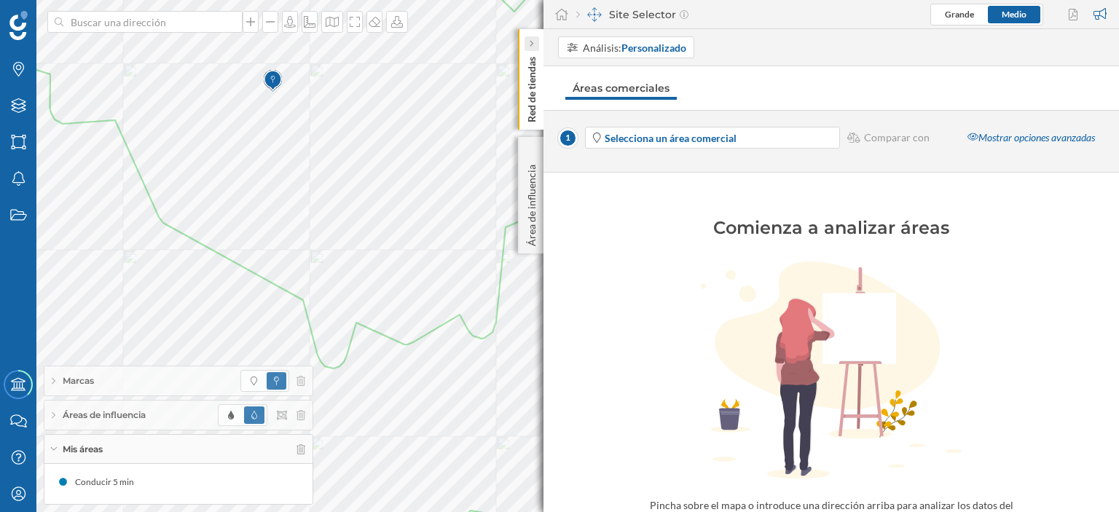
click at [527, 41] on div at bounding box center [531, 43] width 15 height 15
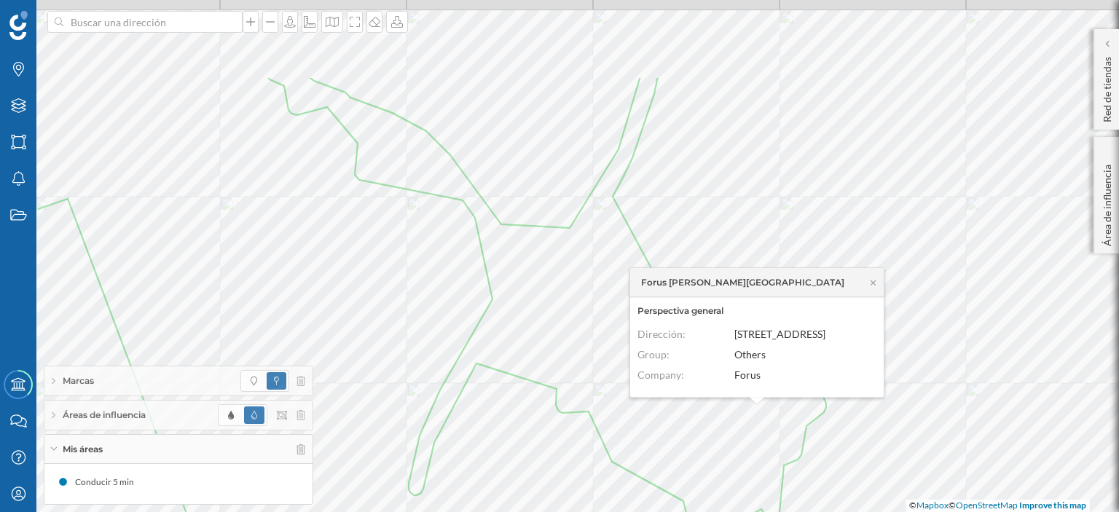
click at [602, 167] on div "Forus Alcalá de Guadaíra Perspectiva general Dirección: Avenida Mar Mediterráne…" at bounding box center [602, 167] width 0 height 0
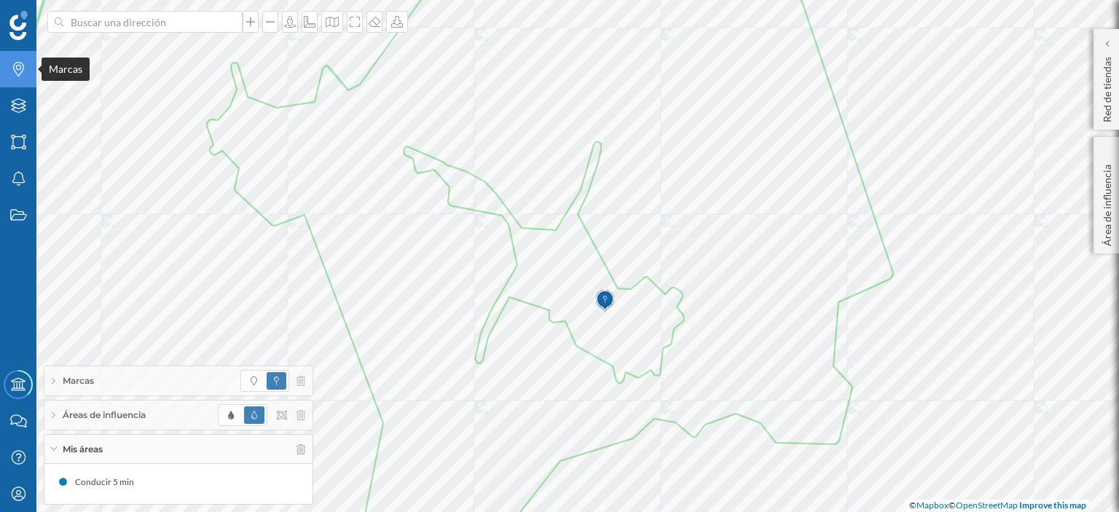
click at [17, 68] on icon "Marcas" at bounding box center [18, 69] width 18 height 15
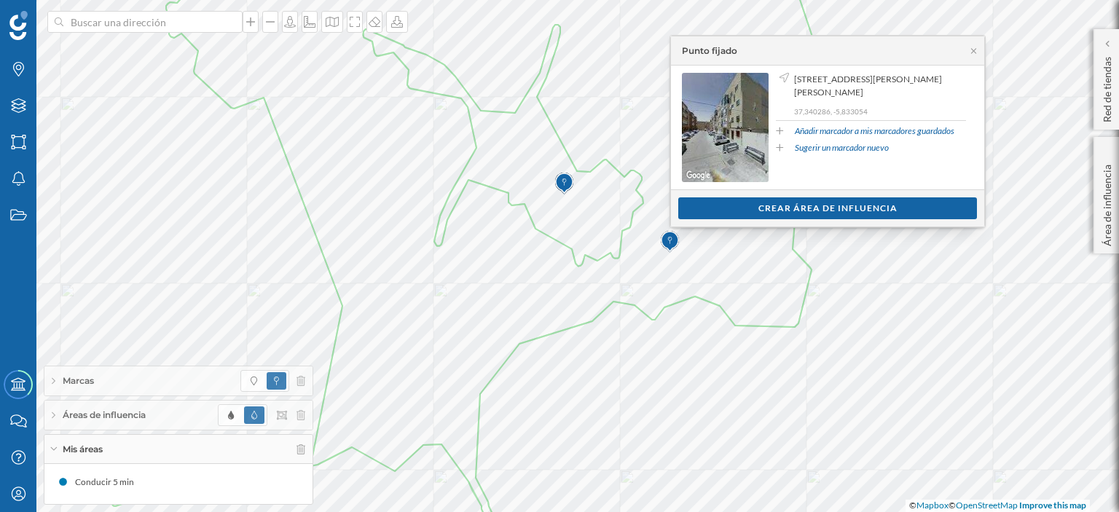
click at [839, 148] on link "Sugerir un marcador nuevo" at bounding box center [842, 147] width 94 height 13
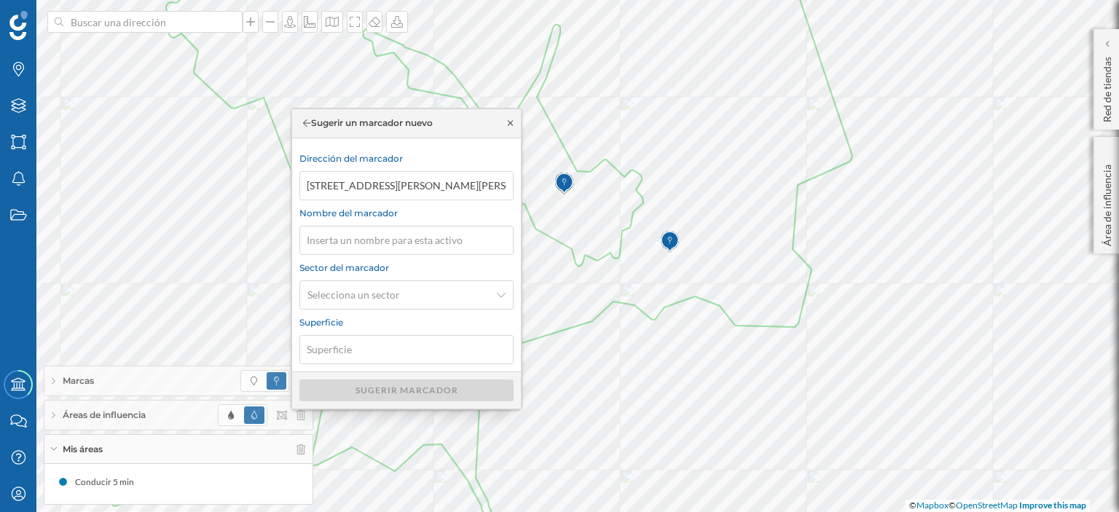
click at [508, 122] on icon at bounding box center [510, 123] width 11 height 9
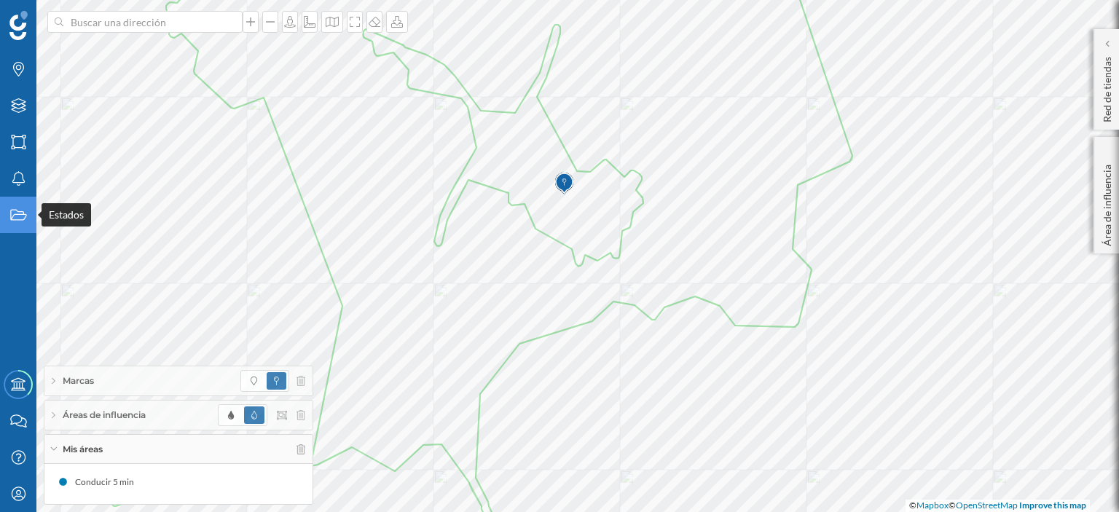
click at [23, 216] on icon "Estados" at bounding box center [18, 215] width 18 height 15
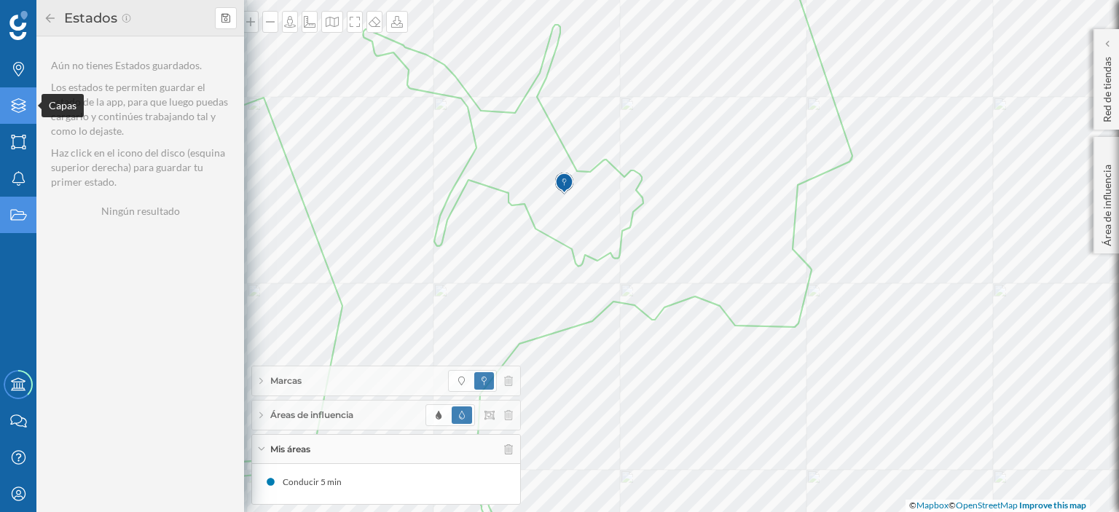
click at [15, 97] on div "Capas" at bounding box center [18, 105] width 36 height 36
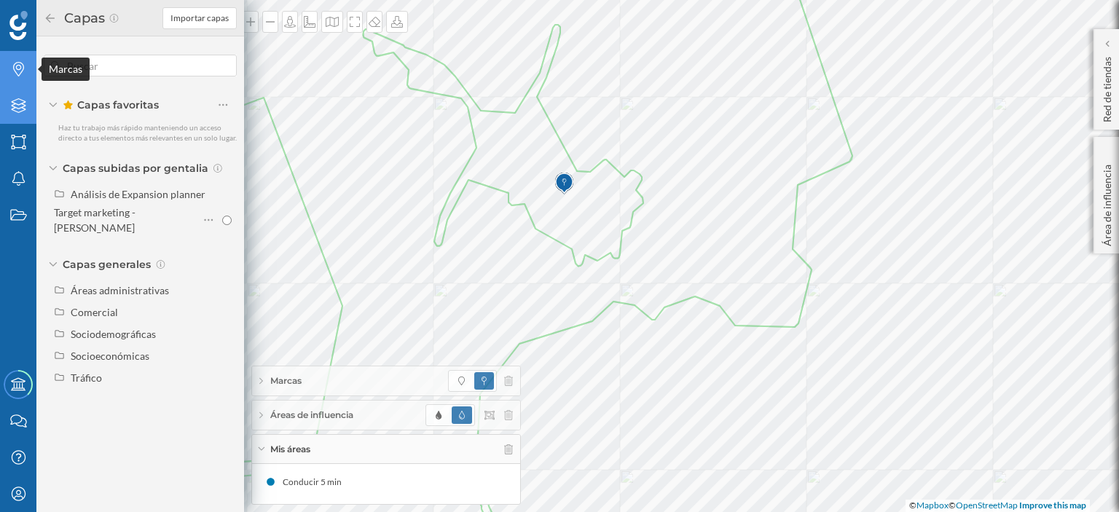
click at [18, 72] on icon "Marcas" at bounding box center [18, 69] width 18 height 15
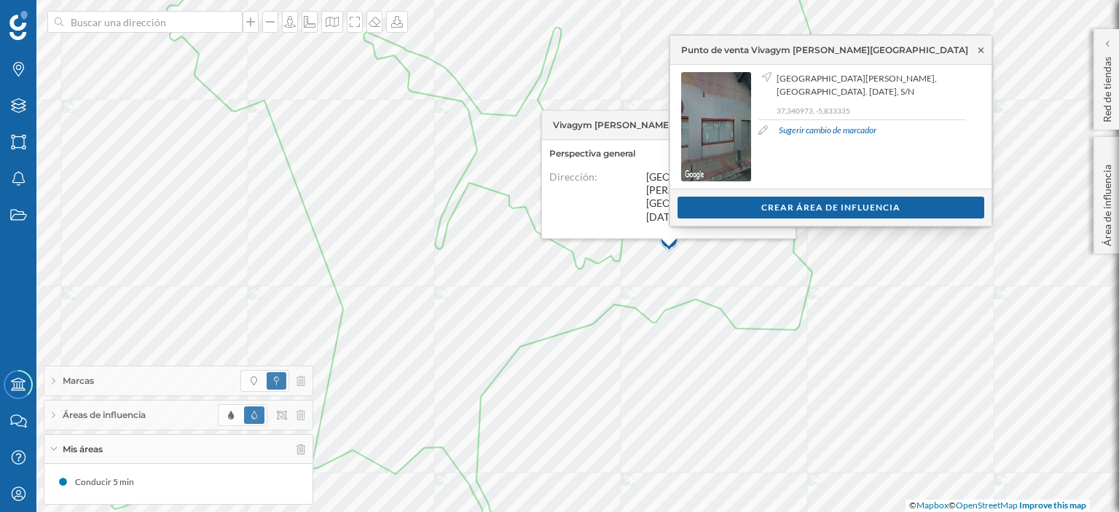
click at [975, 52] on icon at bounding box center [980, 50] width 11 height 9
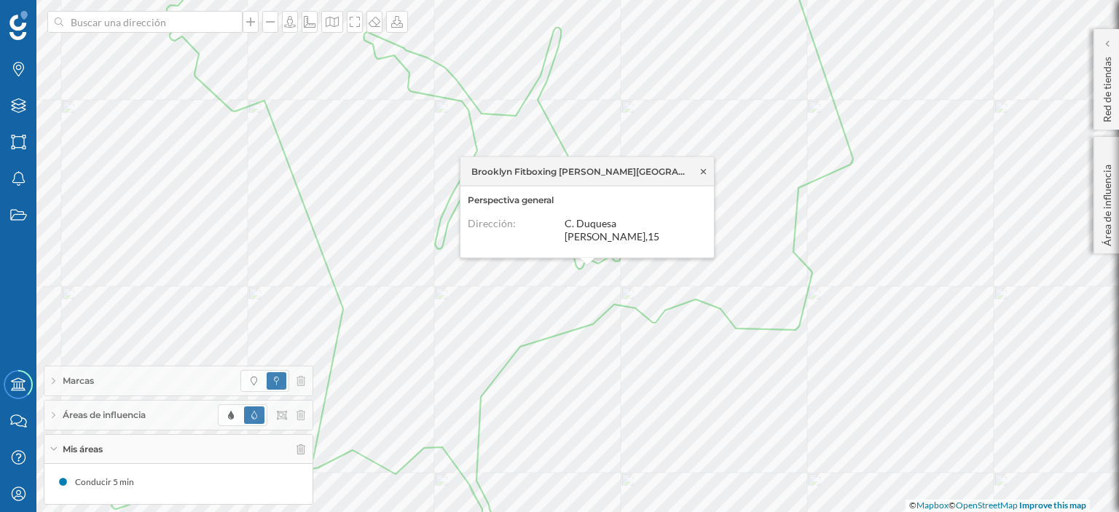
click at [701, 176] on icon at bounding box center [703, 171] width 11 height 9
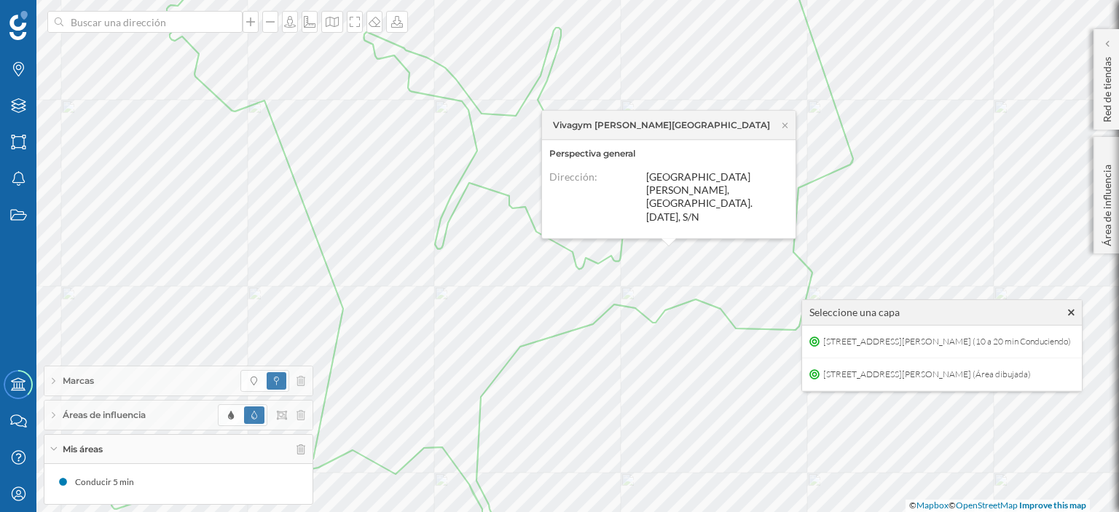
click at [626, 132] on span "Vivagym Alcalá Plaza" at bounding box center [661, 125] width 217 height 13
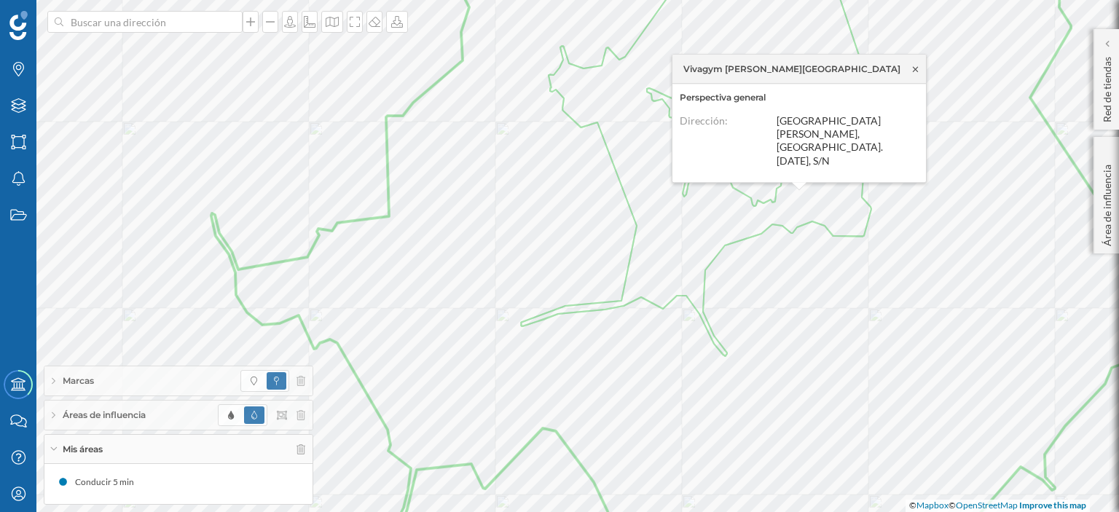
click at [918, 74] on icon at bounding box center [915, 69] width 11 height 9
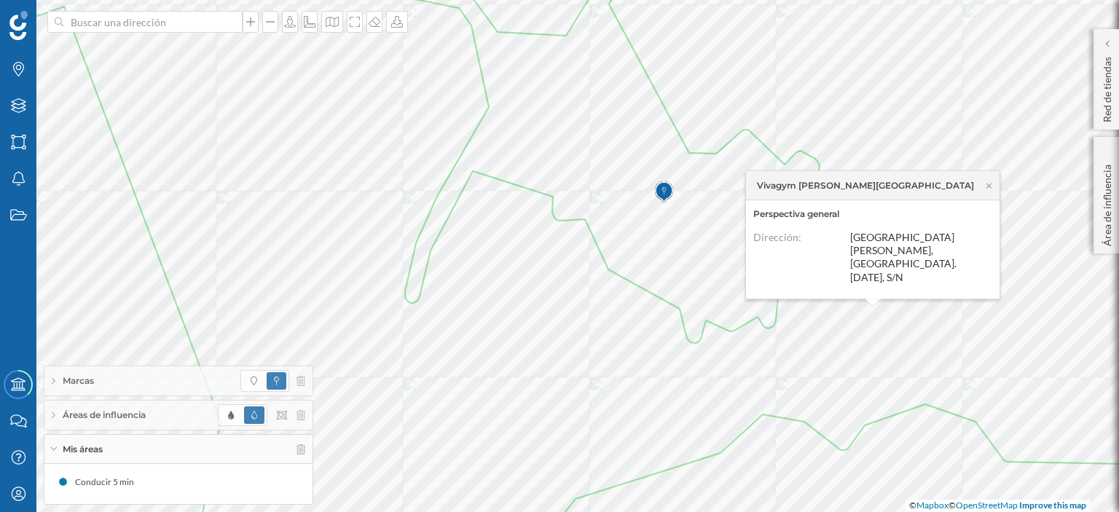
click at [867, 273] on span "CC Alcalá Plaza, Av. 28 de Febrero, S/N" at bounding box center [903, 257] width 106 height 52
click at [813, 192] on span "Vivagym Alcalá Plaza" at bounding box center [865, 185] width 217 height 13
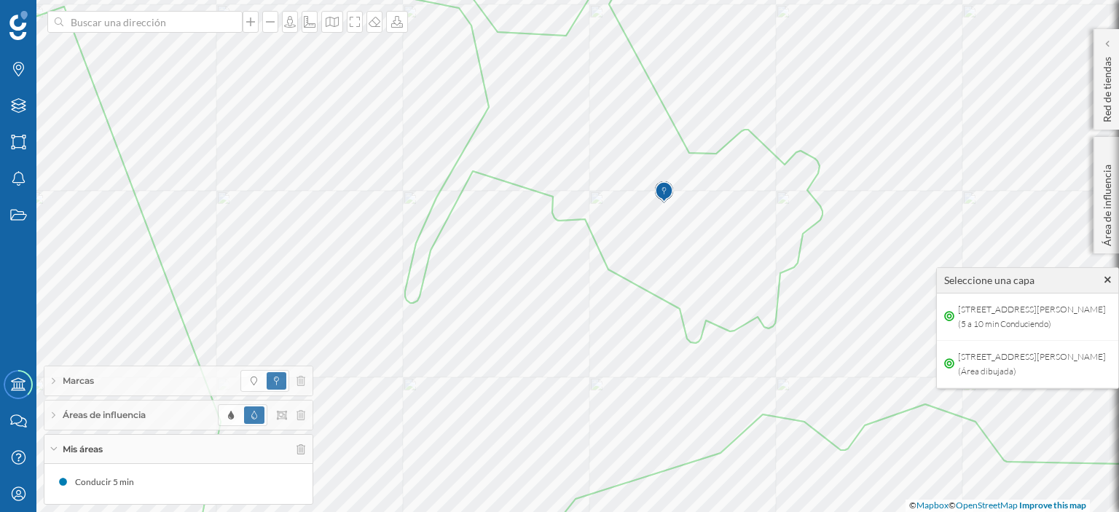
click at [64, 382] on span "Marcas" at bounding box center [78, 380] width 31 height 13
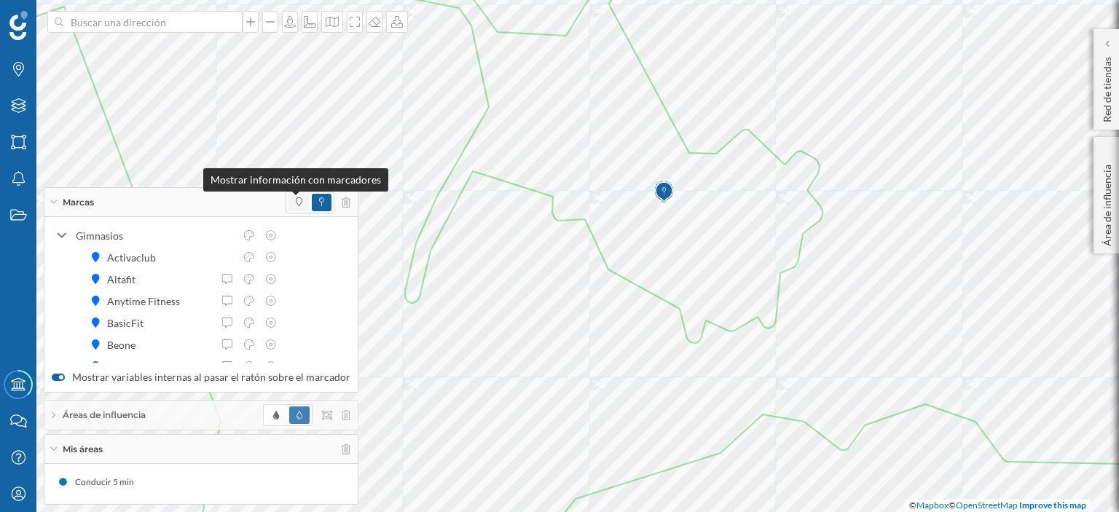
click at [296, 204] on icon at bounding box center [299, 201] width 7 height 9
click at [288, 203] on span at bounding box center [298, 202] width 21 height 17
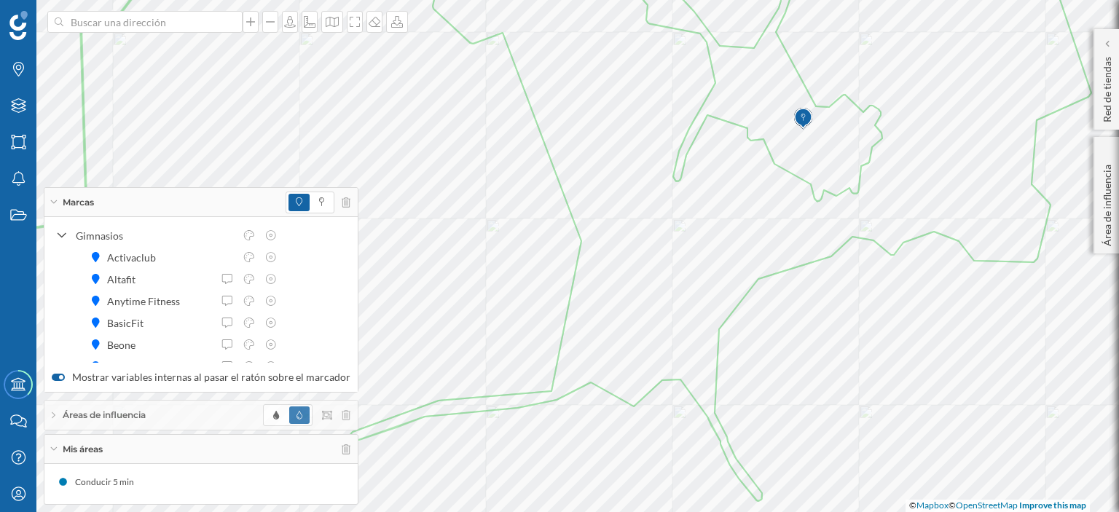
click at [55, 202] on icon at bounding box center [54, 202] width 8 height 4
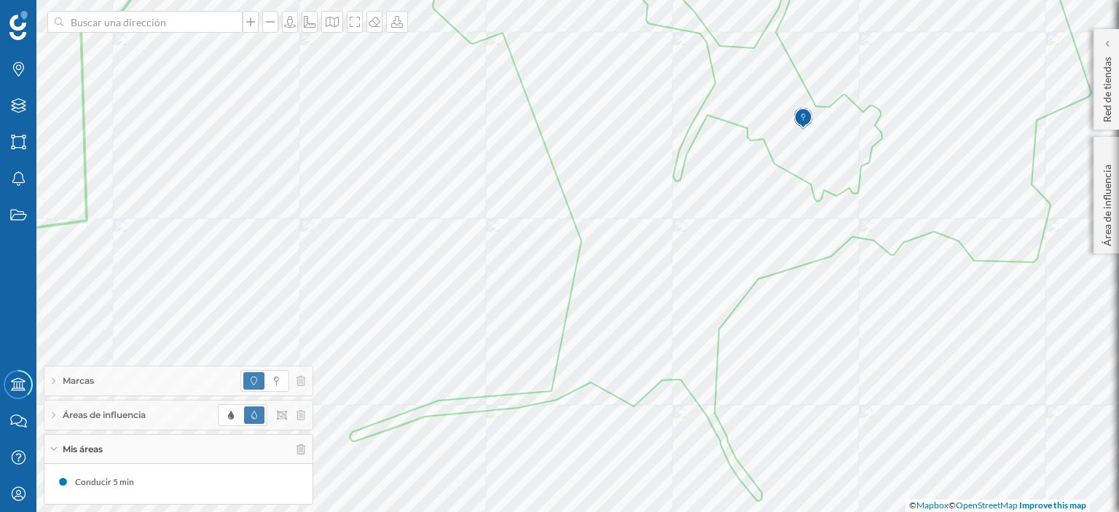
click at [54, 381] on icon at bounding box center [54, 380] width 4 height 7
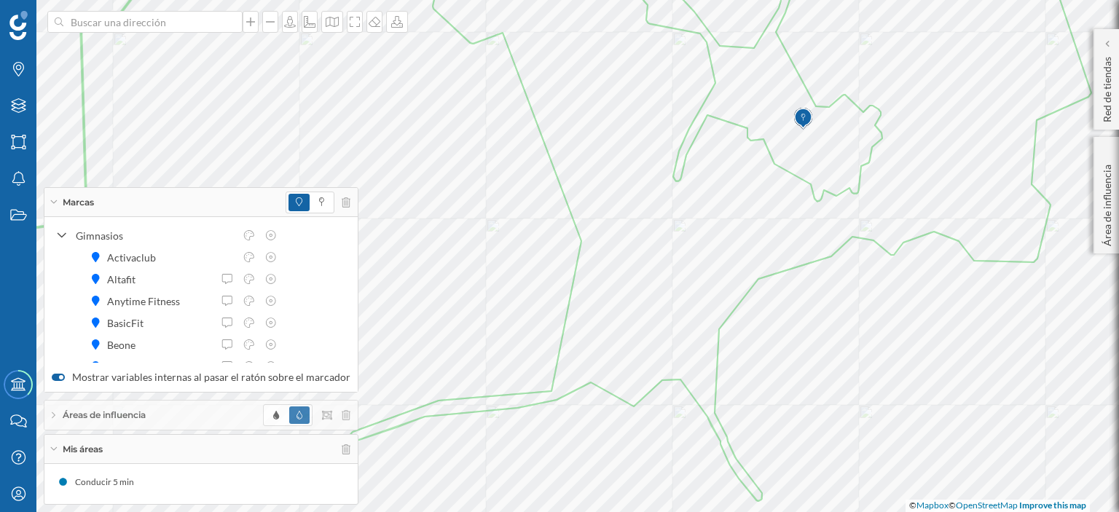
click at [52, 205] on div "Marcas" at bounding box center [200, 202] width 313 height 29
